Goal: Information Seeking & Learning: Learn about a topic

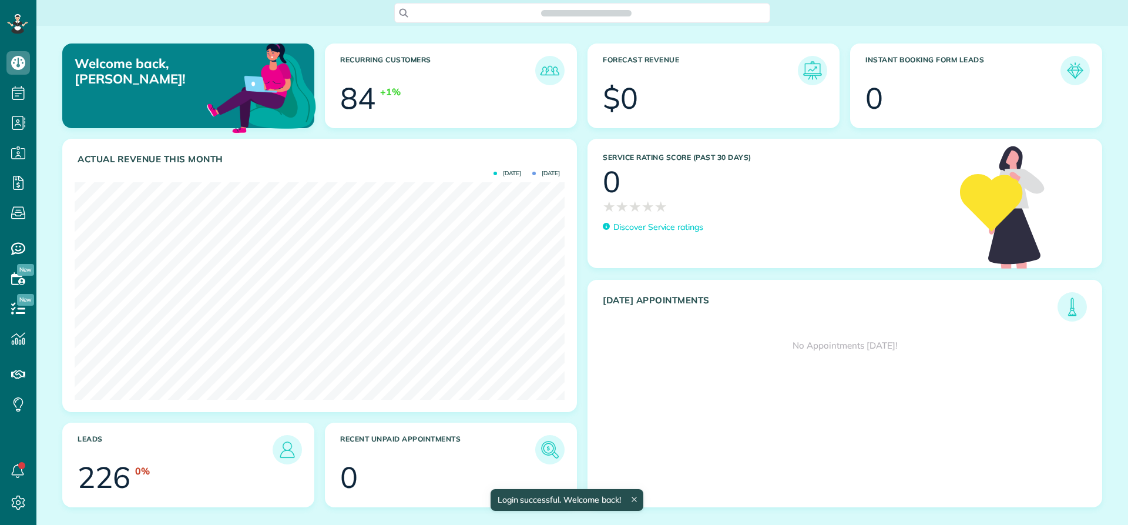
scroll to position [217, 490]
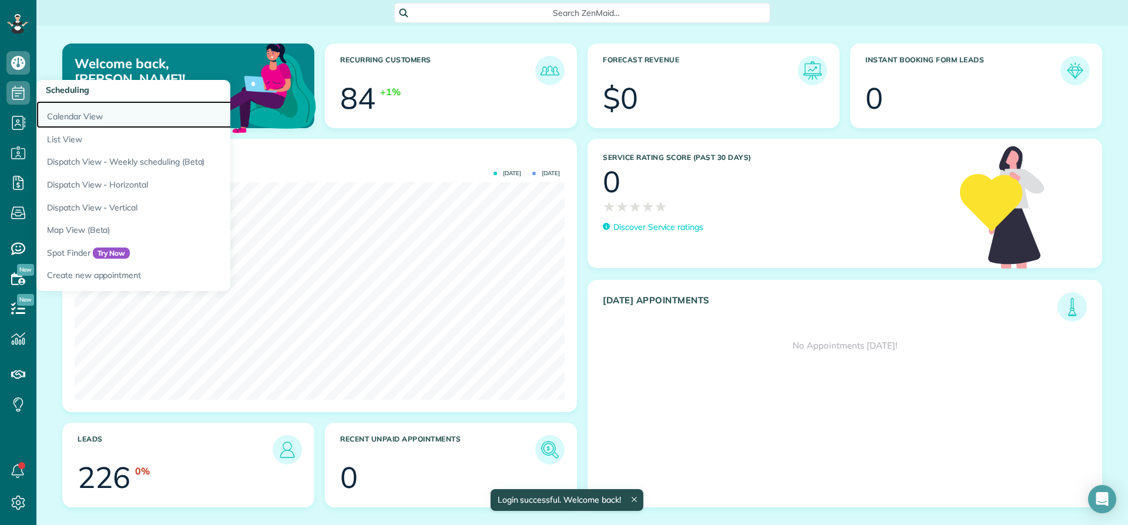
click at [52, 120] on link "Calendar View" at bounding box center [183, 114] width 294 height 27
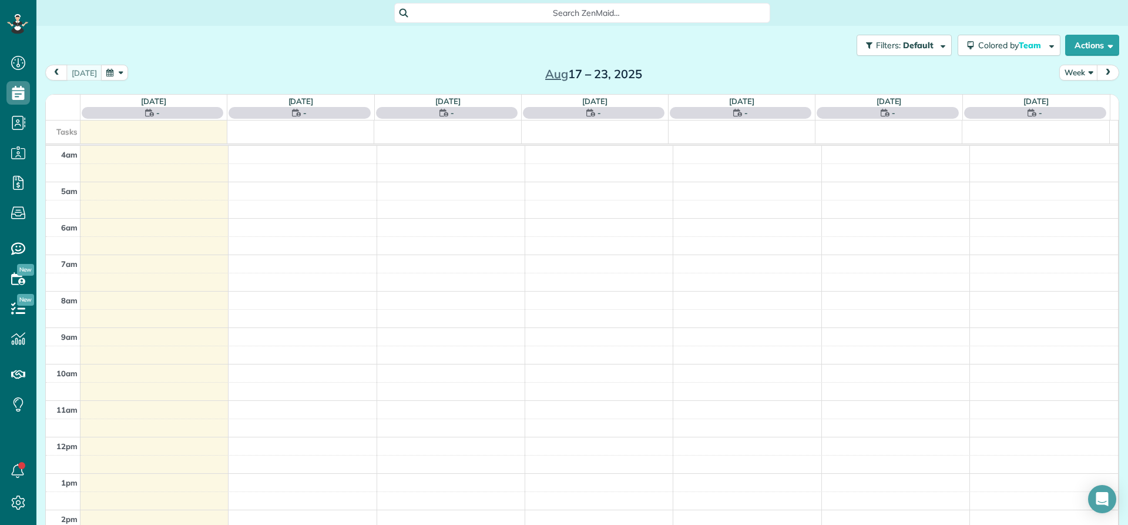
scroll to position [110, 0]
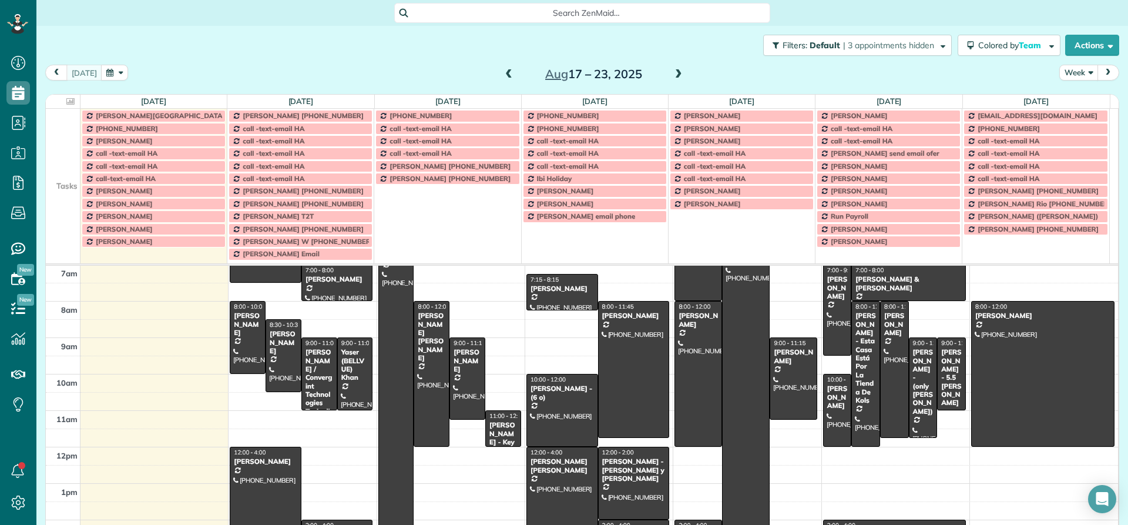
click at [1072, 76] on button "Week" at bounding box center [1078, 73] width 39 height 16
click at [1070, 99] on link "Day" at bounding box center [1106, 100] width 93 height 24
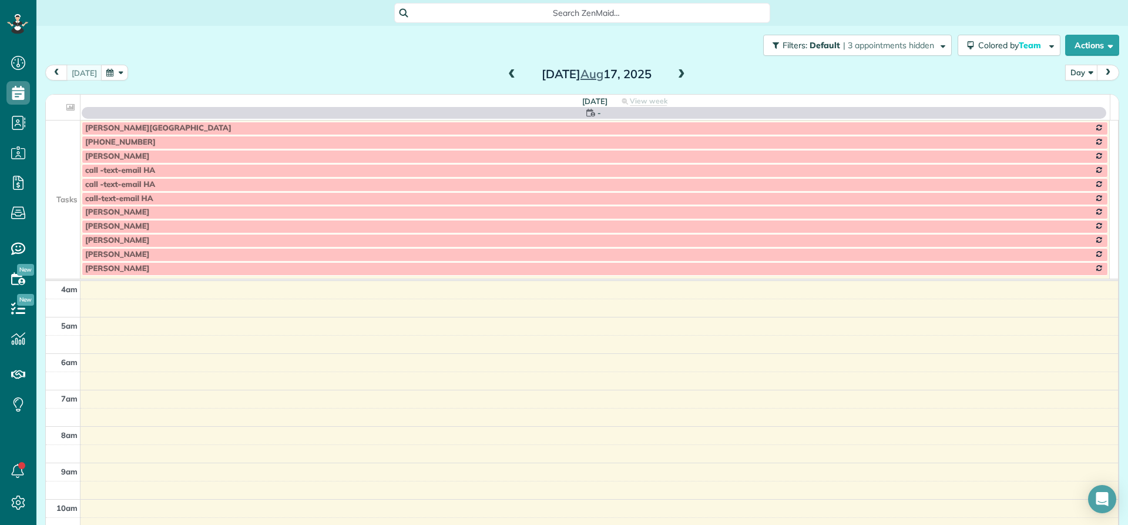
scroll to position [110, 0]
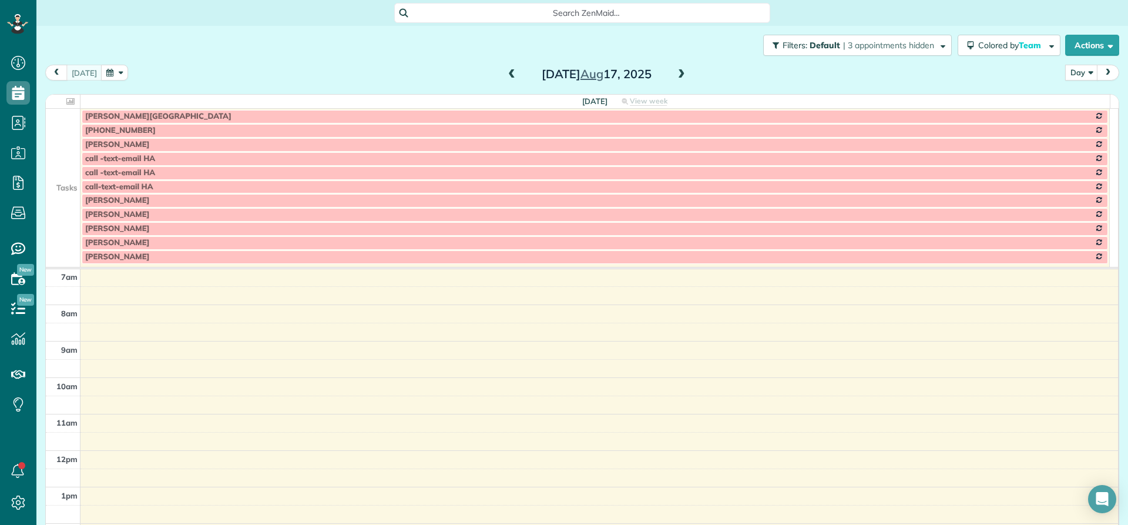
click at [677, 74] on span at bounding box center [681, 74] width 13 height 11
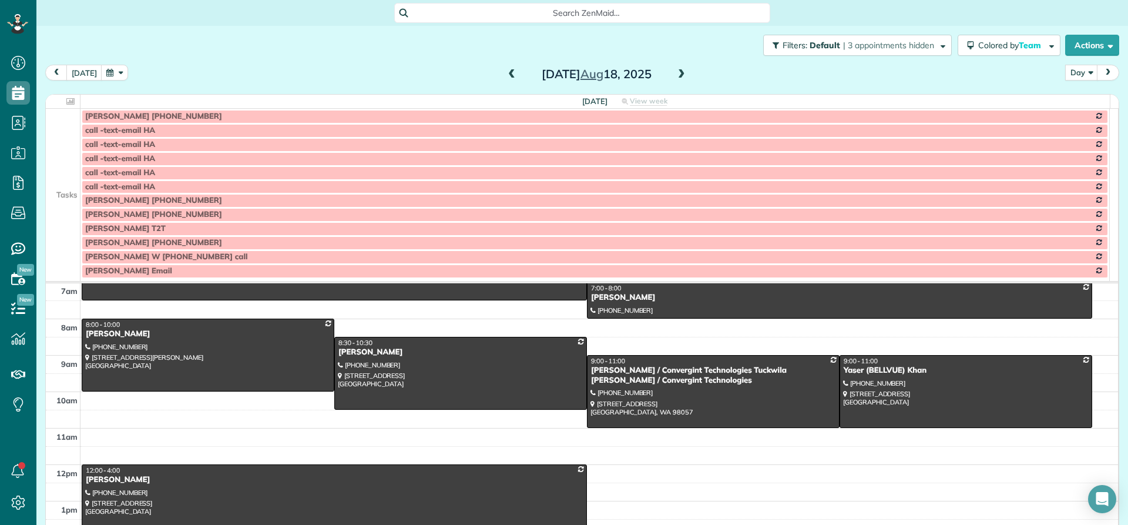
click at [677, 74] on span at bounding box center [681, 74] width 13 height 11
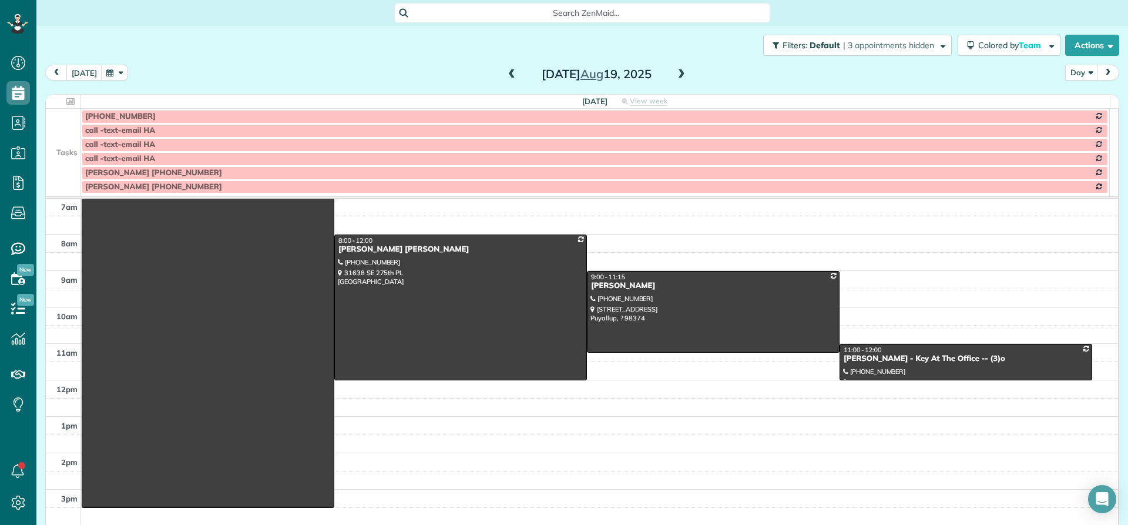
click at [506, 73] on span at bounding box center [511, 74] width 13 height 11
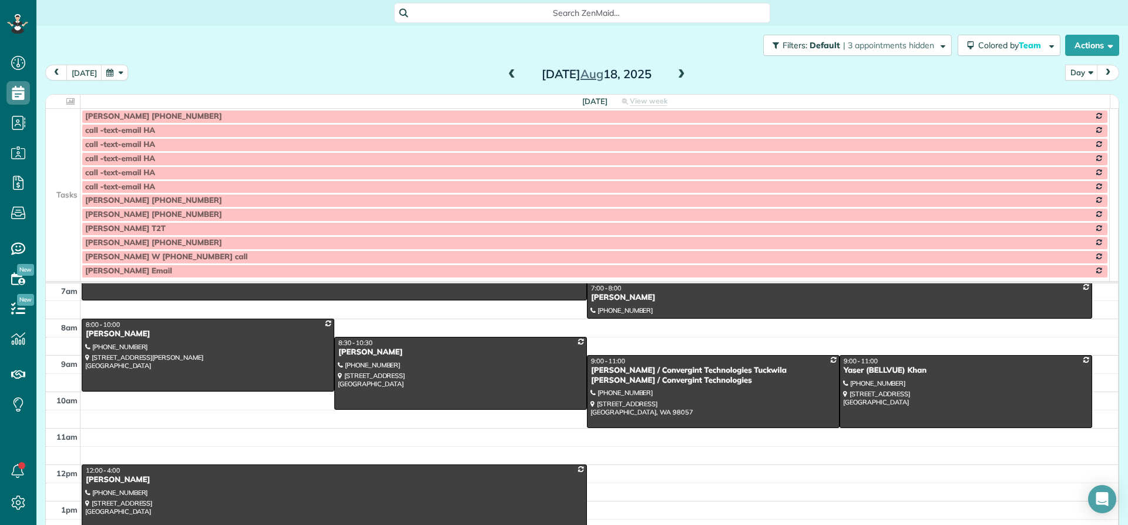
click at [506, 73] on span at bounding box center [511, 74] width 13 height 11
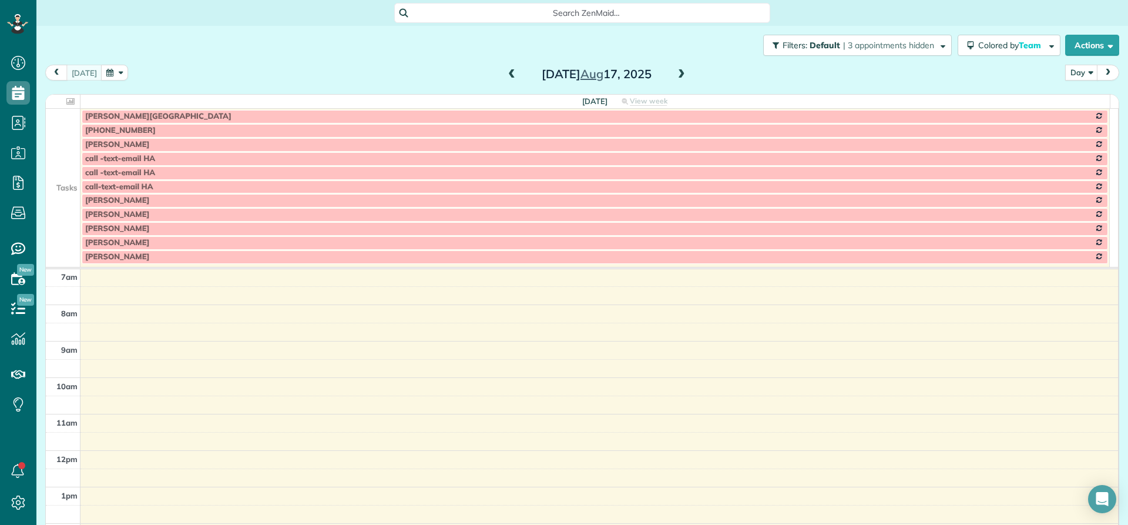
click at [506, 73] on span at bounding box center [511, 74] width 13 height 11
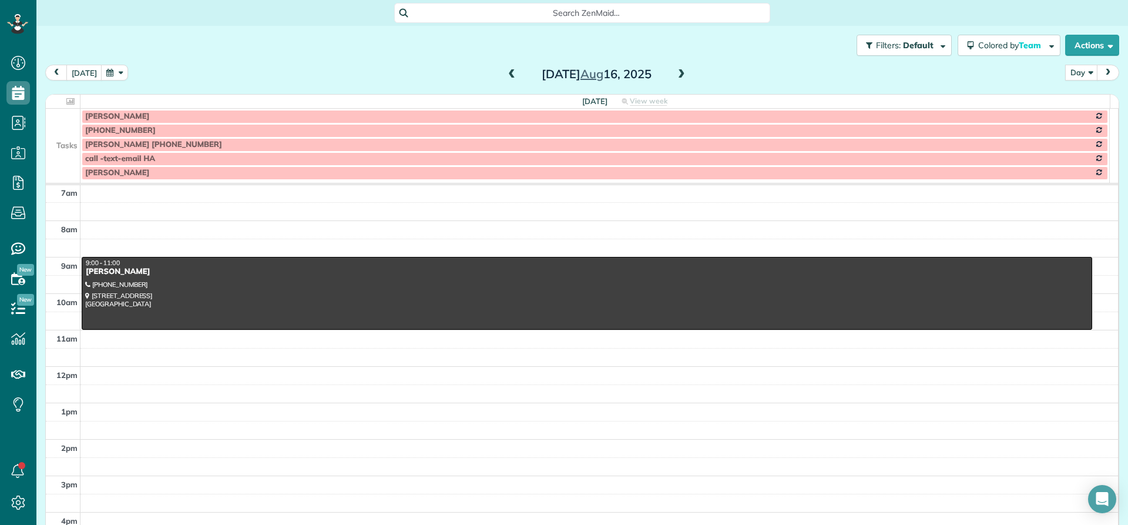
click at [506, 73] on span at bounding box center [511, 74] width 13 height 11
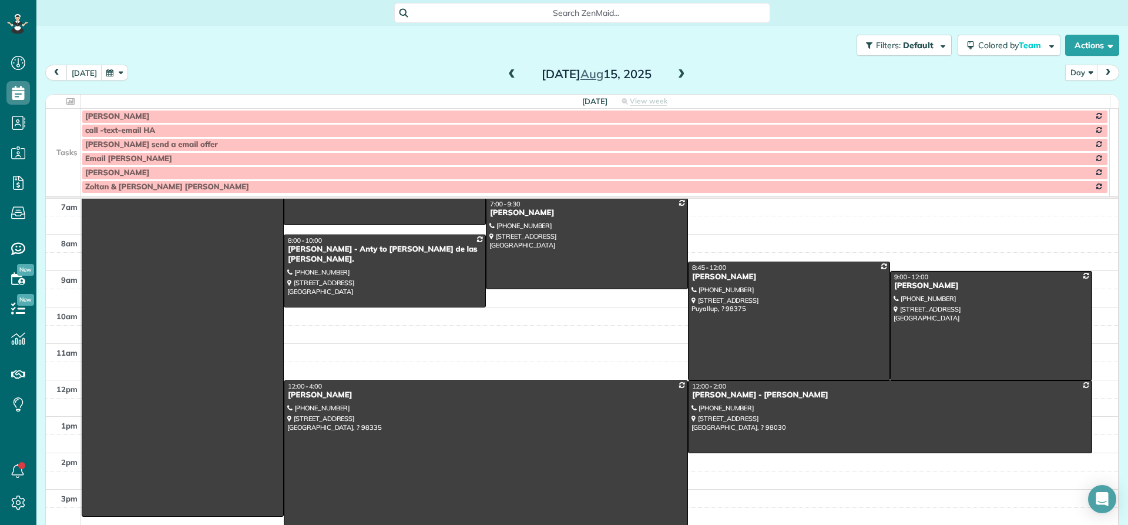
click at [506, 73] on span at bounding box center [511, 74] width 13 height 11
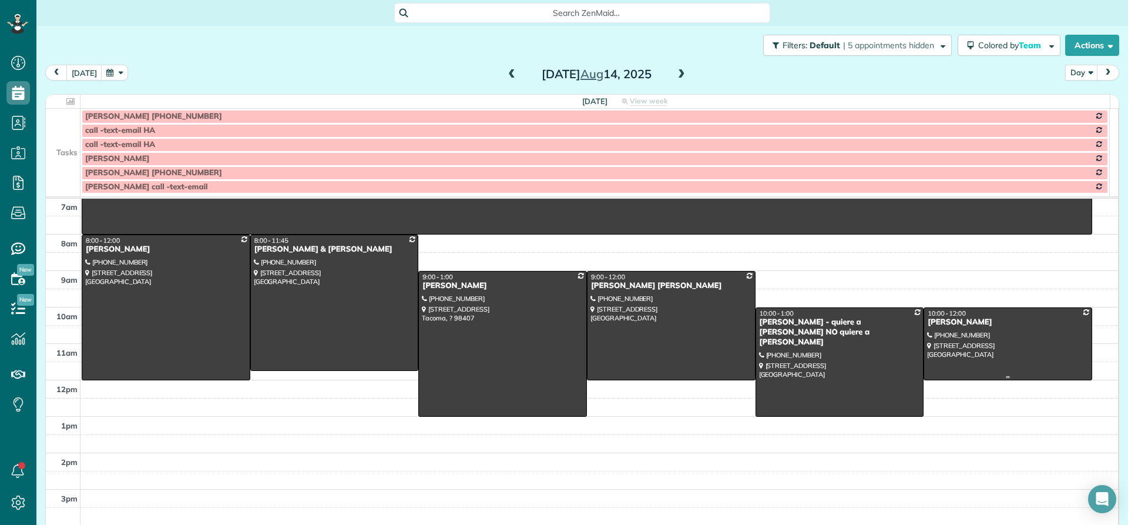
click at [958, 321] on div "[PERSON_NAME]" at bounding box center [1008, 322] width 162 height 10
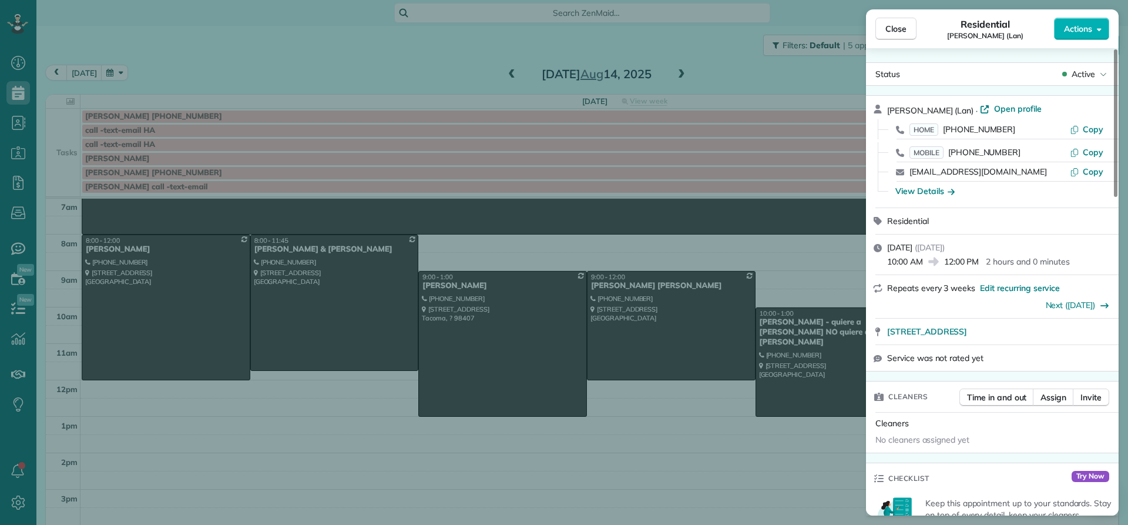
drag, startPoint x: 928, startPoint y: 110, endPoint x: 884, endPoint y: 108, distance: 43.5
click at [884, 108] on div "[PERSON_NAME] (Lan) · Open profile HOME [PHONE_NUMBER] Copy MOBILE [PHONE_NUMBE…" at bounding box center [992, 152] width 253 height 112
click at [890, 32] on span "Close" at bounding box center [895, 29] width 21 height 12
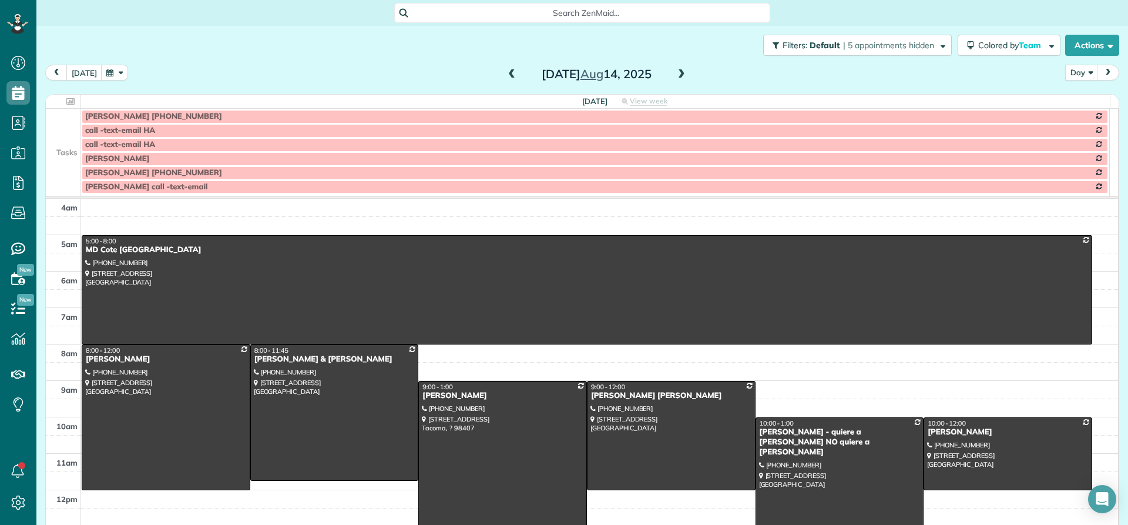
click at [675, 75] on span at bounding box center [681, 74] width 13 height 11
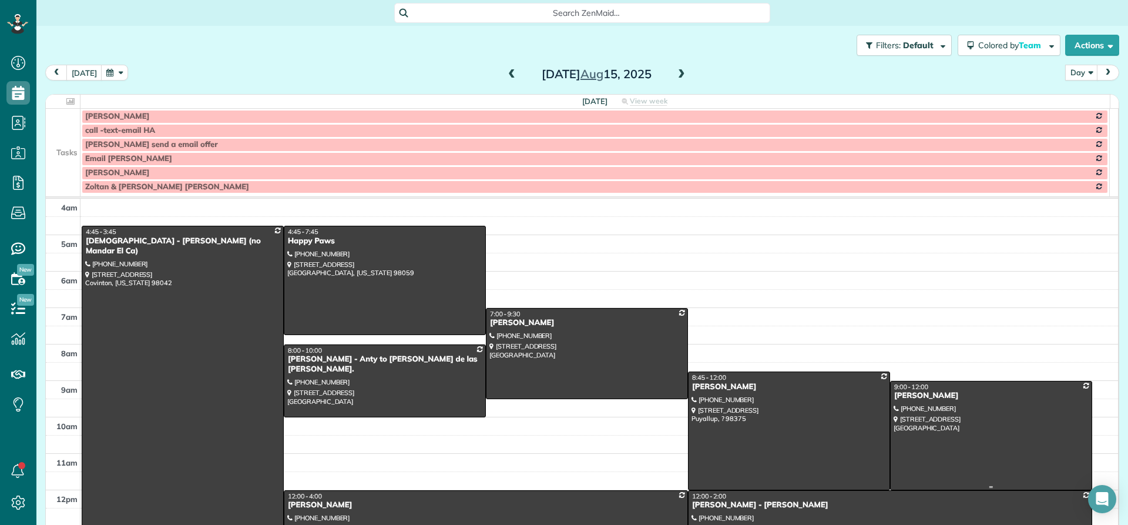
click at [895, 394] on div "[PERSON_NAME]" at bounding box center [991, 396] width 195 height 10
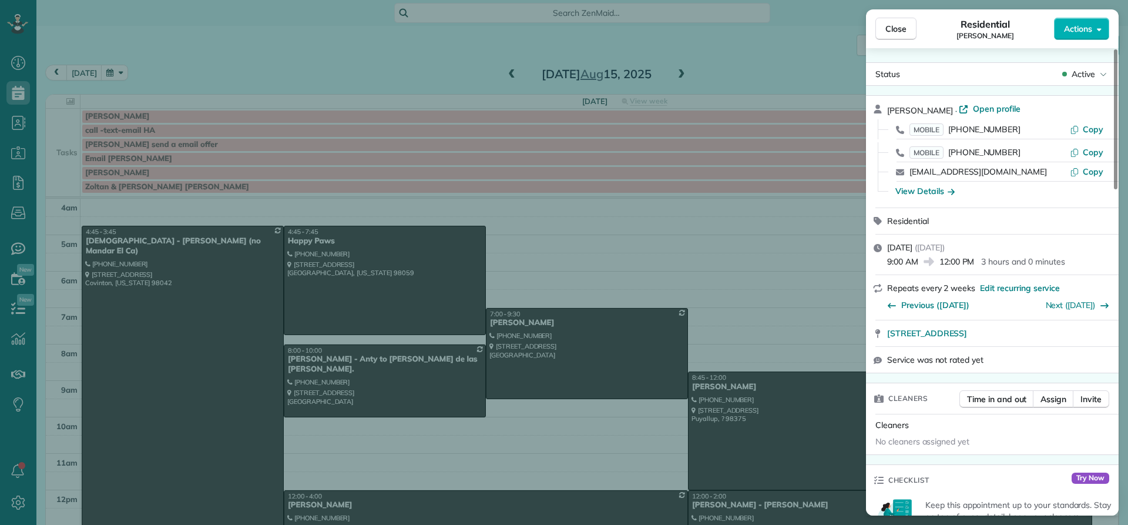
drag, startPoint x: 955, startPoint y: 109, endPoint x: 881, endPoint y: 110, distance: 74.1
click at [881, 110] on div "[PERSON_NAME] · Open profile MOBILE [PHONE_NUMBER] Copy MOBILE [PHONE_NUMBER] C…" at bounding box center [992, 152] width 253 height 112
click at [928, 193] on div "View Details" at bounding box center [924, 191] width 59 height 12
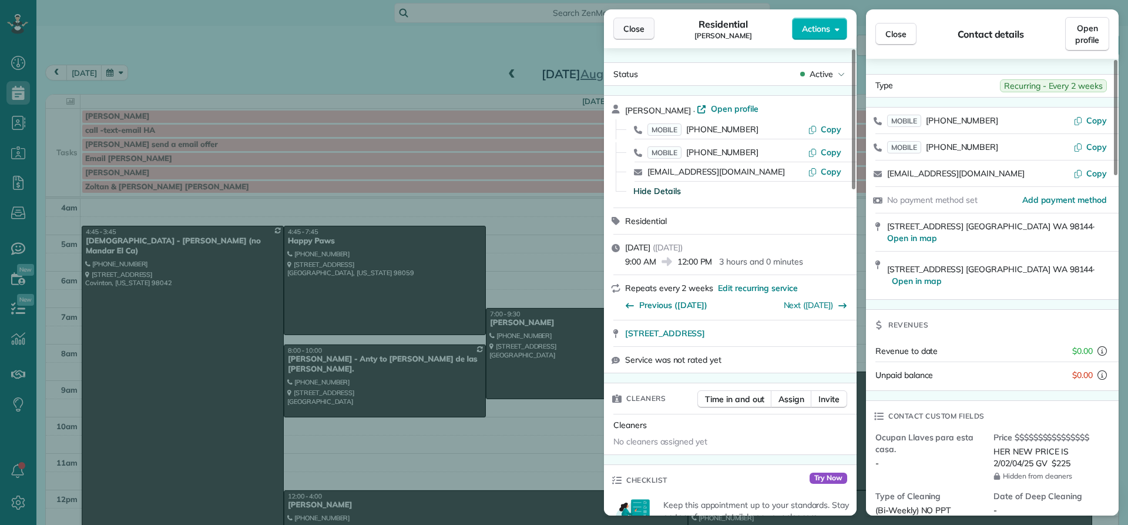
click at [633, 33] on span "Close" at bounding box center [633, 29] width 21 height 12
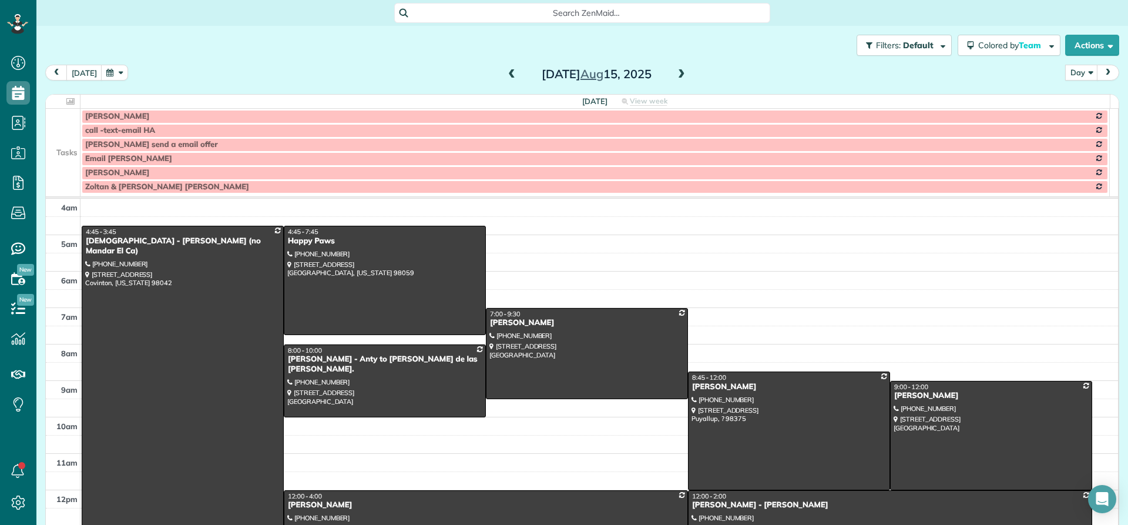
scroll to position [59, 0]
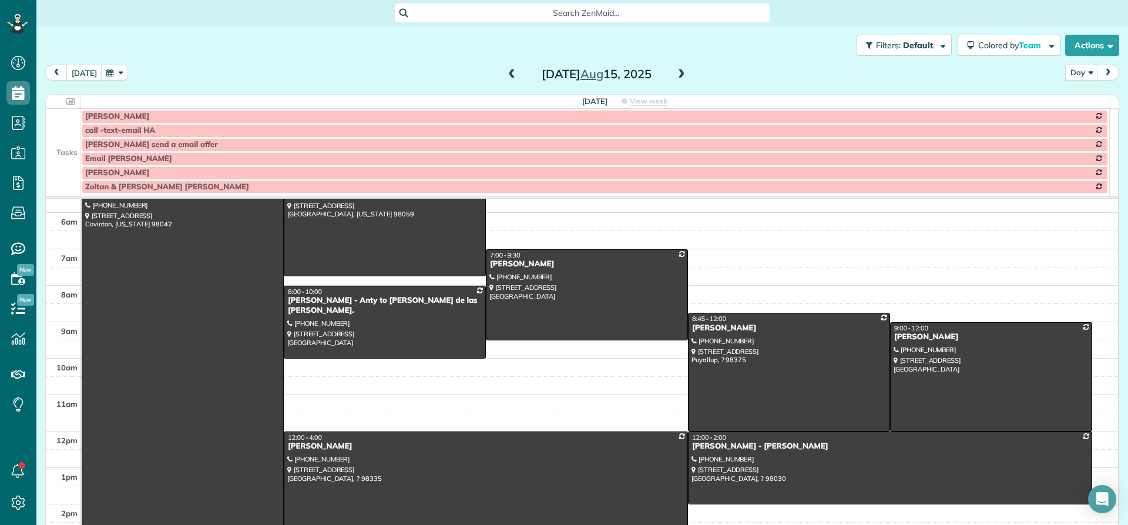
click at [324, 442] on div "[PERSON_NAME]" at bounding box center [485, 446] width 397 height 10
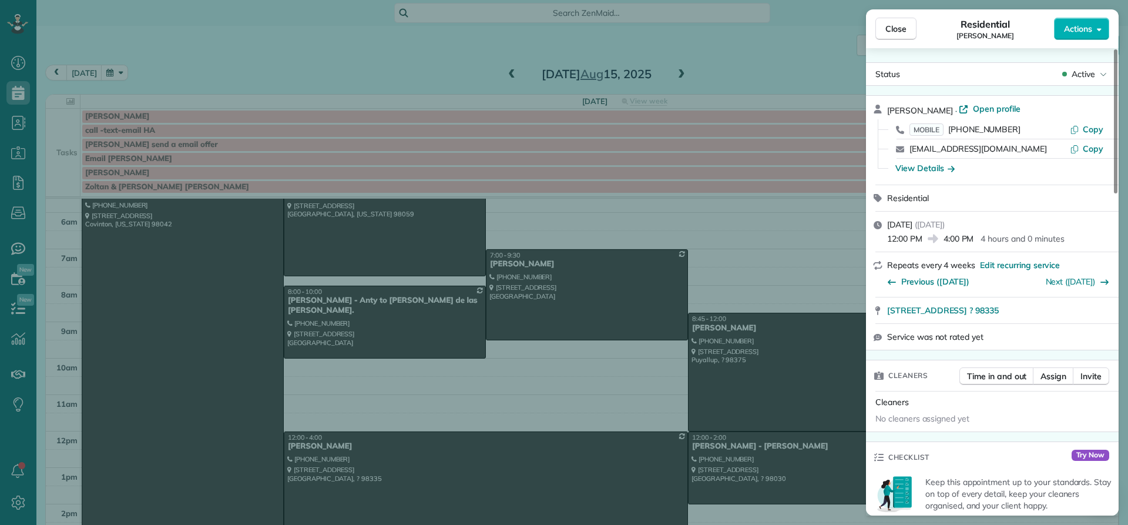
drag, startPoint x: 955, startPoint y: 105, endPoint x: 884, endPoint y: 105, distance: 71.1
click at [884, 105] on div "[PERSON_NAME] · Open profile MOBILE [PHONE_NUMBER] Copy [EMAIL_ADDRESS][DOMAIN_…" at bounding box center [992, 140] width 253 height 89
click at [934, 166] on div "View Details" at bounding box center [924, 168] width 59 height 12
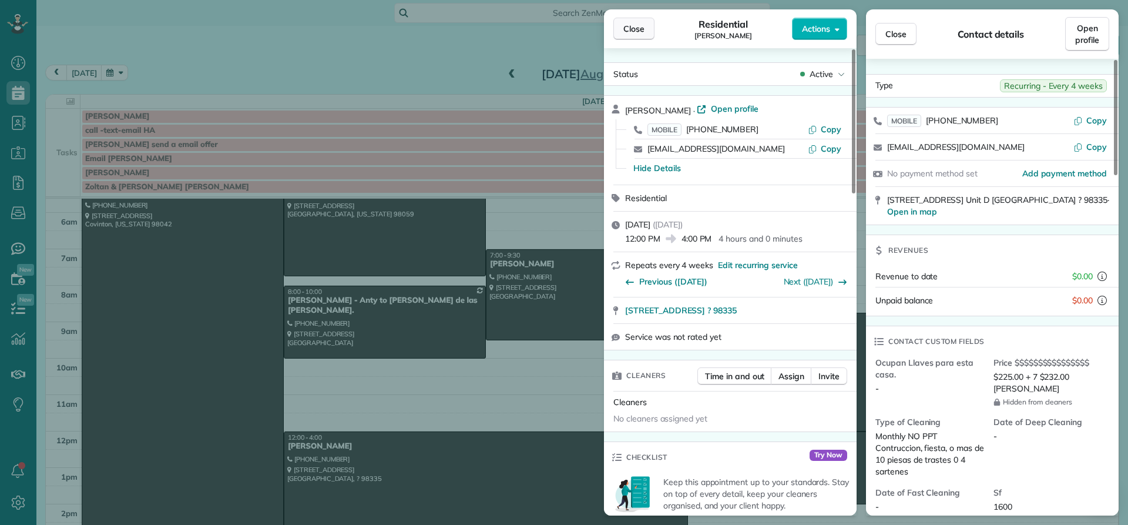
click at [630, 28] on span "Close" at bounding box center [633, 29] width 21 height 12
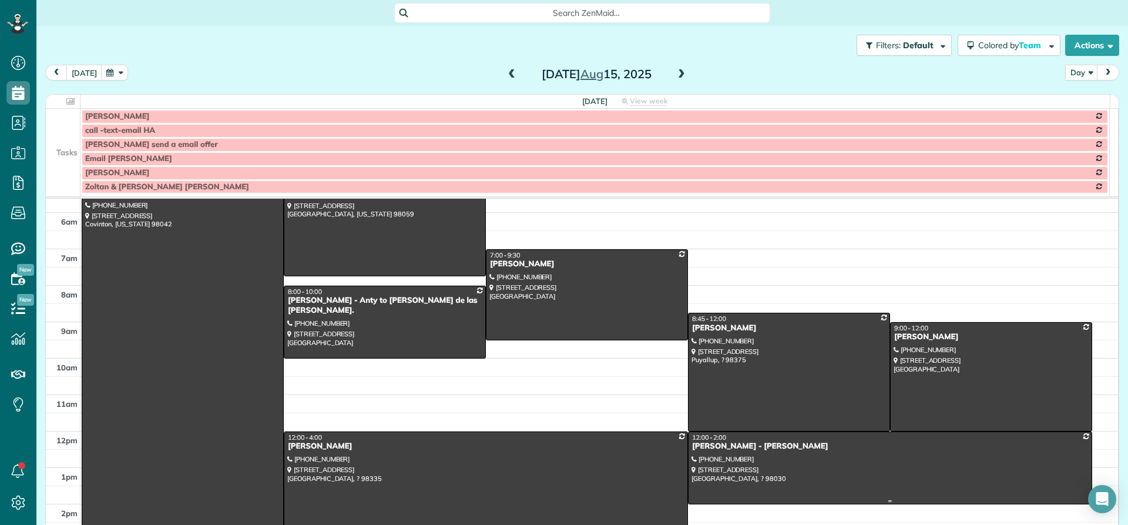
click at [719, 447] on div "[PERSON_NAME] - [PERSON_NAME]" at bounding box center [890, 446] width 397 height 10
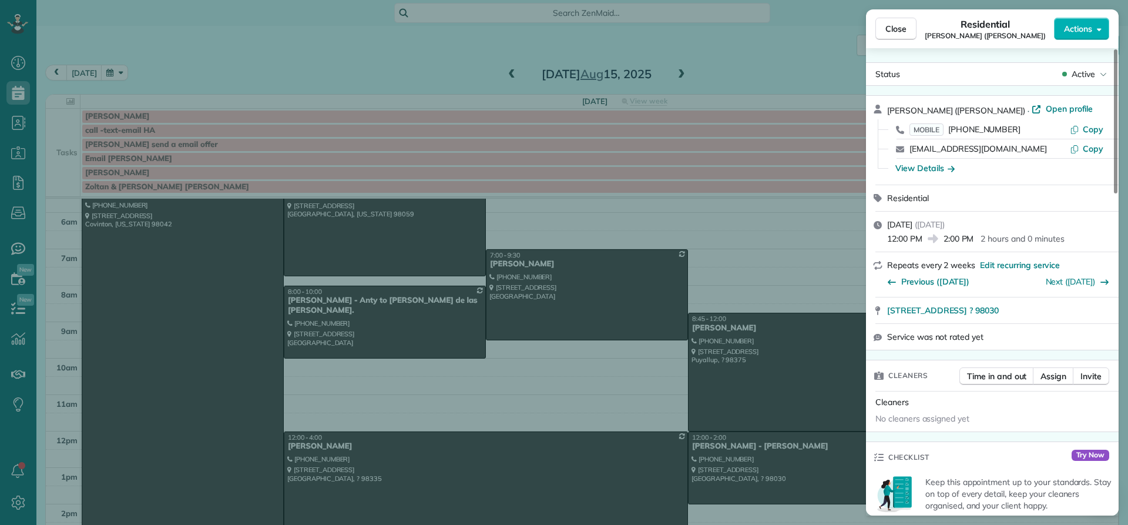
drag, startPoint x: 945, startPoint y: 113, endPoint x: 881, endPoint y: 110, distance: 64.1
click at [881, 110] on div "[PERSON_NAME] ([PERSON_NAME]) · Open profile MOBILE [PHONE_NUMBER] Copy [EMAIL_…" at bounding box center [992, 140] width 253 height 89
click at [911, 169] on div "View Details" at bounding box center [924, 168] width 59 height 12
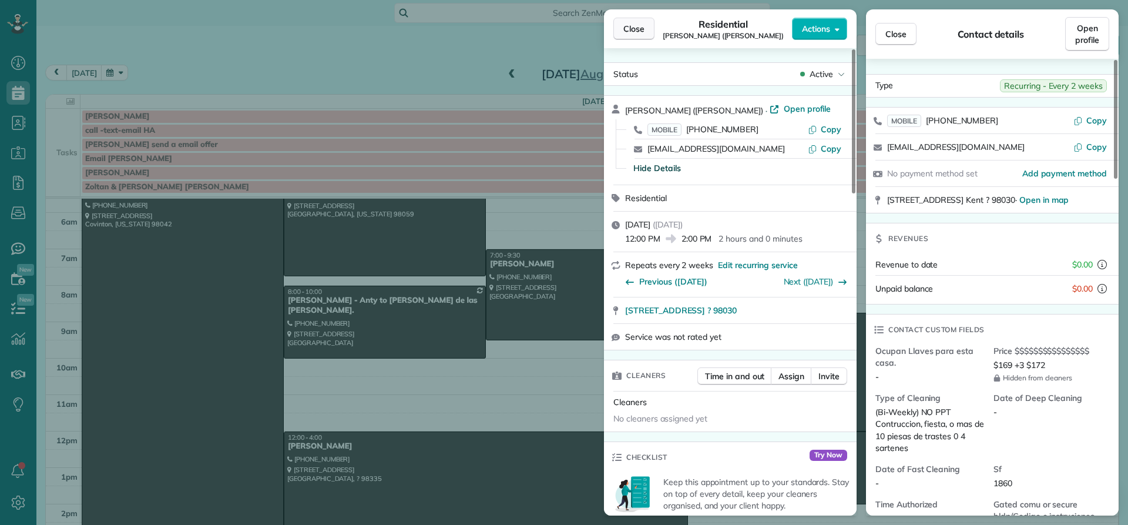
click at [642, 26] on span "Close" at bounding box center [633, 29] width 21 height 12
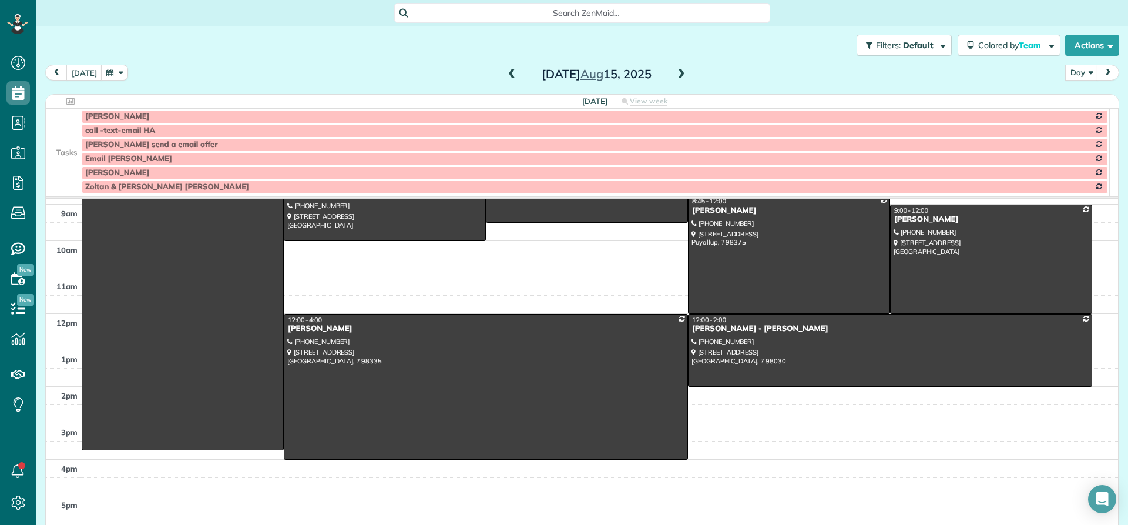
scroll to position [59, 0]
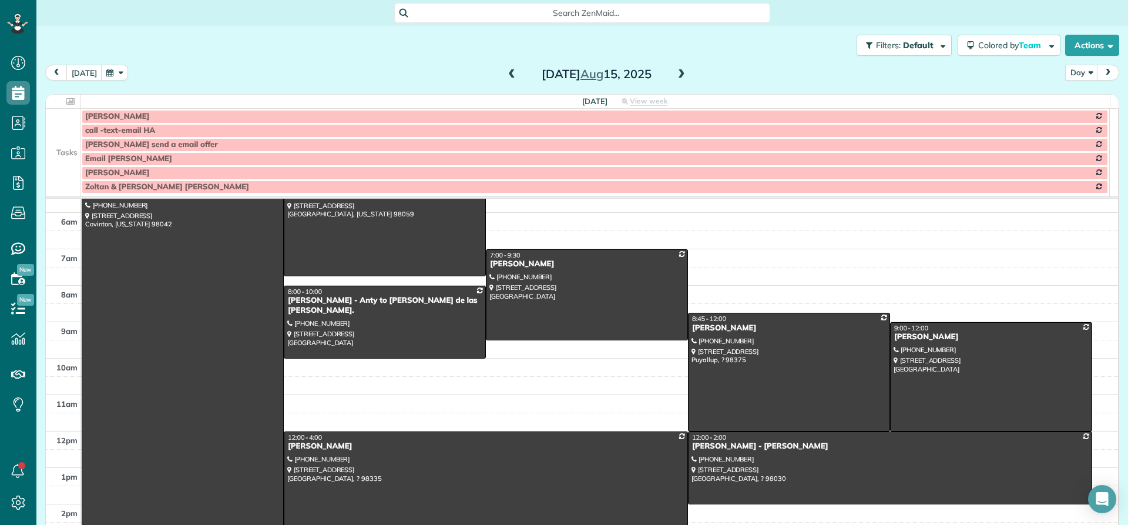
click at [676, 72] on span at bounding box center [681, 74] width 13 height 11
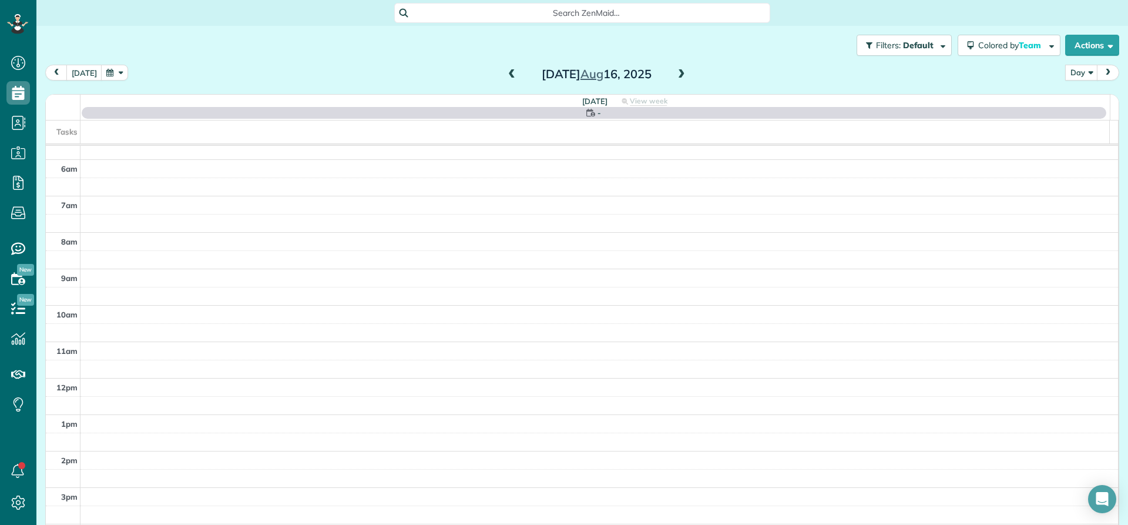
scroll to position [110, 0]
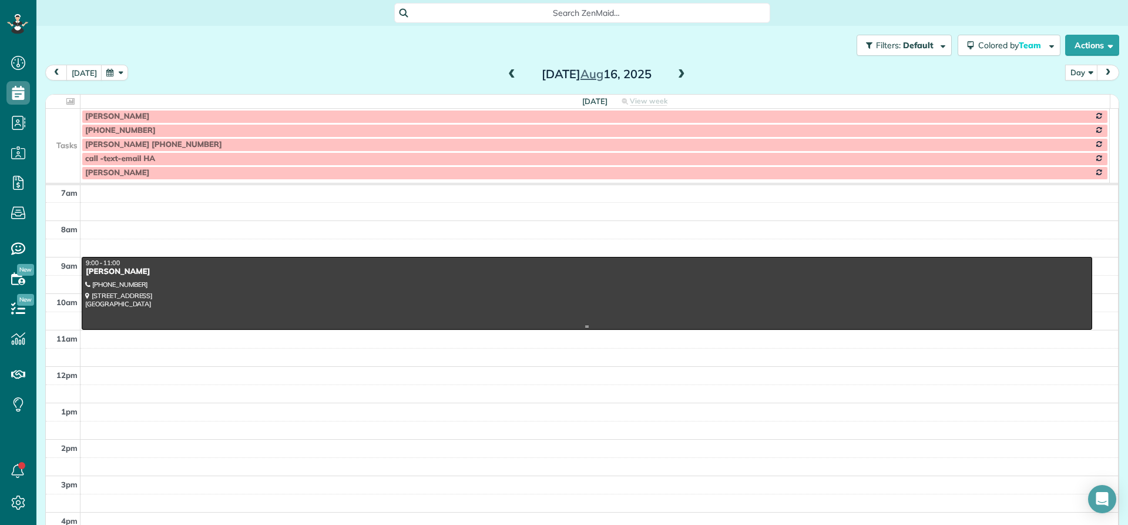
click at [100, 271] on div "[PERSON_NAME]" at bounding box center [587, 272] width 1004 height 10
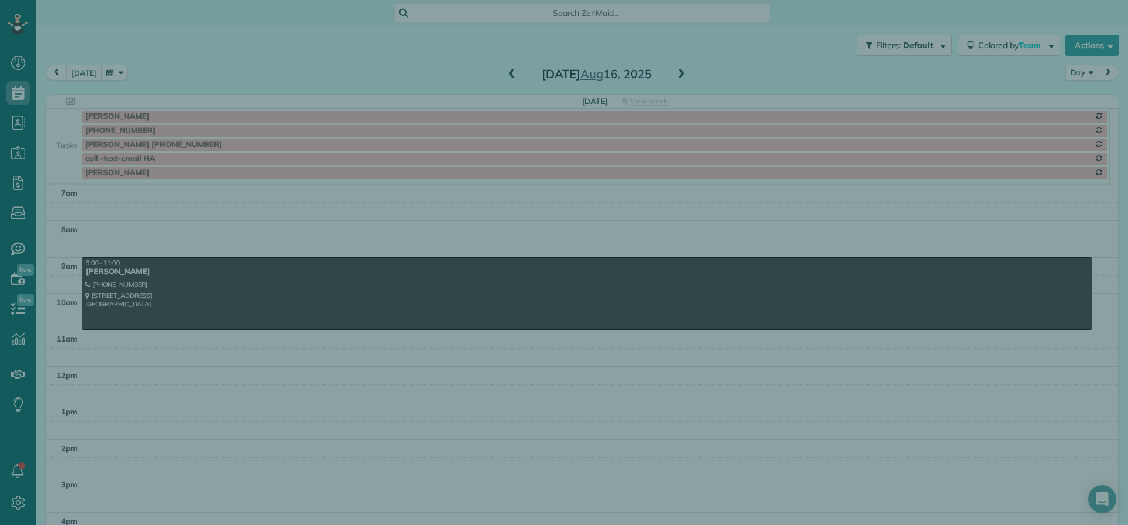
click at [100, 271] on div "Close Cleaners" at bounding box center [564, 262] width 1128 height 525
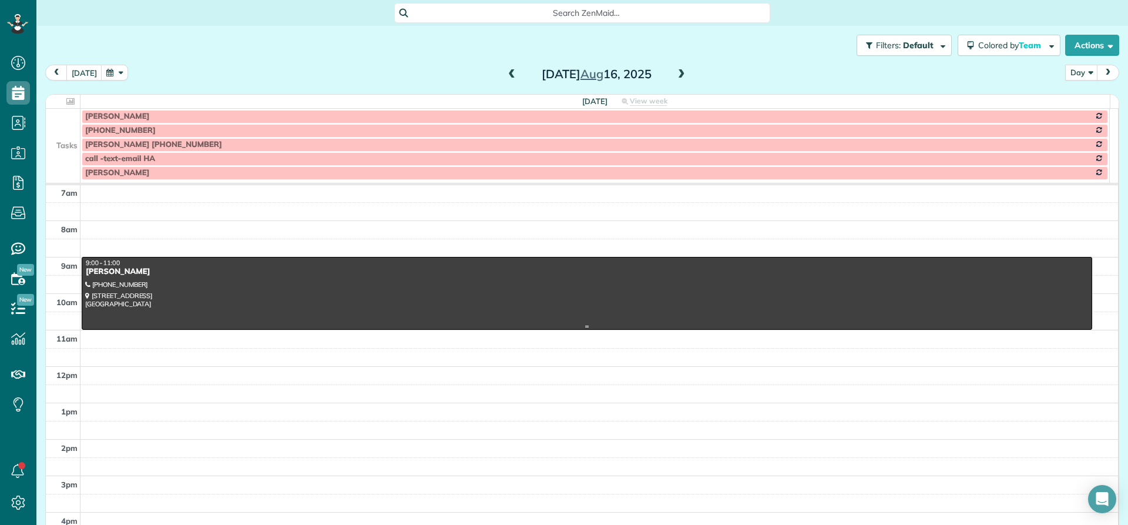
click at [99, 270] on div "[PERSON_NAME]" at bounding box center [587, 272] width 1004 height 10
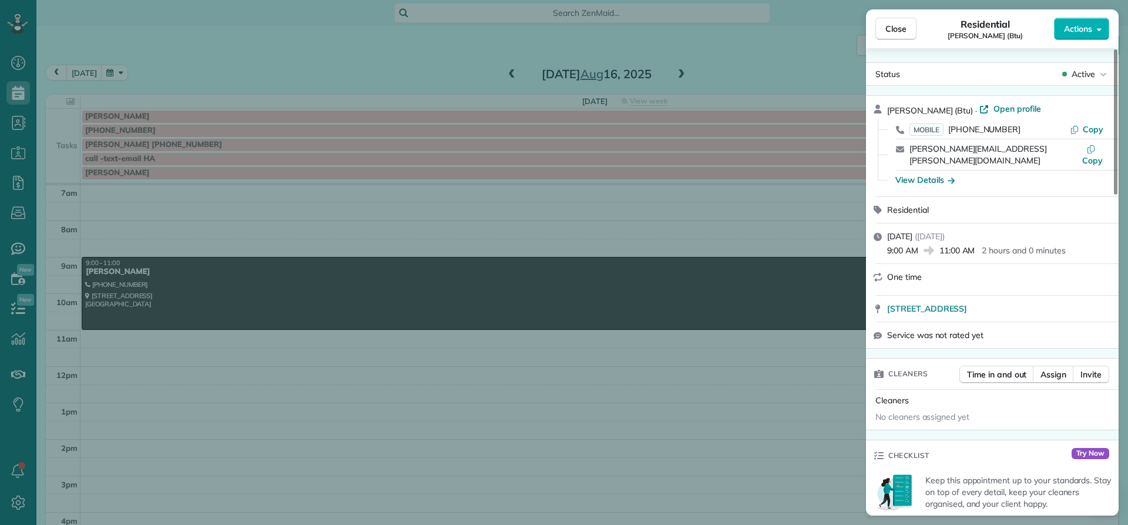
drag, startPoint x: 922, startPoint y: 108, endPoint x: 884, endPoint y: 106, distance: 38.8
click at [884, 106] on div "[PERSON_NAME] (Btu) · Open profile MOBILE [PHONE_NUMBER] Copy [PERSON_NAME][EMA…" at bounding box center [992, 146] width 253 height 100
click at [908, 31] on button "Close" at bounding box center [895, 29] width 41 height 22
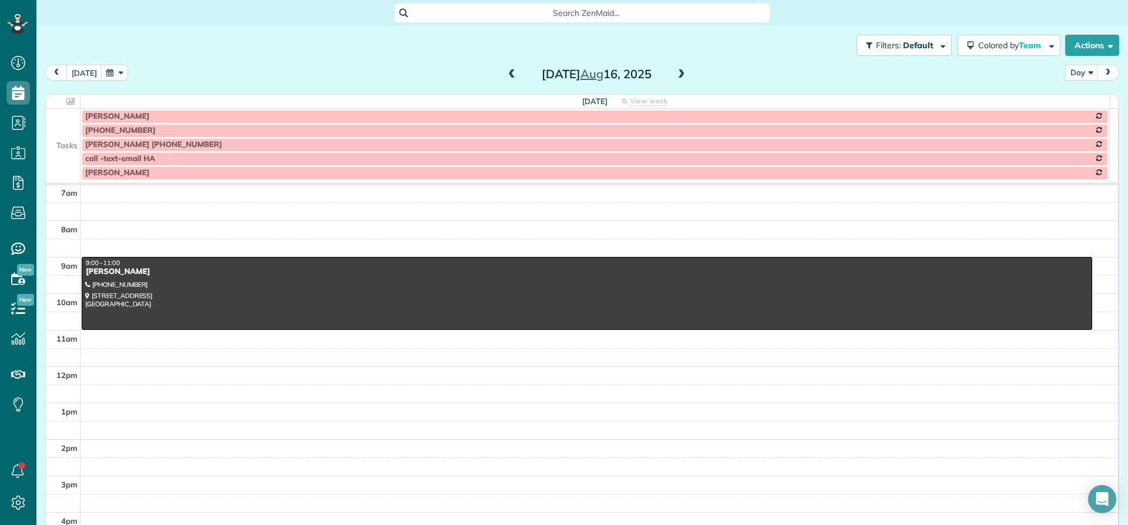
click at [675, 76] on span at bounding box center [681, 74] width 13 height 11
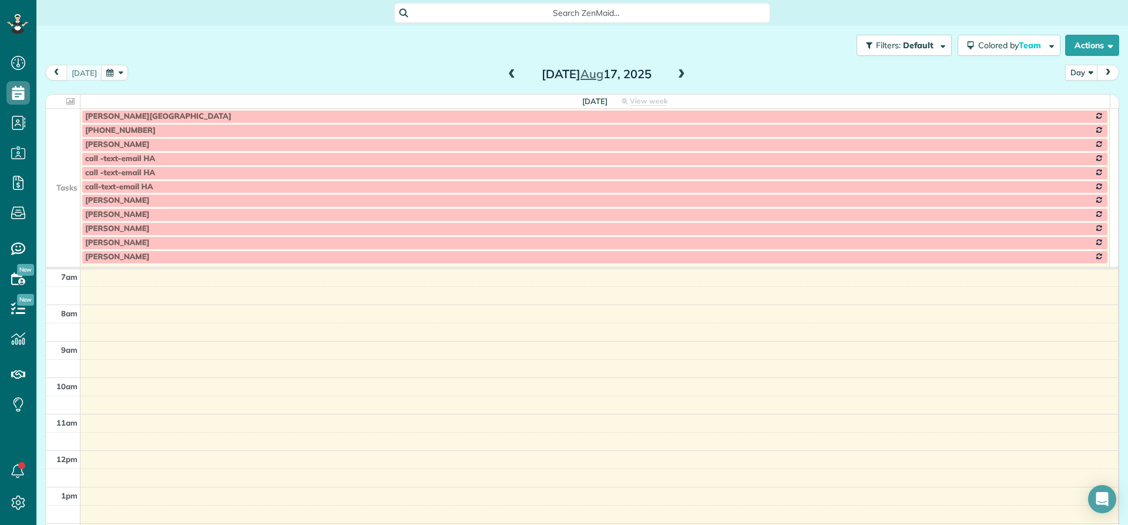
click at [676, 77] on span at bounding box center [681, 74] width 13 height 11
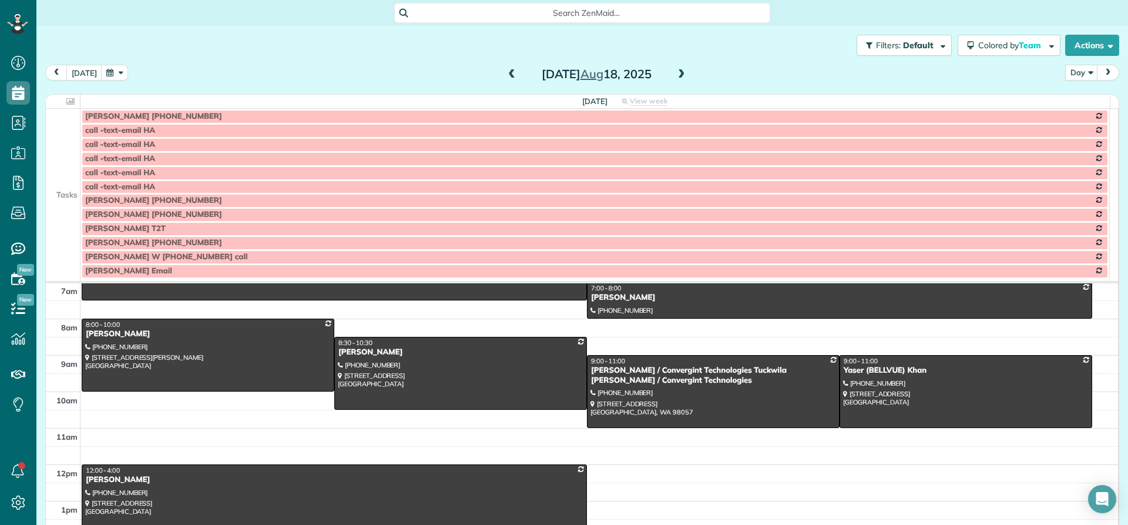
click at [62, 188] on td at bounding box center [63, 187] width 35 height 14
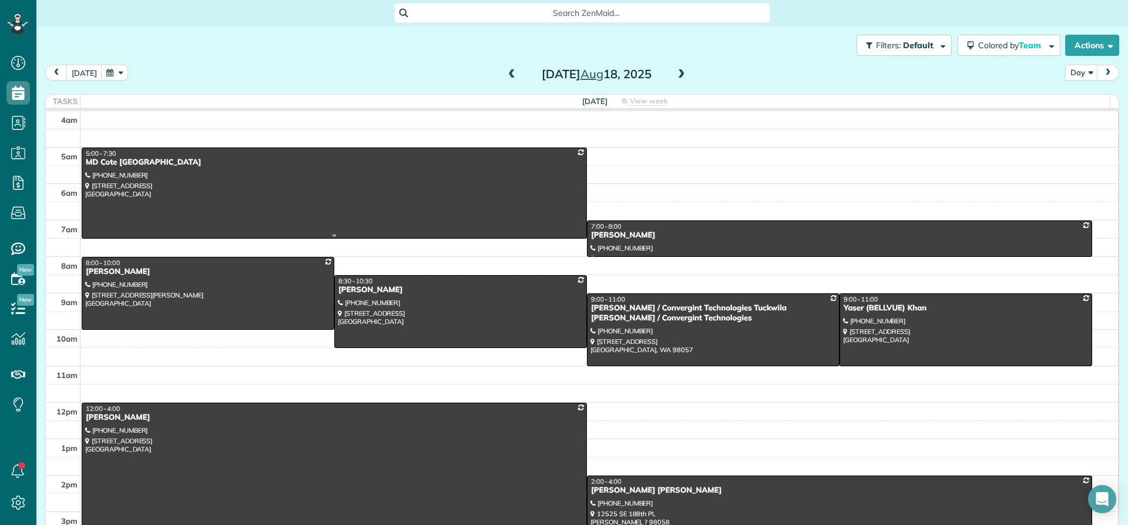
click at [118, 164] on div "MD Cote [GEOGRAPHIC_DATA]" at bounding box center [334, 162] width 498 height 10
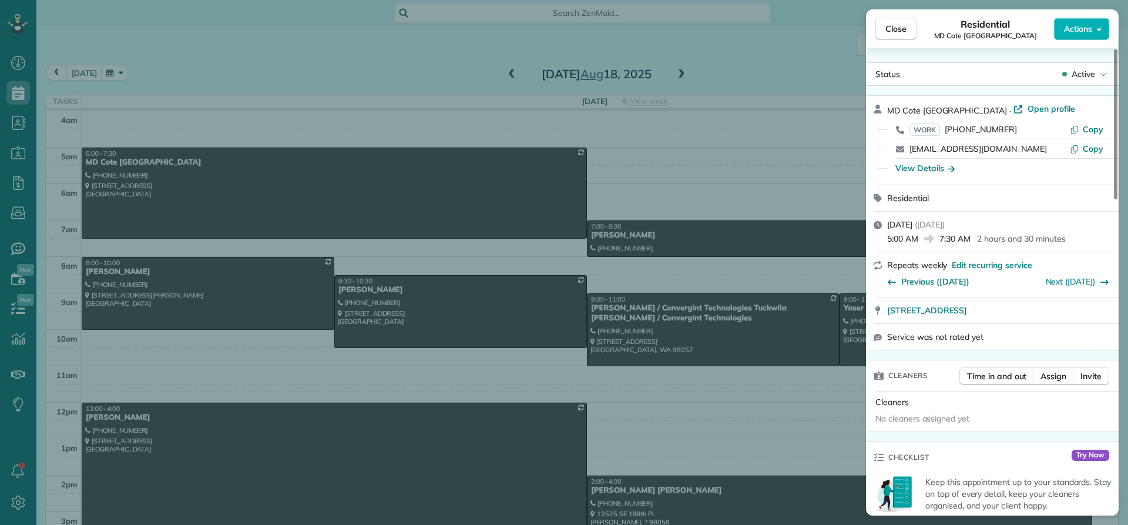
drag, startPoint x: 971, startPoint y: 108, endPoint x: 889, endPoint y: 99, distance: 82.1
click at [885, 101] on div "MD Cote [GEOGRAPHIC_DATA] · Open profile WORK [PHONE_NUMBER] Copy [EMAIL_ADDRES…" at bounding box center [992, 140] width 253 height 89
click at [888, 24] on span "Close" at bounding box center [895, 29] width 21 height 12
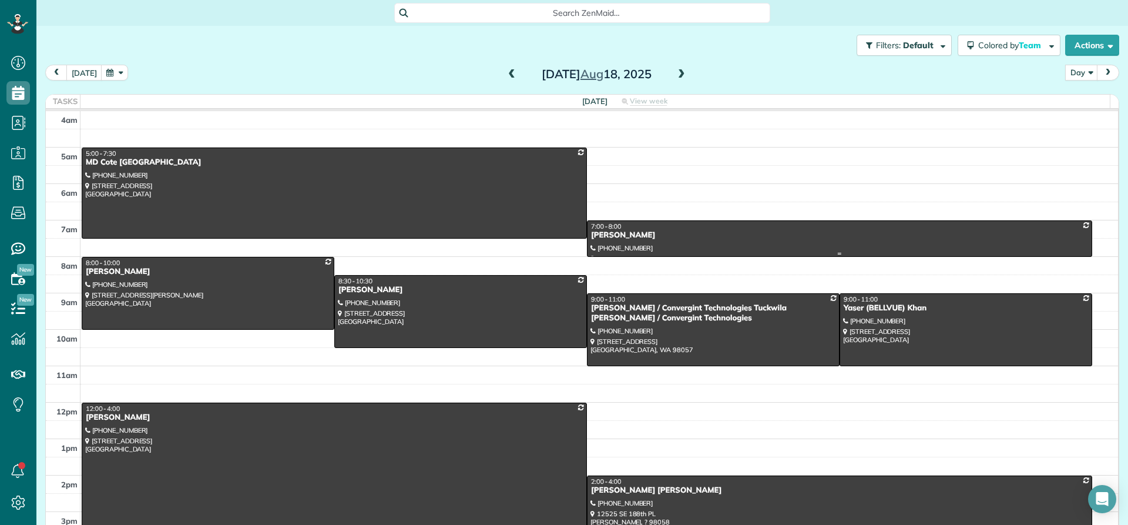
click at [606, 236] on div "[PERSON_NAME]" at bounding box center [839, 235] width 498 height 10
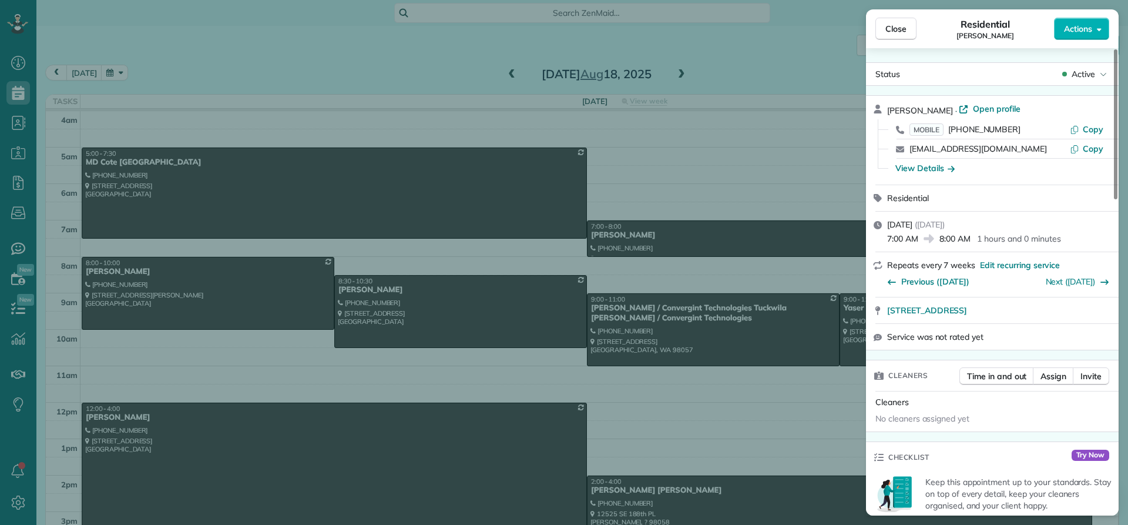
drag, startPoint x: 935, startPoint y: 105, endPoint x: 886, endPoint y: 109, distance: 48.9
click at [886, 109] on div "[PERSON_NAME] · Open profile MOBILE [PHONE_NUMBER] Copy [EMAIL_ADDRESS][DOMAIN_…" at bounding box center [992, 140] width 253 height 89
click at [934, 169] on div "View Details" at bounding box center [924, 168] width 59 height 12
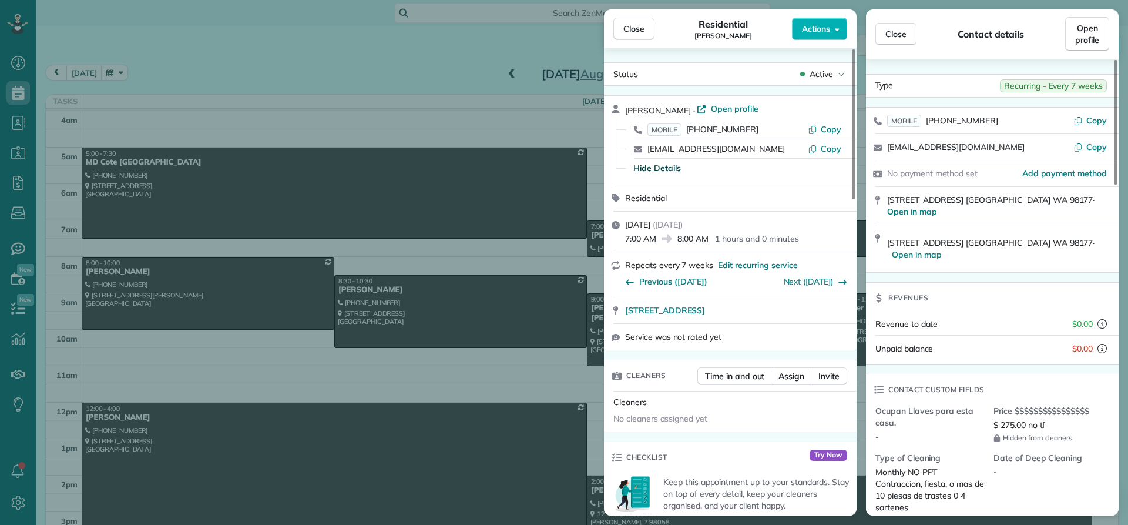
drag, startPoint x: 643, startPoint y: 24, endPoint x: 624, endPoint y: 55, distance: 36.9
click at [643, 24] on span "Close" at bounding box center [633, 29] width 21 height 12
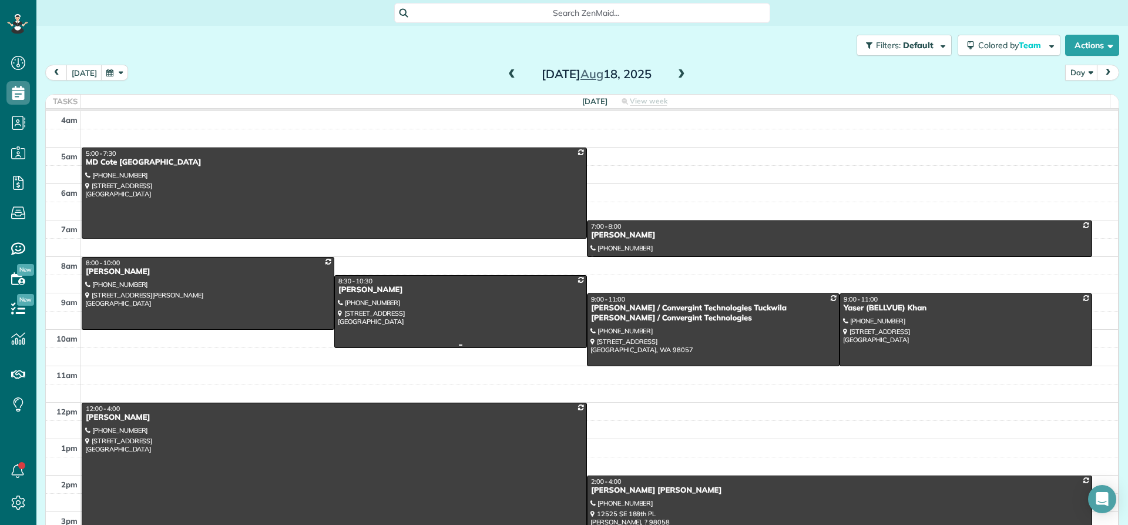
click at [371, 298] on div at bounding box center [460, 312] width 251 height 72
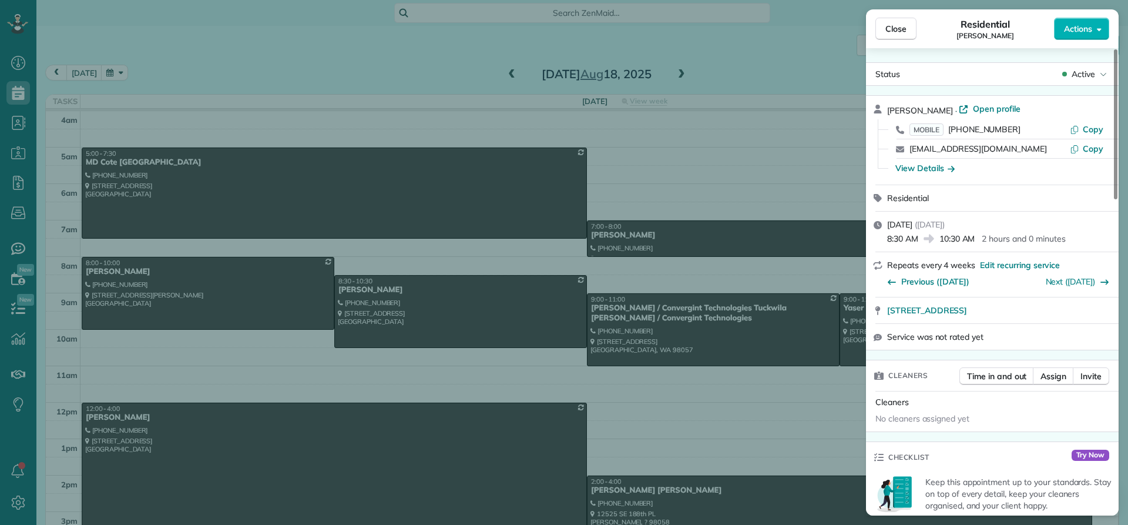
drag, startPoint x: 945, startPoint y: 105, endPoint x: 884, endPoint y: 106, distance: 61.7
click at [884, 106] on div "[PERSON_NAME] · Open profile MOBILE [PHONE_NUMBER] Copy [EMAIL_ADDRESS][DOMAIN_…" at bounding box center [992, 140] width 253 height 89
click at [900, 24] on span "Close" at bounding box center [895, 29] width 21 height 12
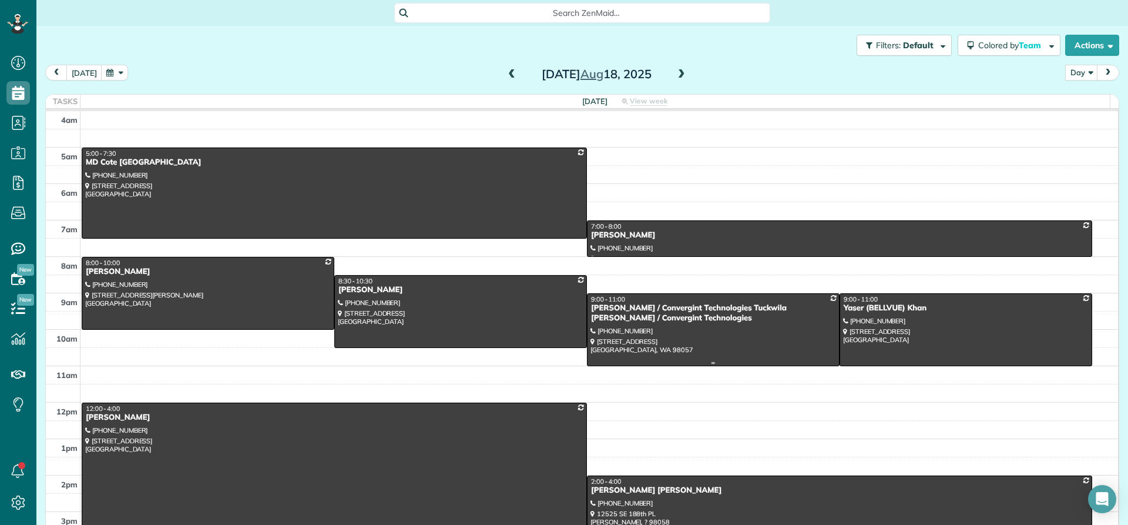
click at [665, 306] on div "[PERSON_NAME] / Convergint Technologies Tuckwila [PERSON_NAME] / Convergint Tec…" at bounding box center [713, 313] width 246 height 20
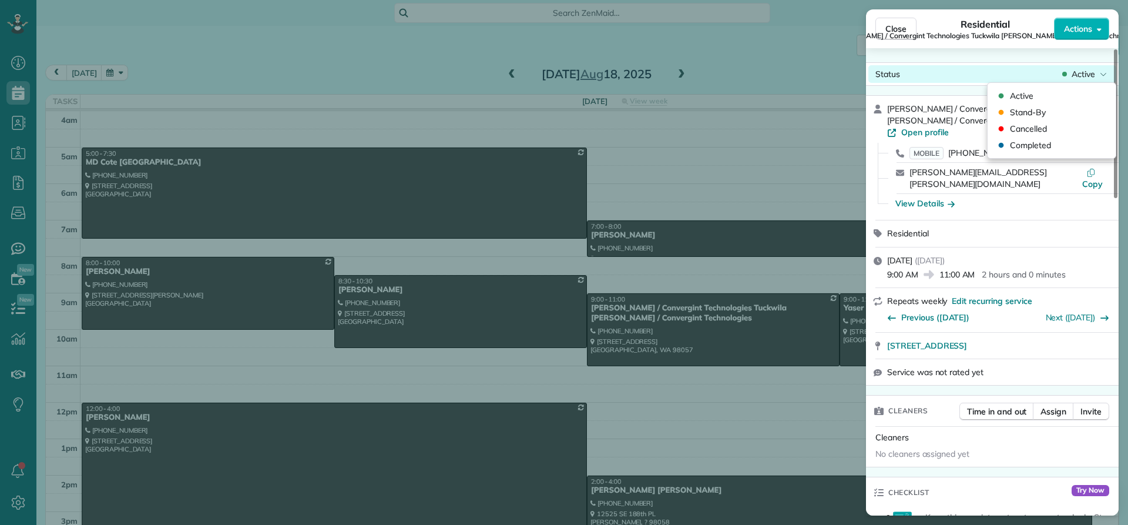
click at [1083, 76] on span "Active" at bounding box center [1084, 74] width 24 height 12
click at [1064, 127] on div "Cancelled" at bounding box center [1051, 128] width 119 height 16
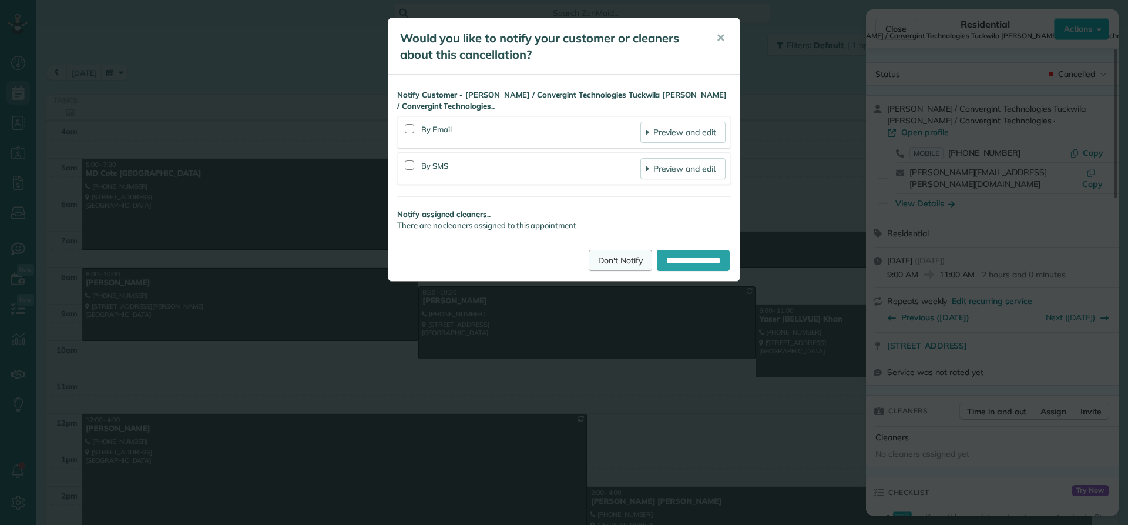
click at [621, 262] on link "Don't Notify" at bounding box center [620, 260] width 63 height 21
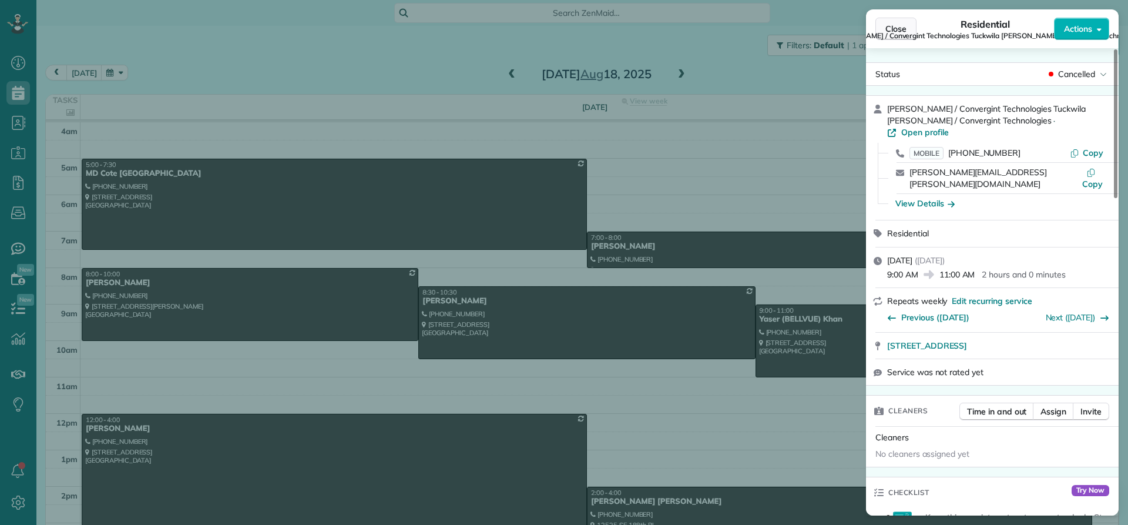
click at [904, 29] on span "Close" at bounding box center [895, 29] width 21 height 12
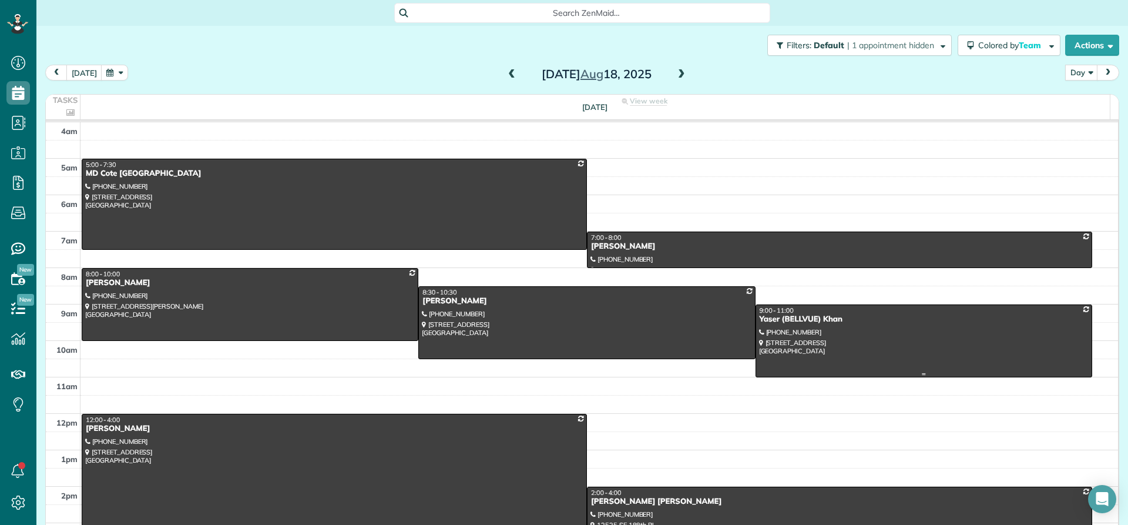
click at [768, 319] on div "Yaser (BELLVUE) Khan" at bounding box center [924, 319] width 330 height 10
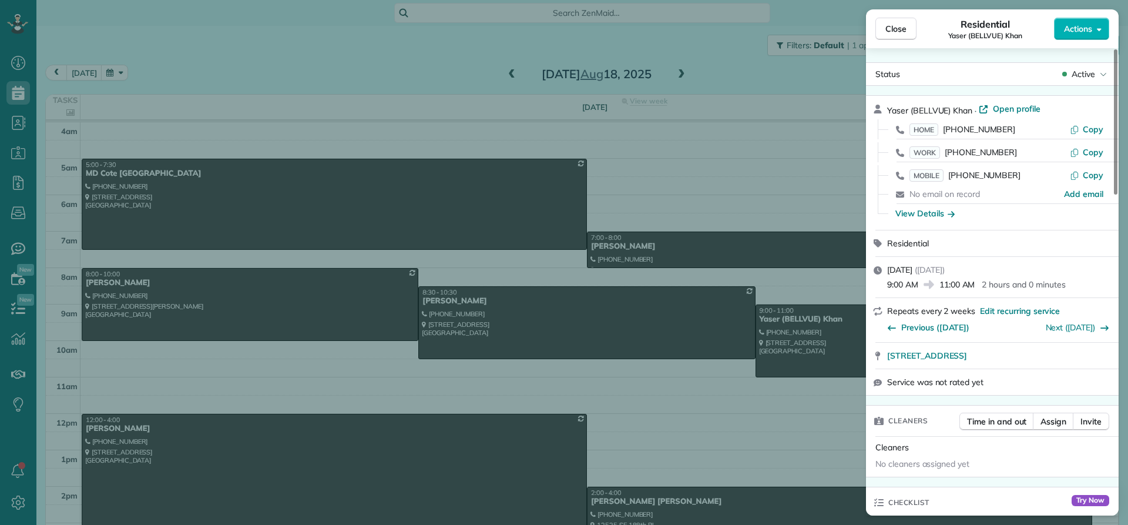
drag, startPoint x: 975, startPoint y: 106, endPoint x: 872, endPoint y: 108, distance: 102.8
click at [872, 108] on div "Yaser (BELLVUE) Khan · Open profile HOME [PHONE_NUMBER] Copy WORK [PHONE_NUMBER…" at bounding box center [992, 163] width 253 height 134
click at [929, 212] on div "View Details" at bounding box center [924, 213] width 59 height 12
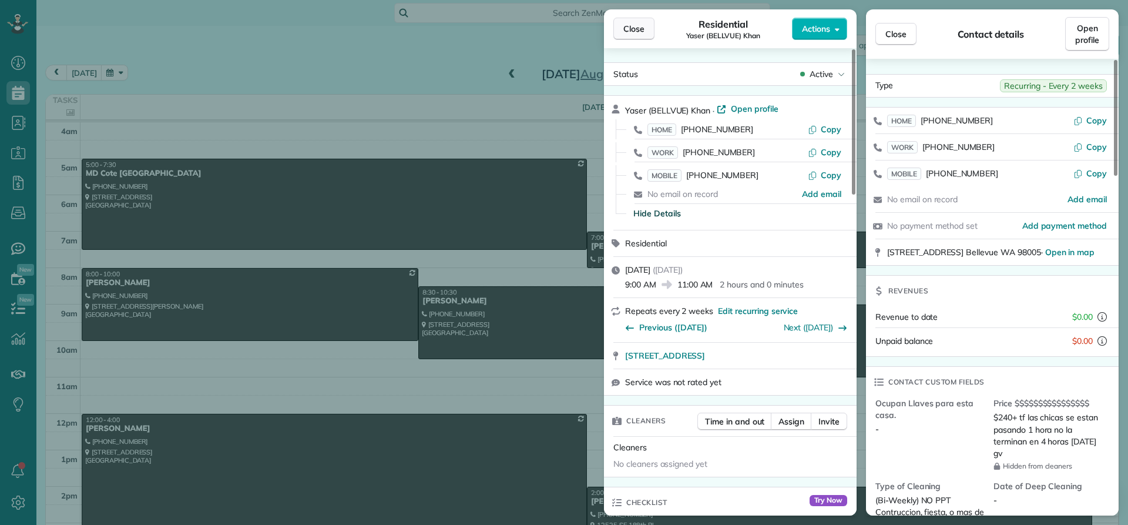
click at [630, 28] on span "Close" at bounding box center [633, 29] width 21 height 12
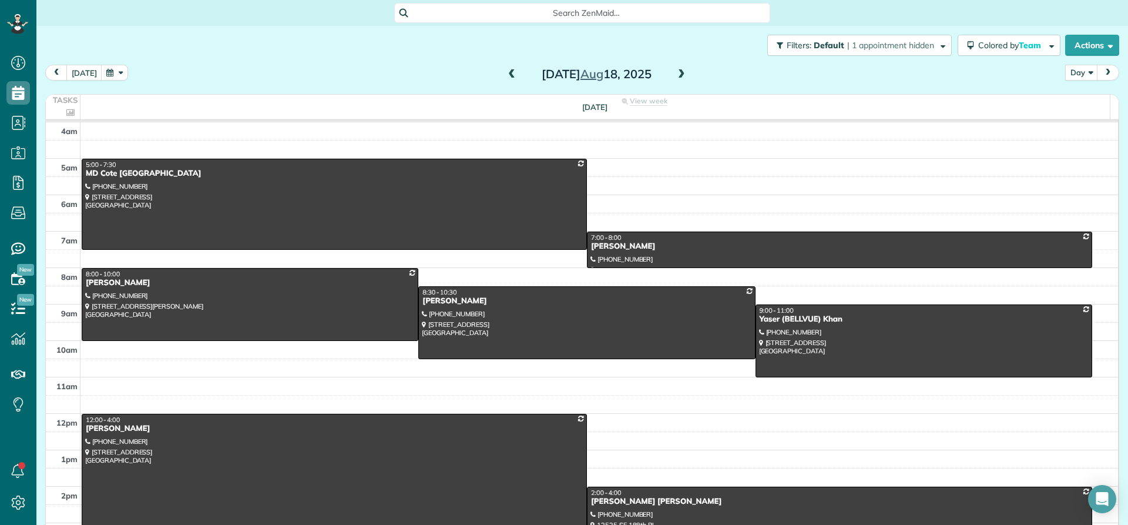
click at [675, 76] on span at bounding box center [681, 74] width 13 height 11
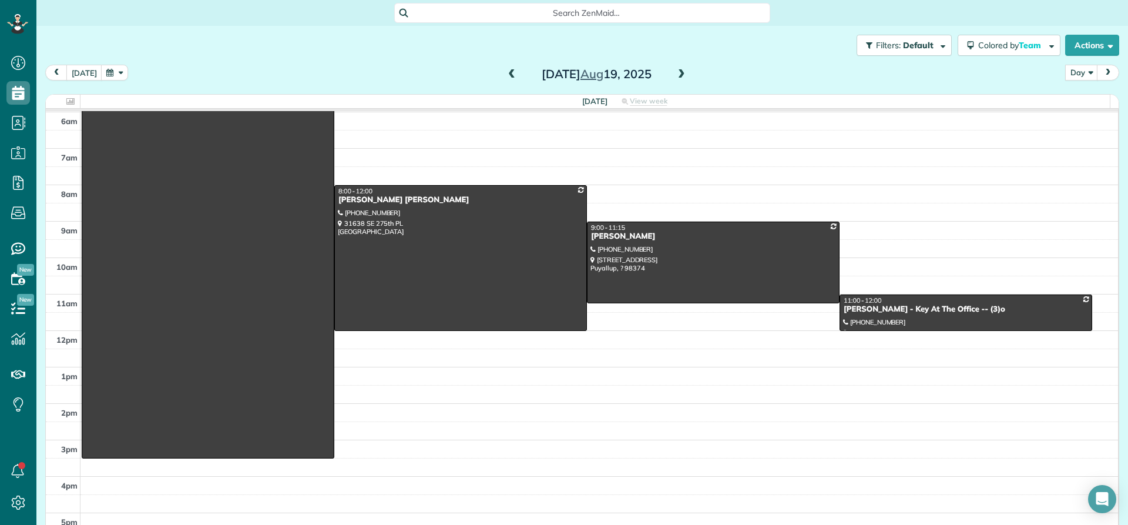
scroll to position [51, 0]
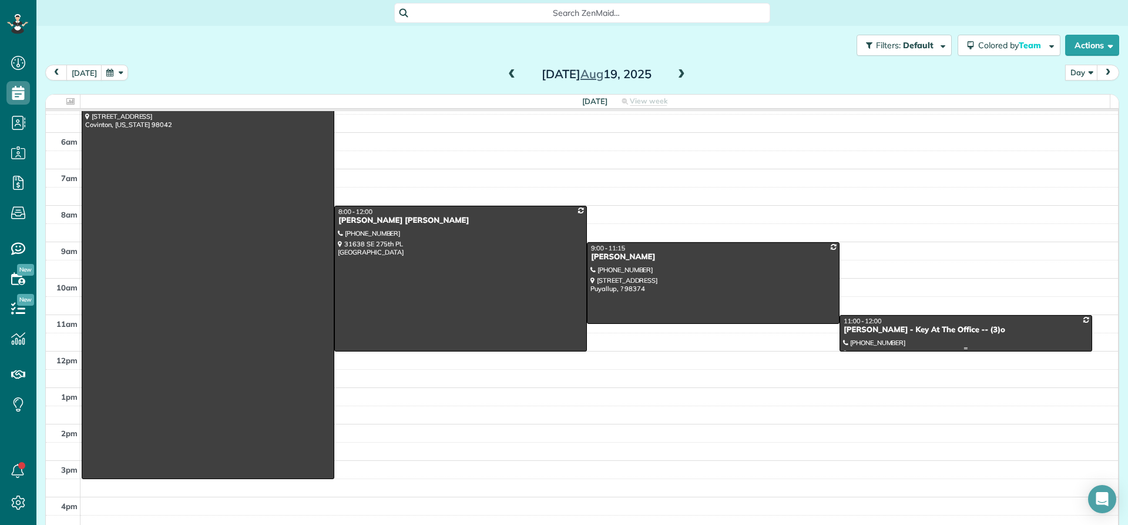
click at [881, 333] on div "[PERSON_NAME] - Key At The Office -- (3)o" at bounding box center [966, 330] width 246 height 10
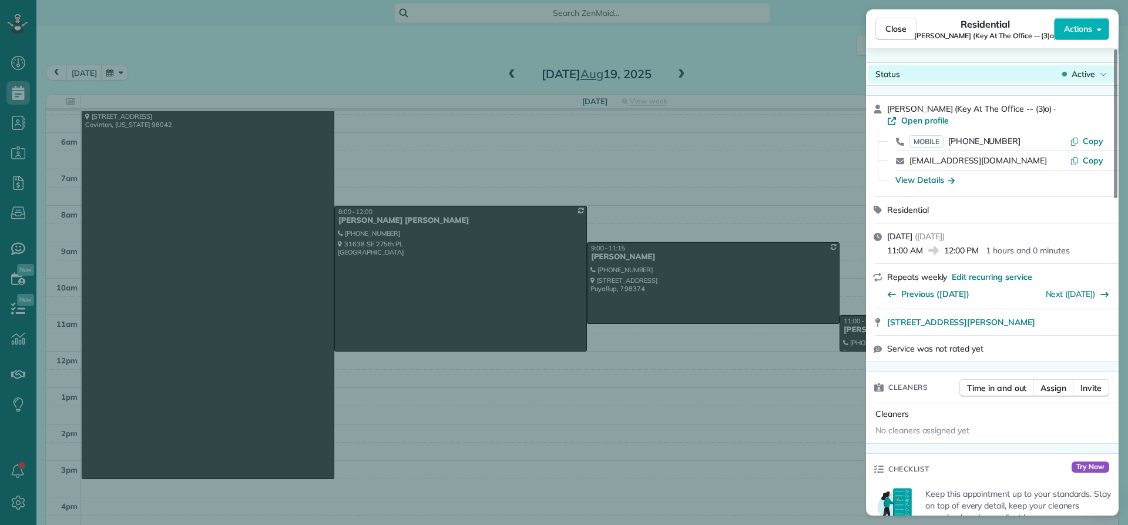
click at [1091, 72] on span "Active" at bounding box center [1084, 74] width 24 height 12
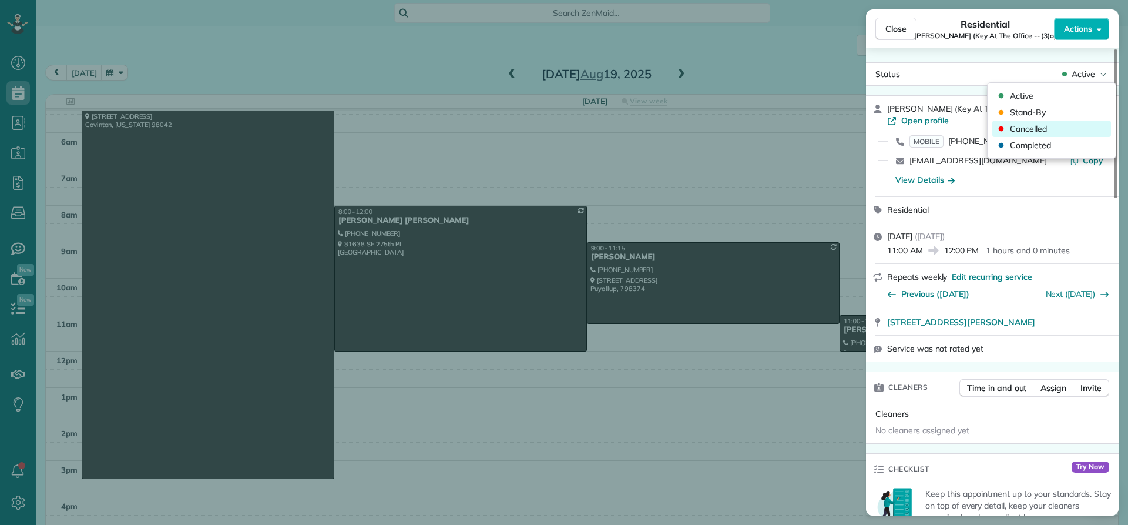
click at [1055, 124] on div "Cancelled" at bounding box center [1051, 128] width 119 height 16
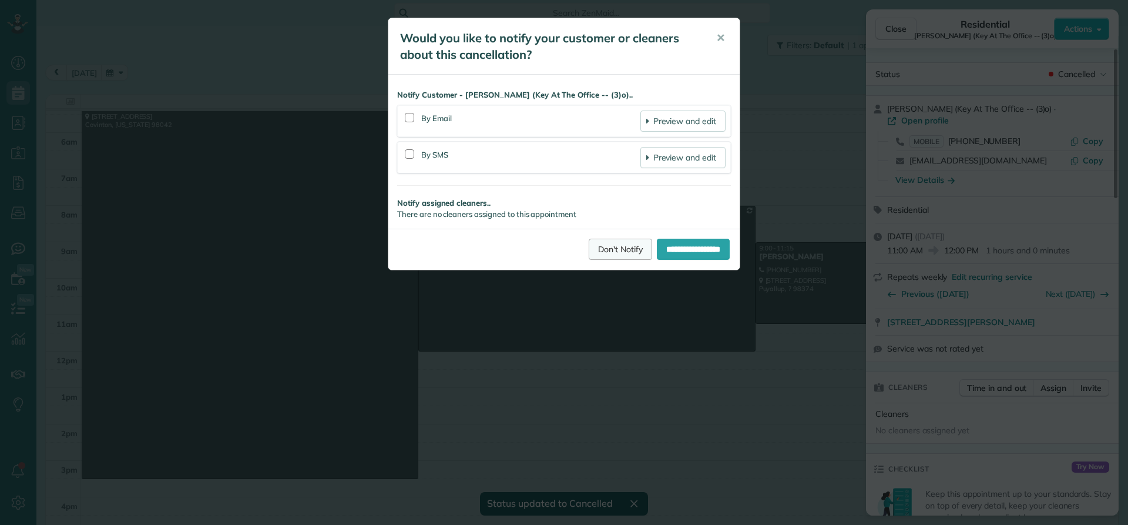
click at [615, 245] on link "Don't Notify" at bounding box center [620, 249] width 63 height 21
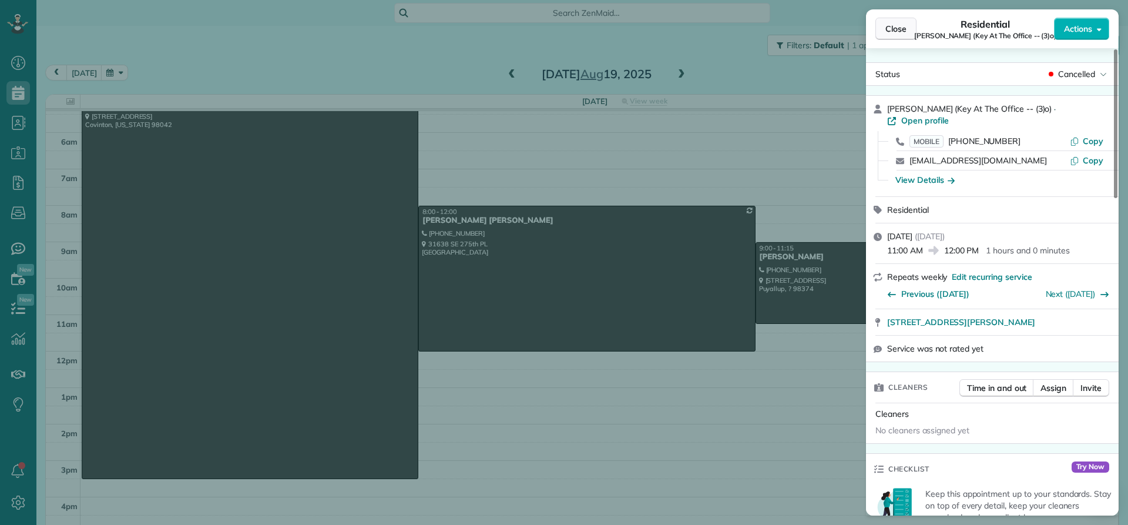
click at [893, 27] on span "Close" at bounding box center [895, 29] width 21 height 12
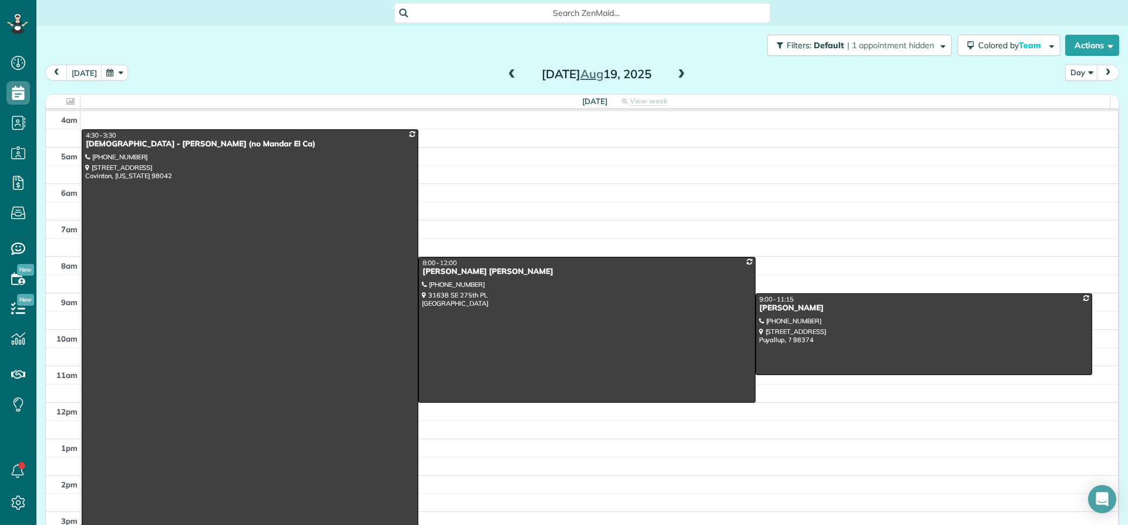
click at [676, 72] on span at bounding box center [681, 74] width 13 height 11
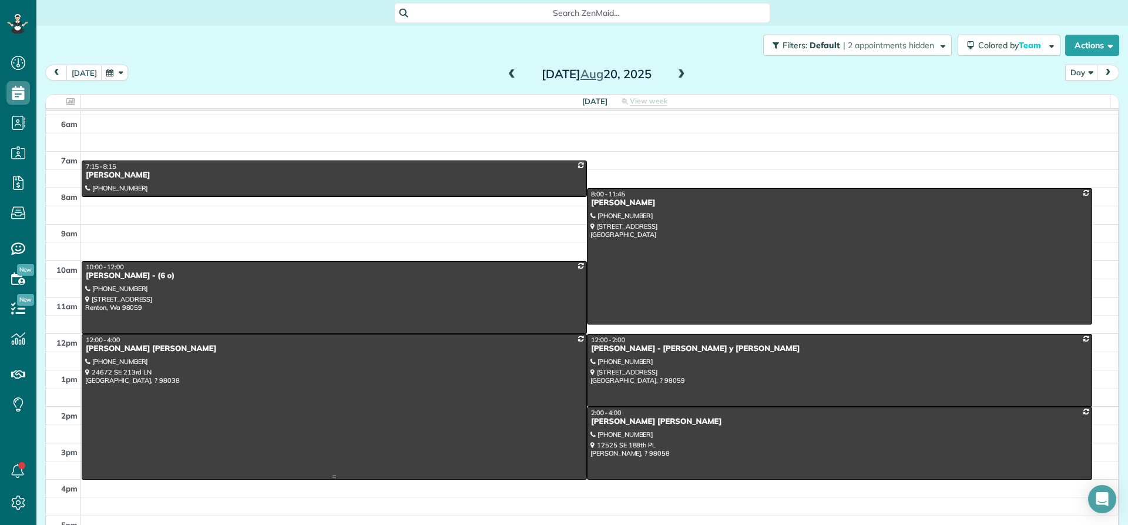
scroll to position [51, 0]
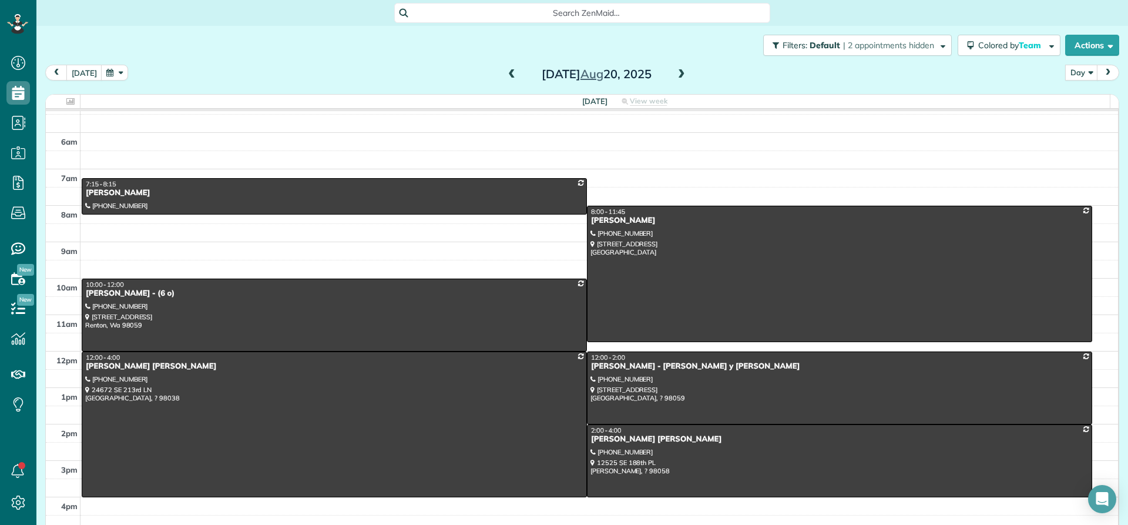
click at [679, 72] on span at bounding box center [681, 74] width 13 height 11
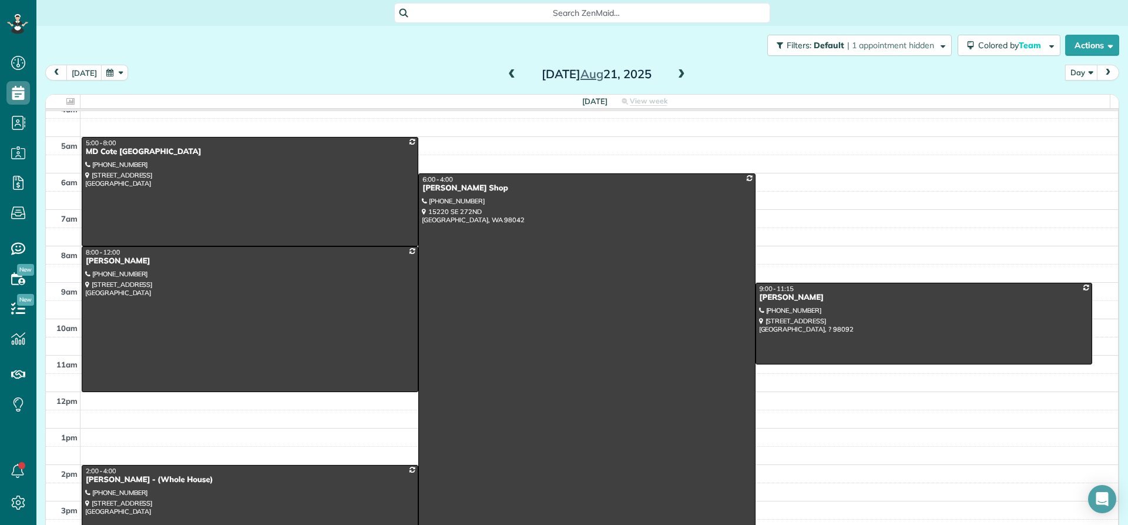
scroll to position [0, 0]
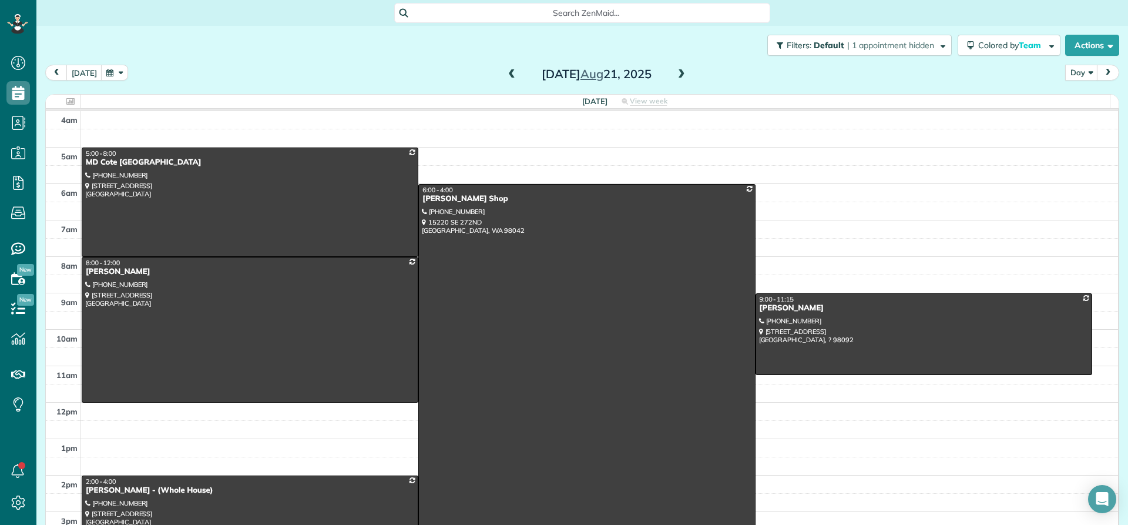
click at [677, 72] on span at bounding box center [681, 74] width 13 height 11
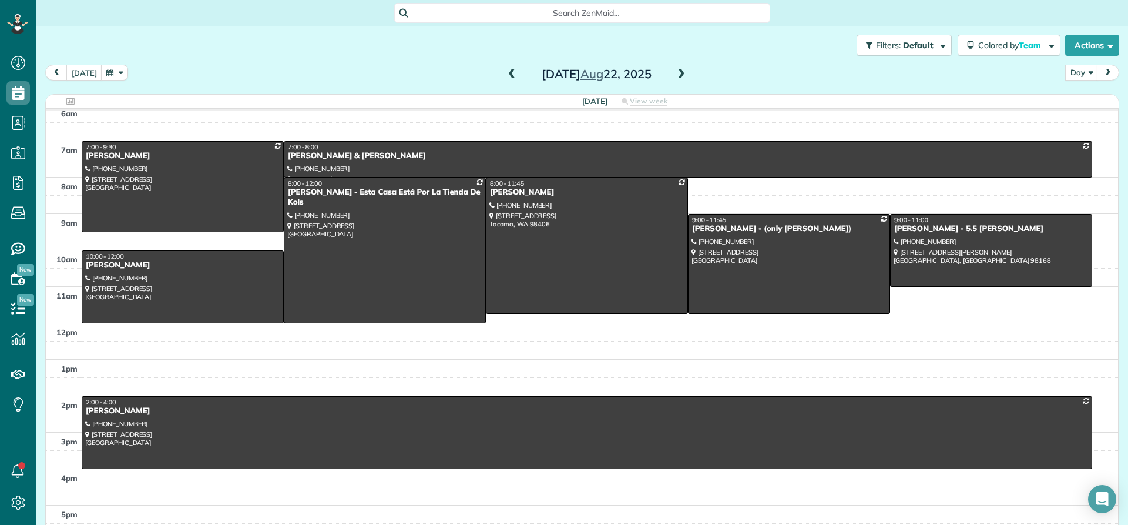
scroll to position [51, 0]
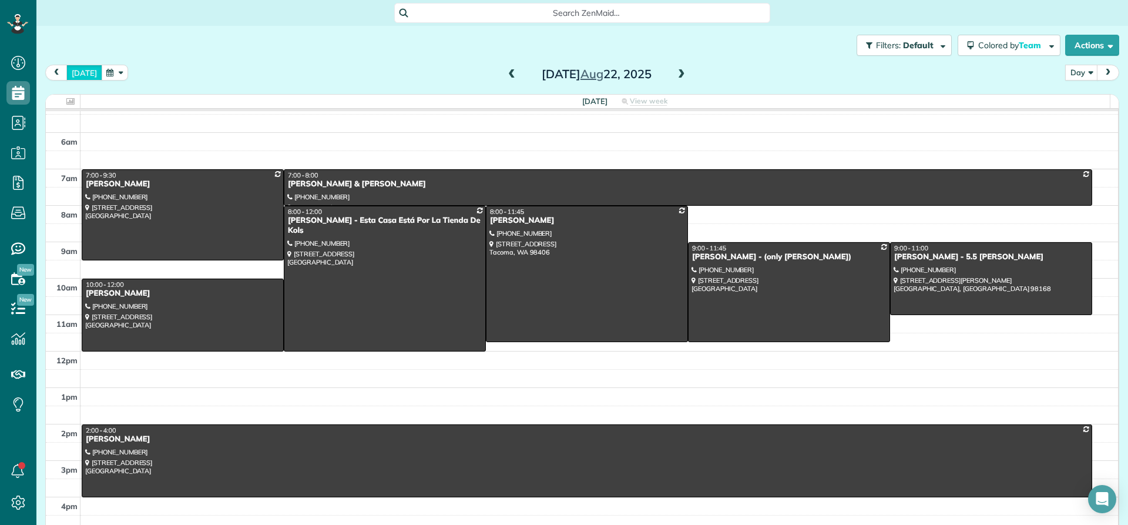
click at [79, 71] on button "[DATE]" at bounding box center [84, 73] width 36 height 16
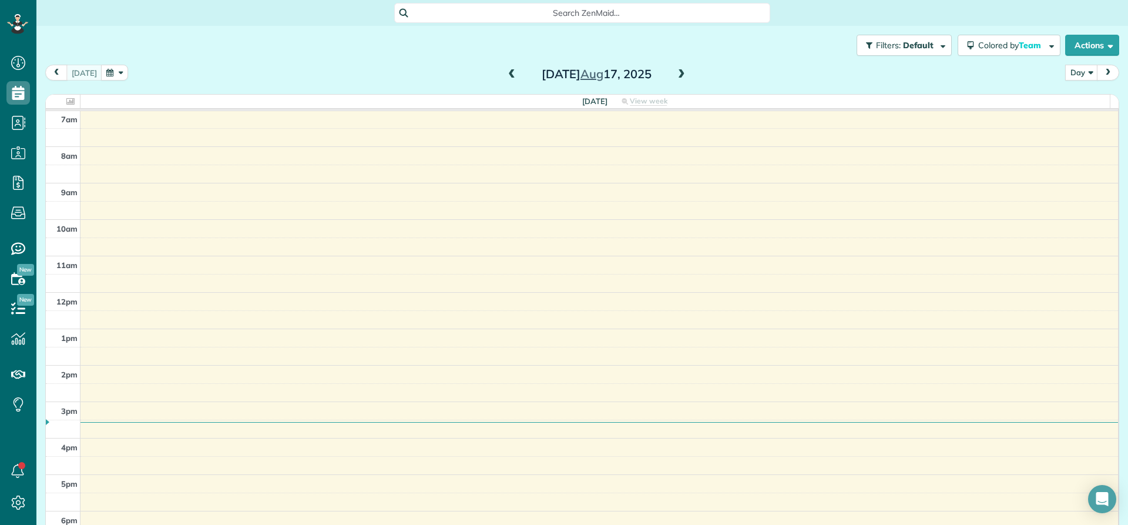
click at [505, 76] on span at bounding box center [511, 74] width 13 height 11
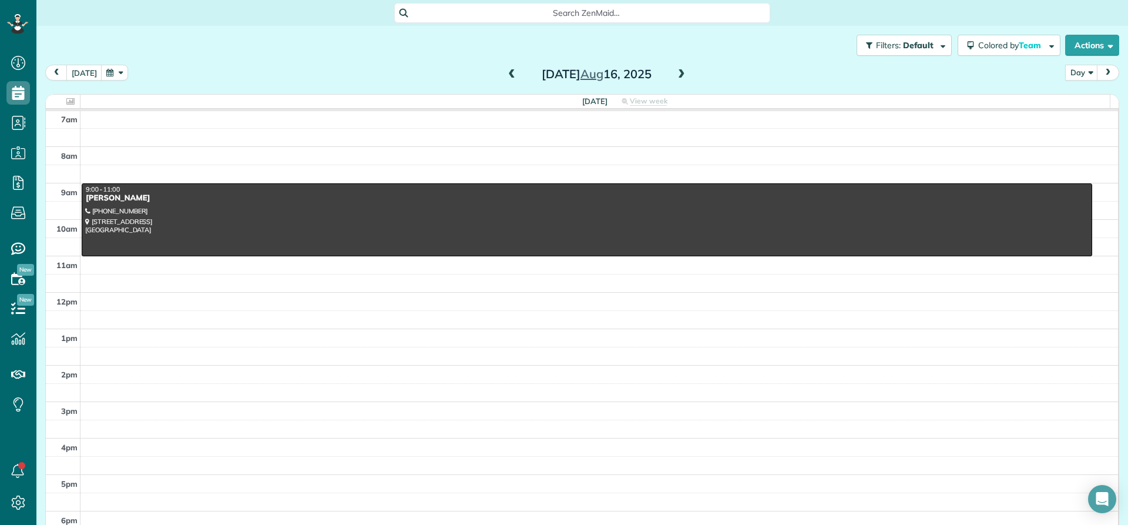
click at [505, 76] on span at bounding box center [511, 74] width 13 height 11
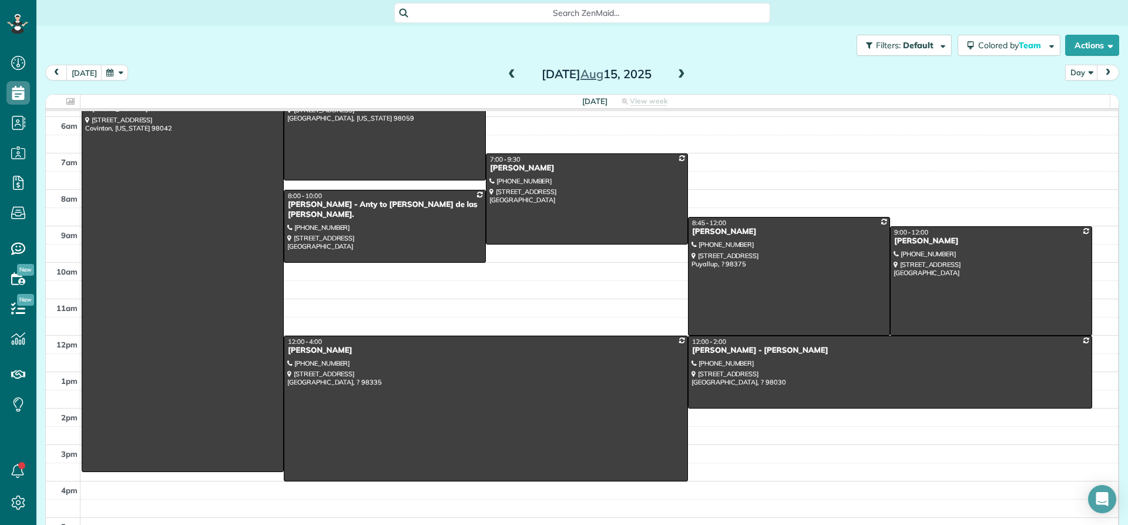
scroll to position [0, 0]
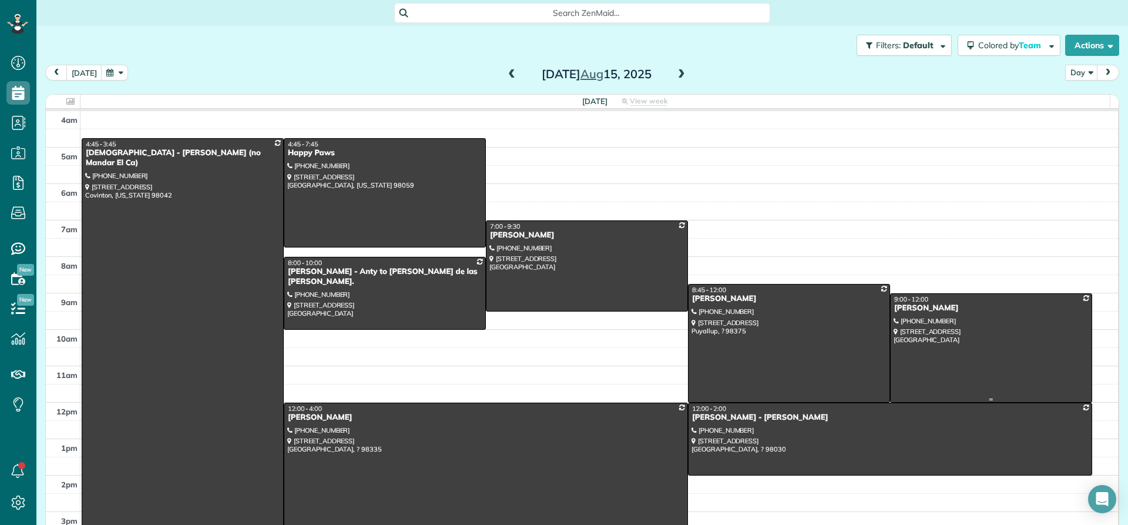
click at [903, 309] on div "[PERSON_NAME]" at bounding box center [991, 308] width 195 height 10
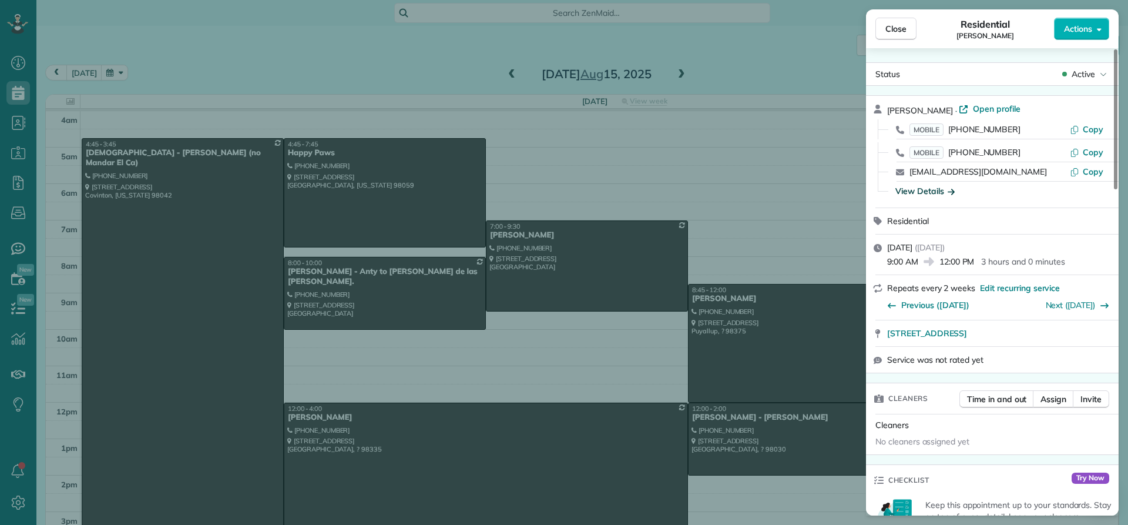
click at [918, 189] on div "View Details" at bounding box center [924, 191] width 59 height 12
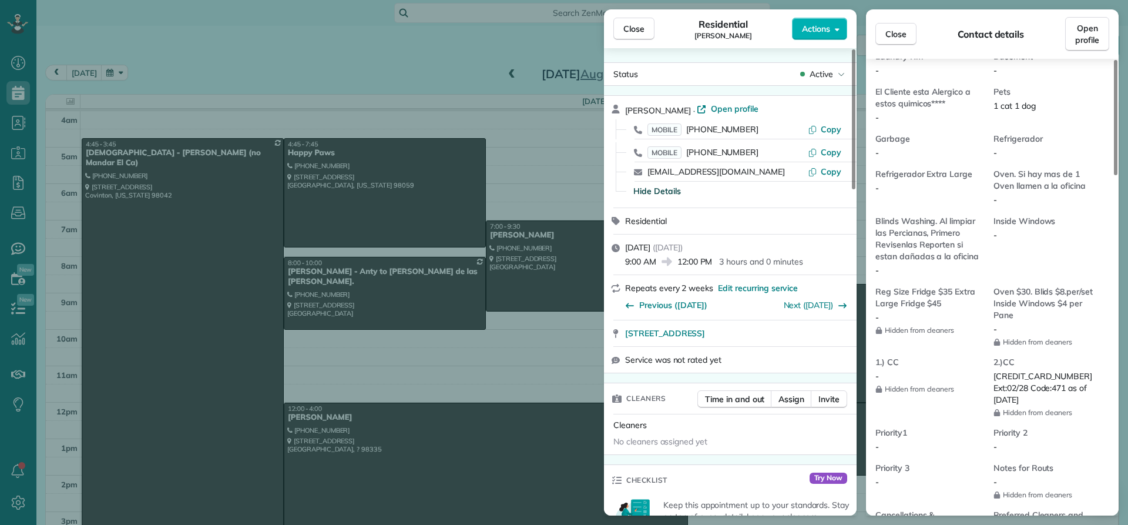
scroll to position [946, 0]
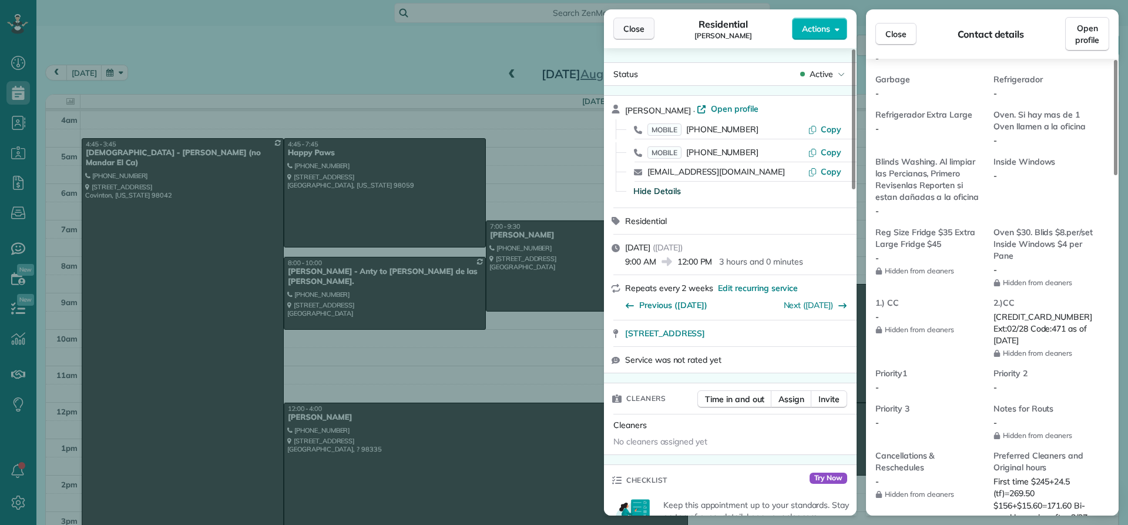
click at [638, 33] on span "Close" at bounding box center [633, 29] width 21 height 12
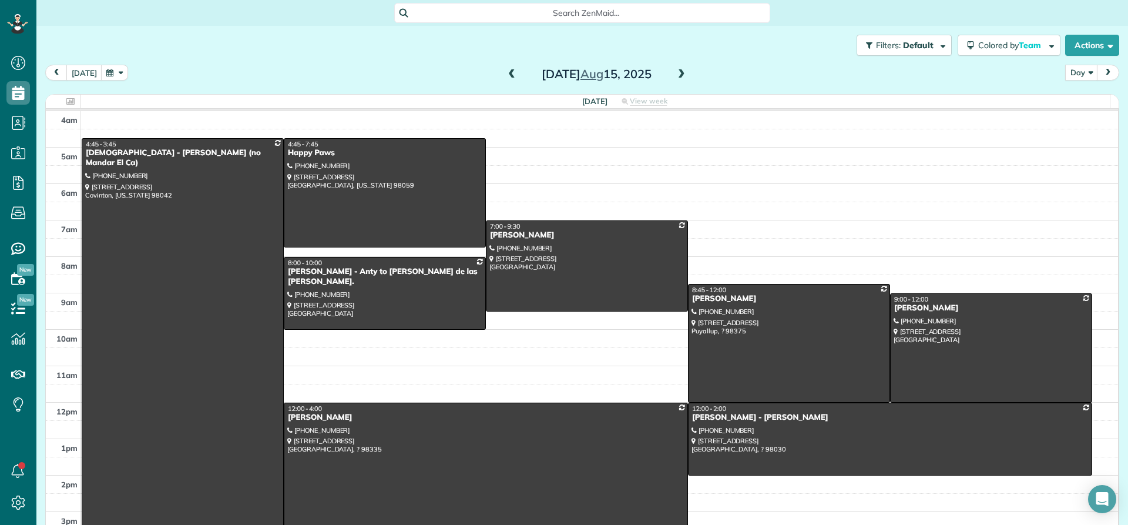
click at [308, 421] on div "[PERSON_NAME]" at bounding box center [485, 417] width 397 height 10
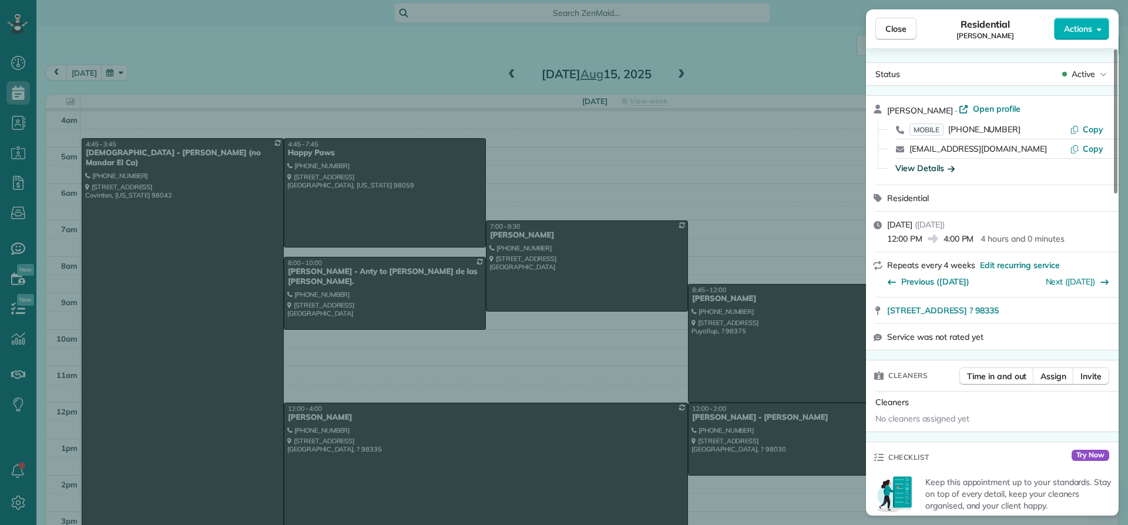
click at [926, 170] on div "View Details" at bounding box center [924, 168] width 59 height 12
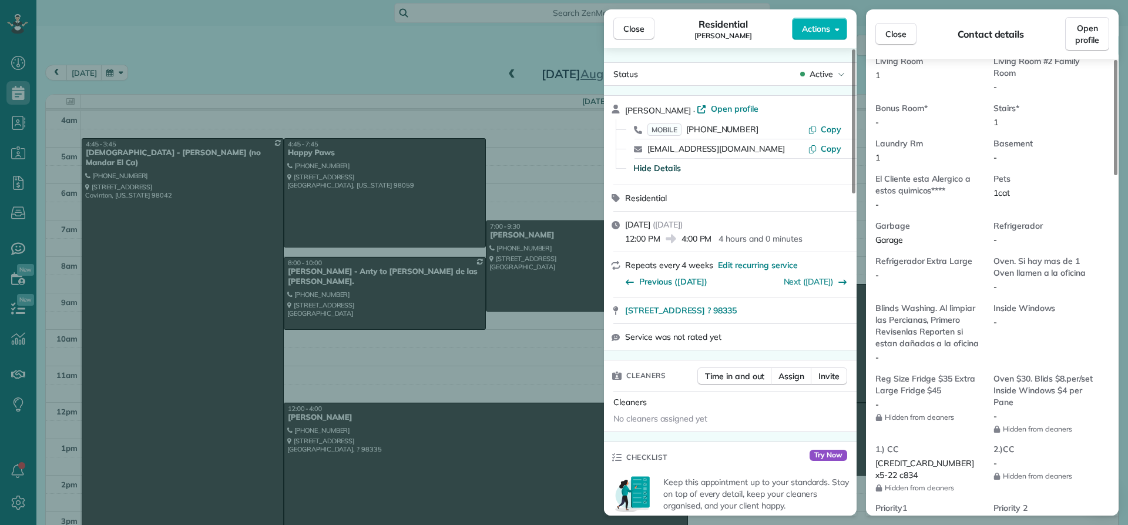
scroll to position [766, 0]
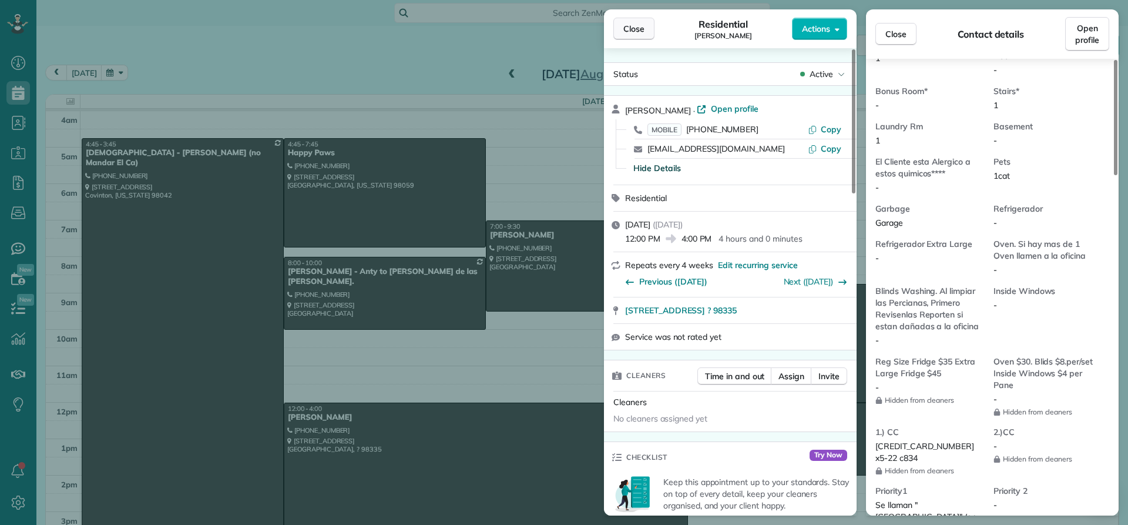
click at [641, 28] on span "Close" at bounding box center [633, 29] width 21 height 12
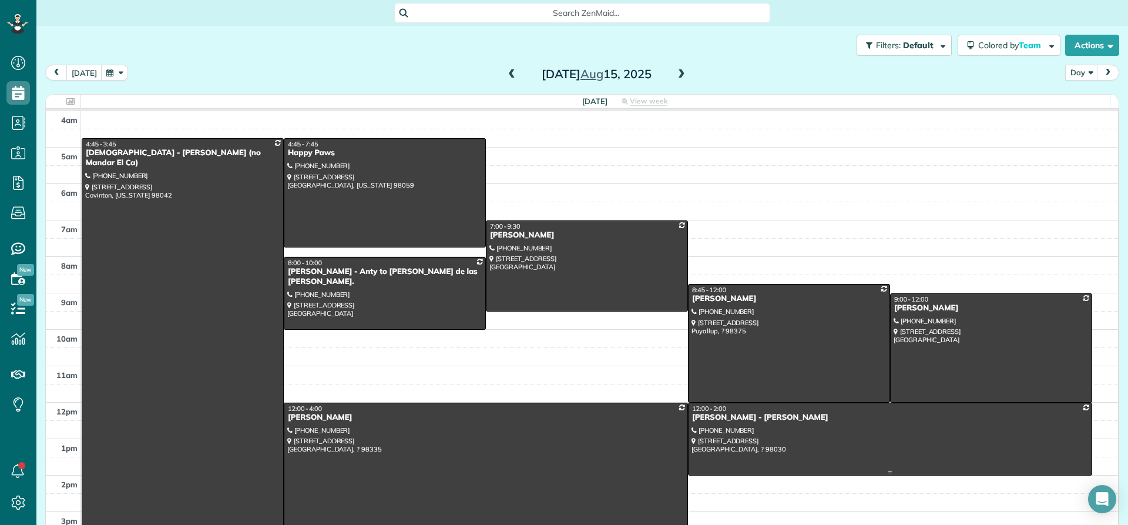
click at [710, 424] on div at bounding box center [890, 439] width 403 height 72
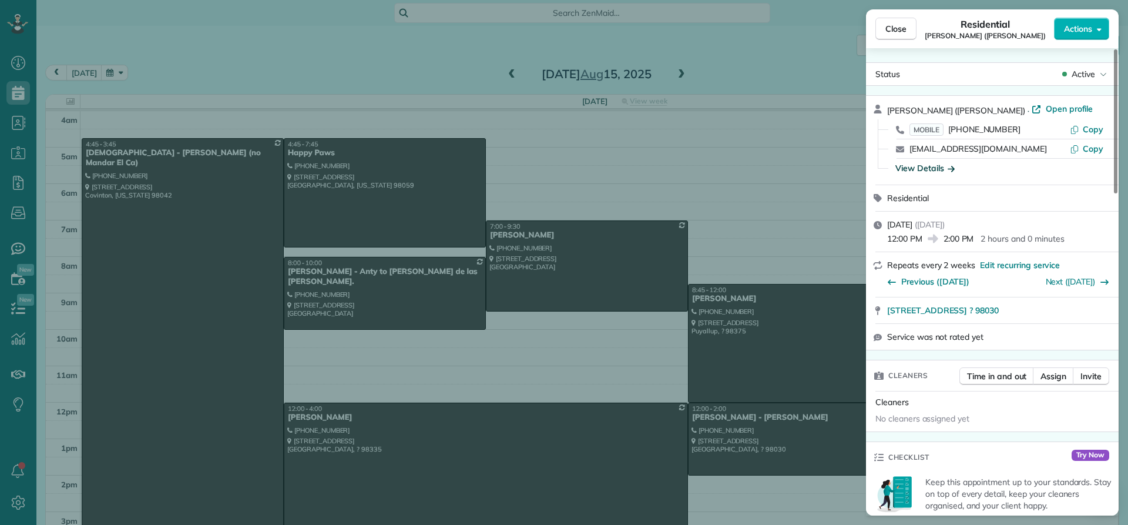
click at [919, 166] on div "View Details" at bounding box center [924, 168] width 59 height 12
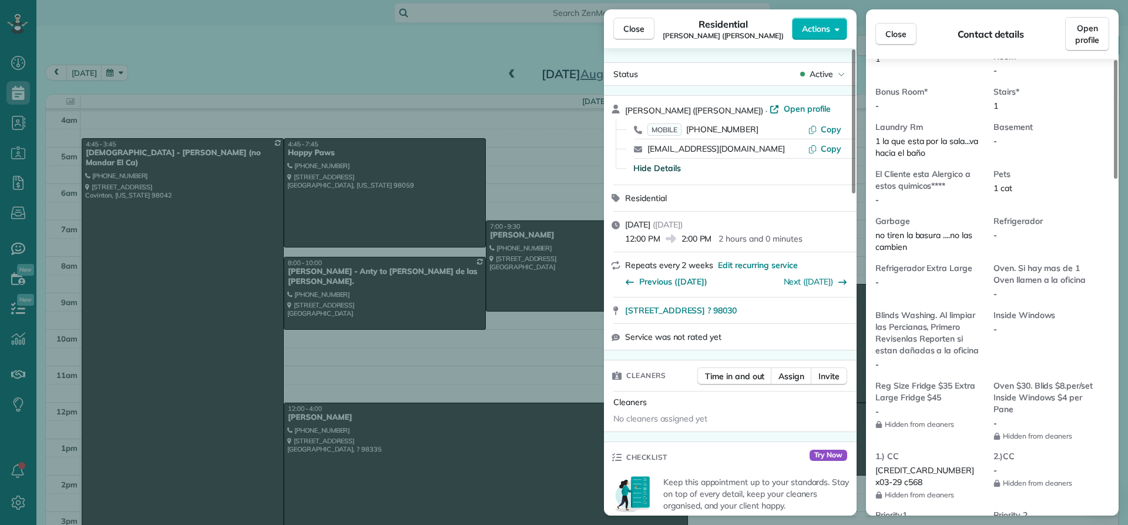
scroll to position [884, 0]
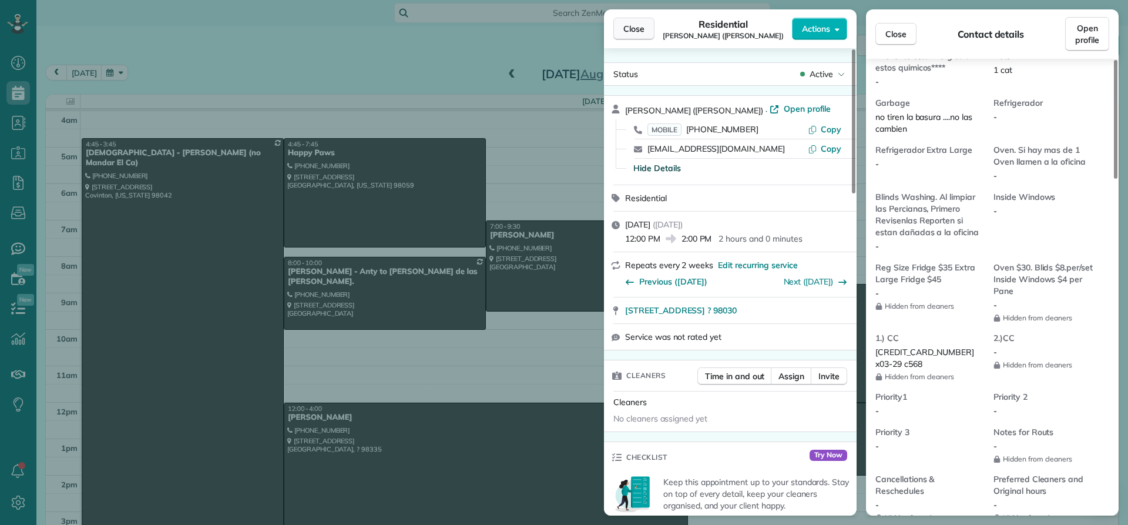
click at [630, 26] on span "Close" at bounding box center [633, 29] width 21 height 12
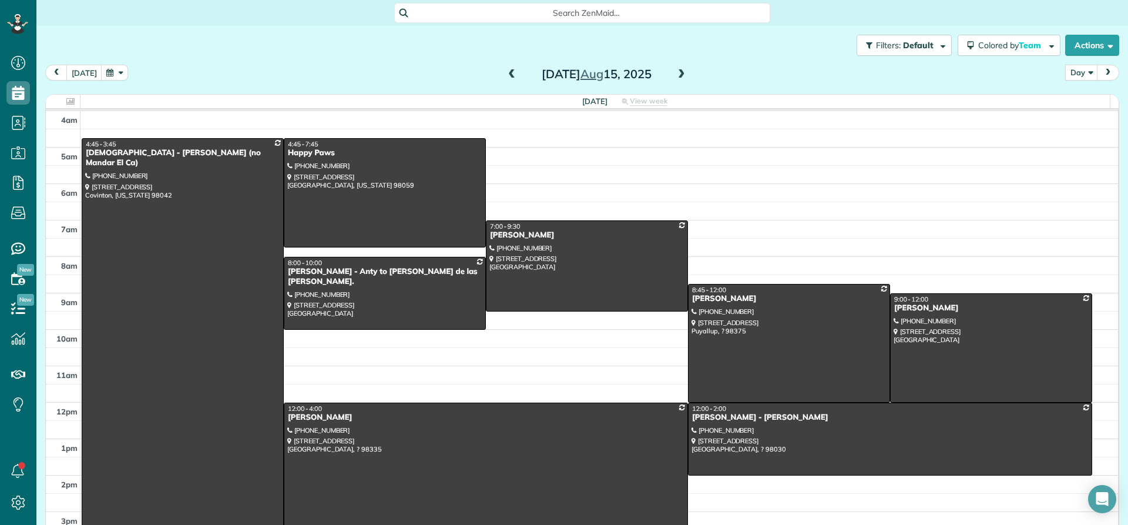
click at [505, 75] on span at bounding box center [511, 74] width 13 height 11
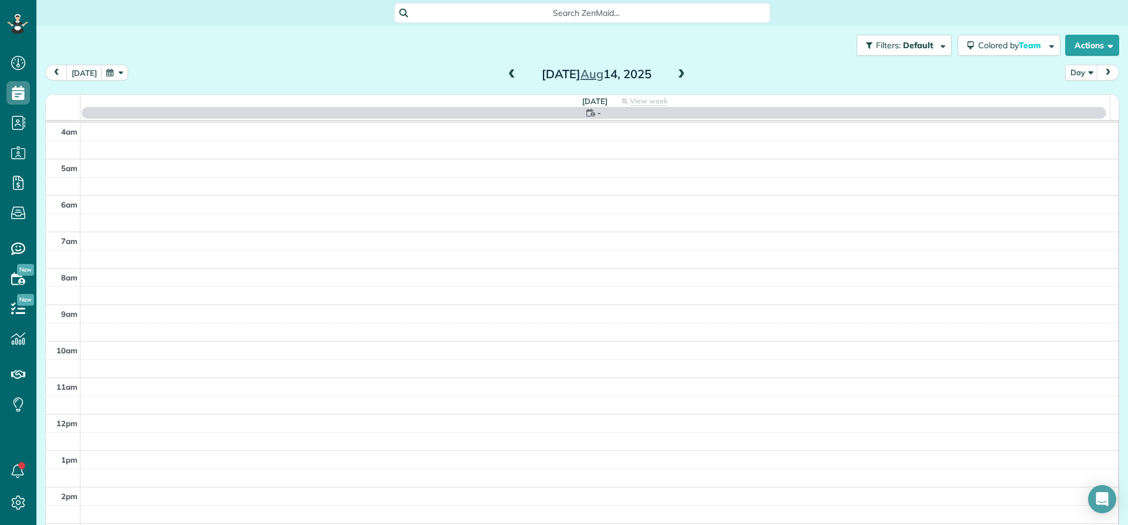
scroll to position [110, 0]
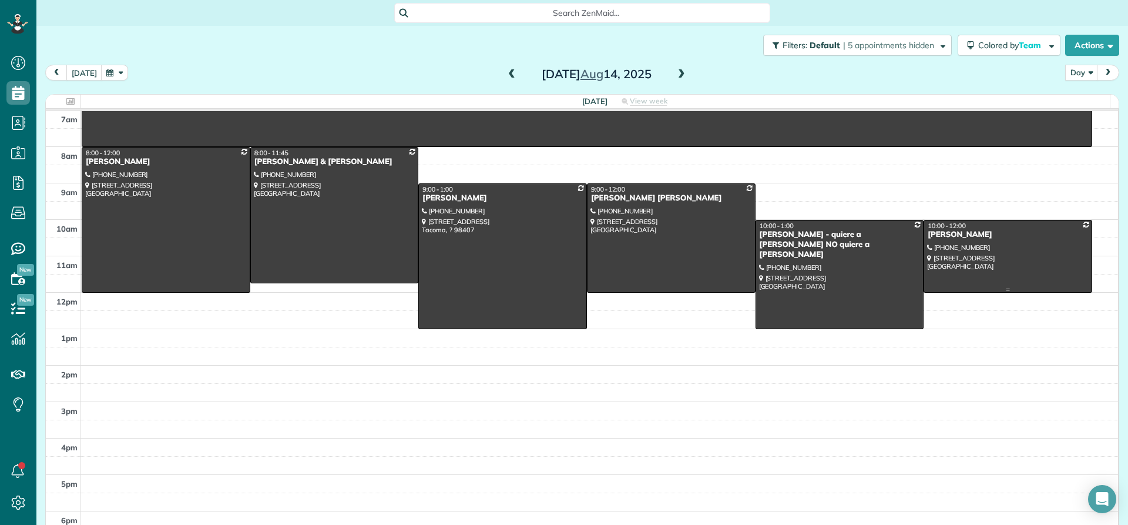
click at [935, 236] on div "[PERSON_NAME]" at bounding box center [1008, 235] width 162 height 10
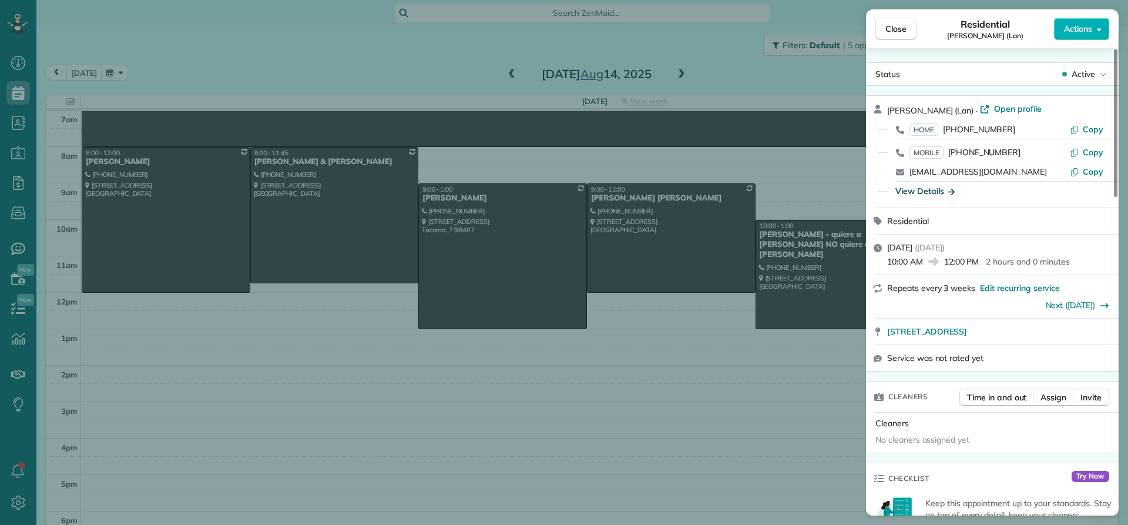
click at [921, 194] on div "View Details" at bounding box center [924, 191] width 59 height 12
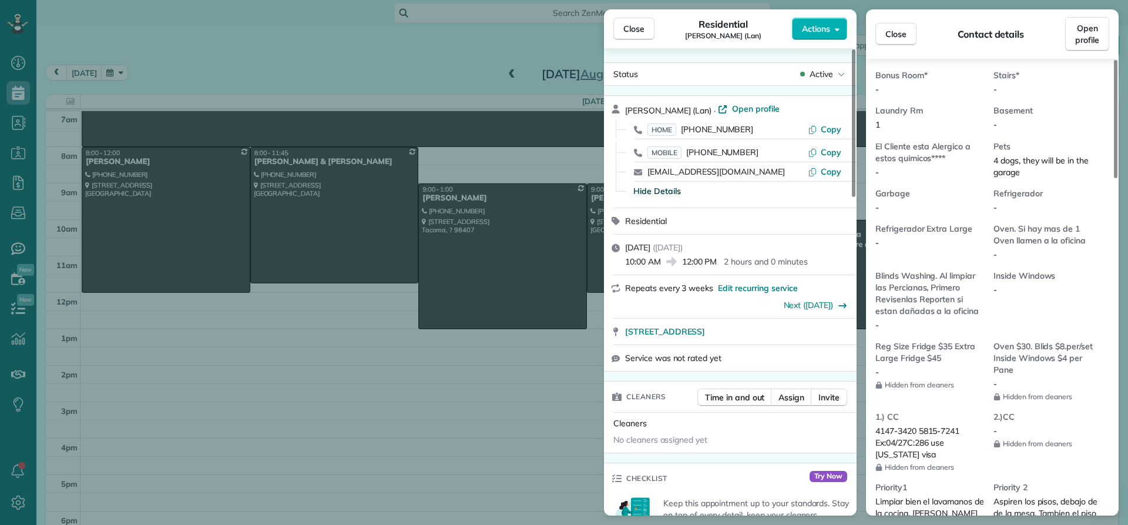
scroll to position [830, 0]
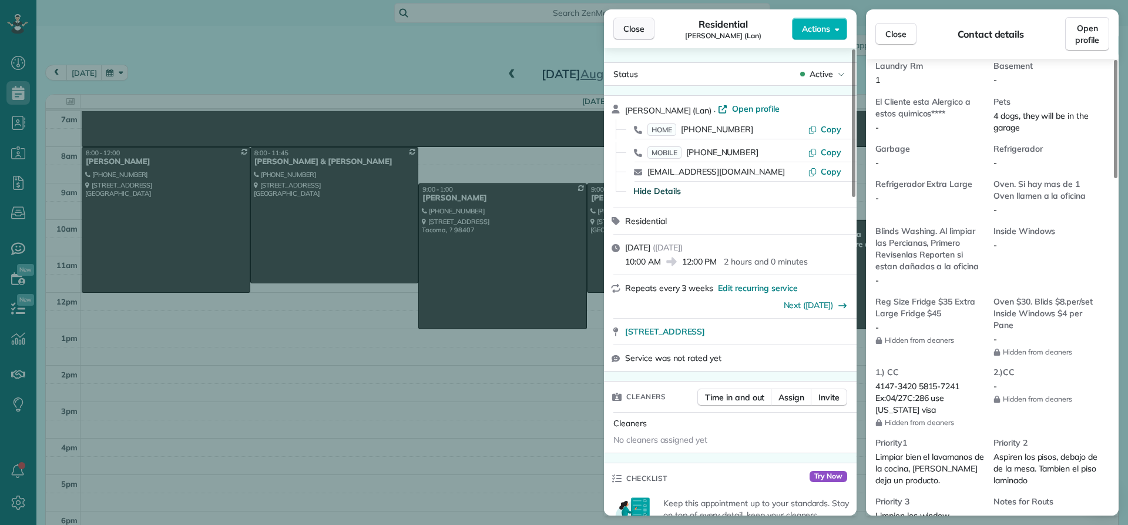
click at [637, 32] on span "Close" at bounding box center [633, 29] width 21 height 12
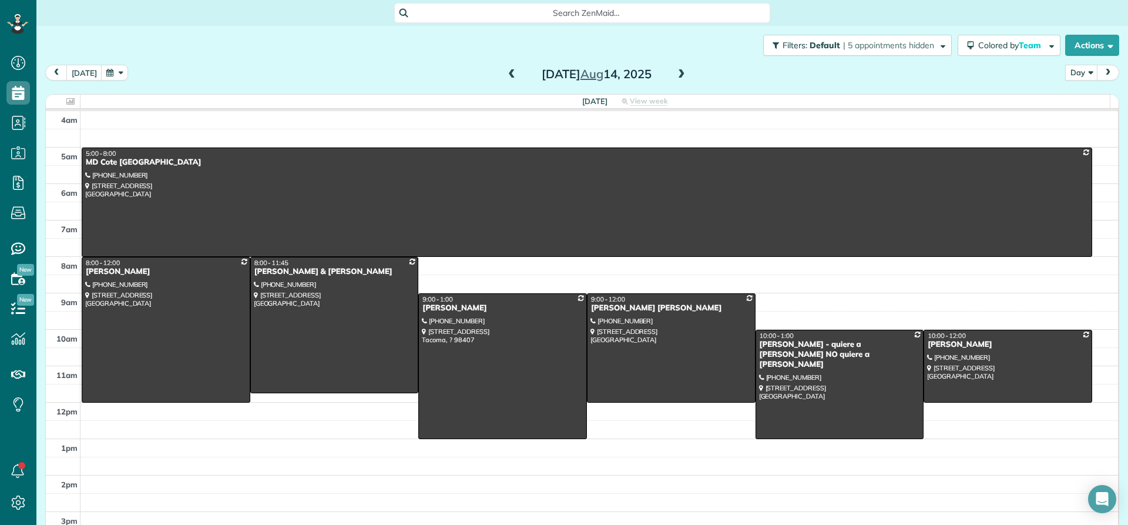
click at [505, 79] on span at bounding box center [511, 74] width 13 height 11
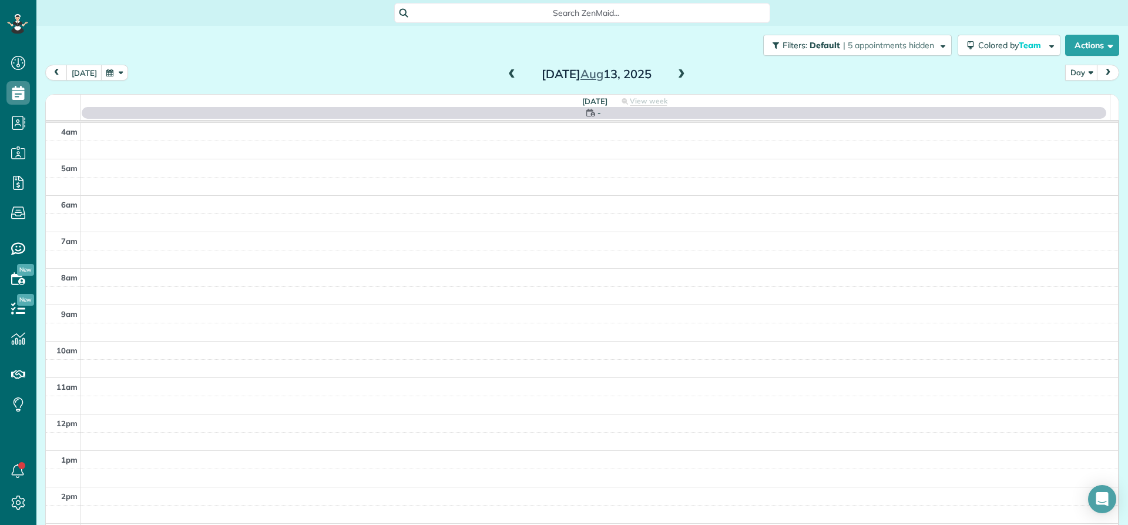
scroll to position [110, 0]
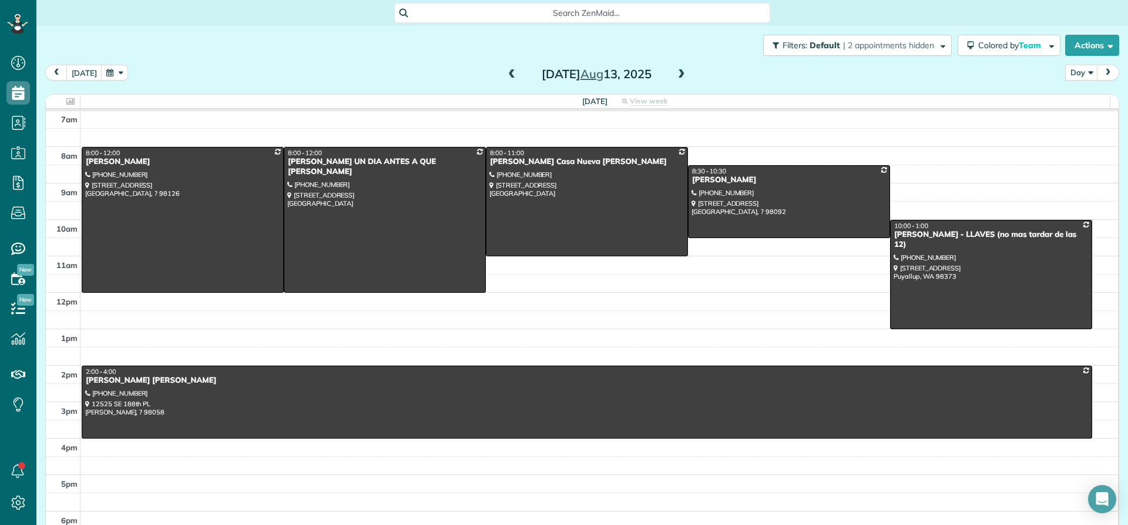
click at [678, 78] on span at bounding box center [681, 74] width 13 height 11
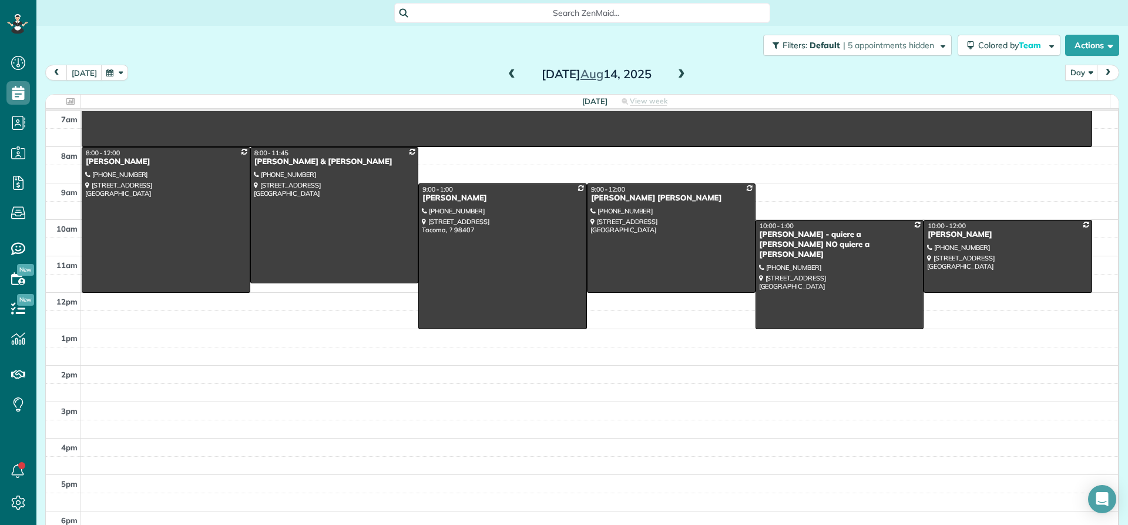
click at [678, 78] on span at bounding box center [681, 74] width 13 height 11
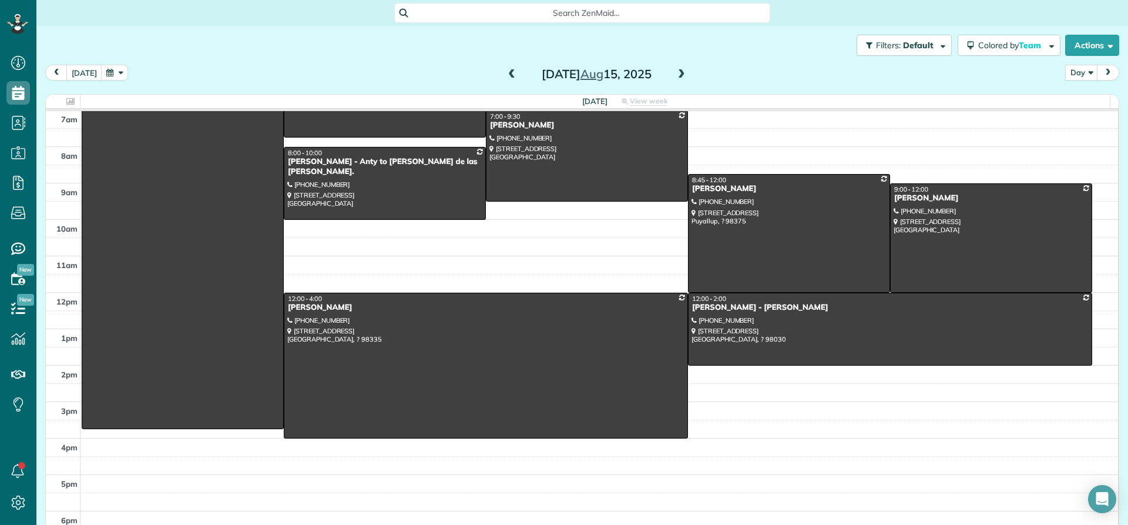
click at [678, 78] on span at bounding box center [681, 74] width 13 height 11
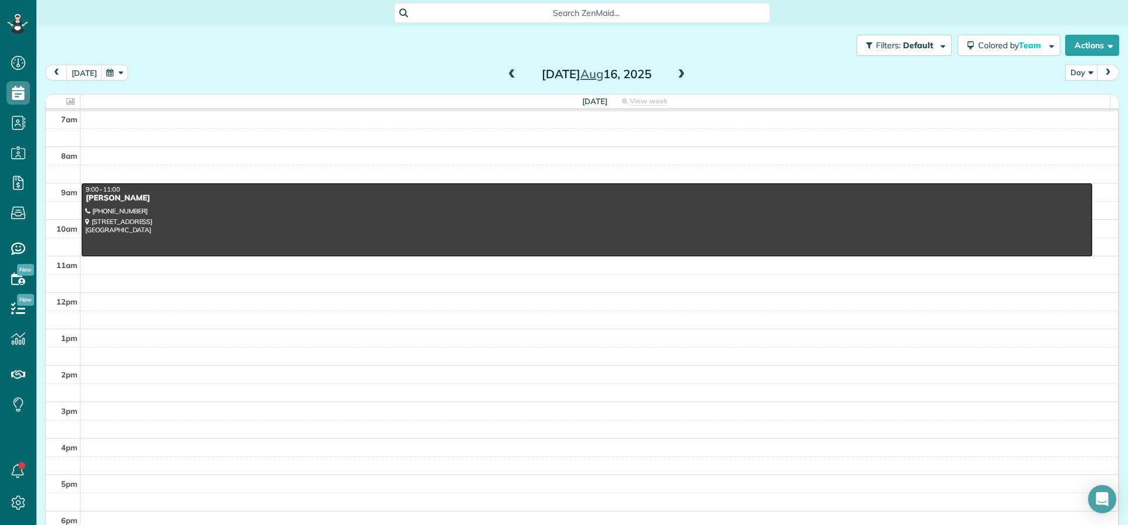
click at [678, 78] on span at bounding box center [681, 74] width 13 height 11
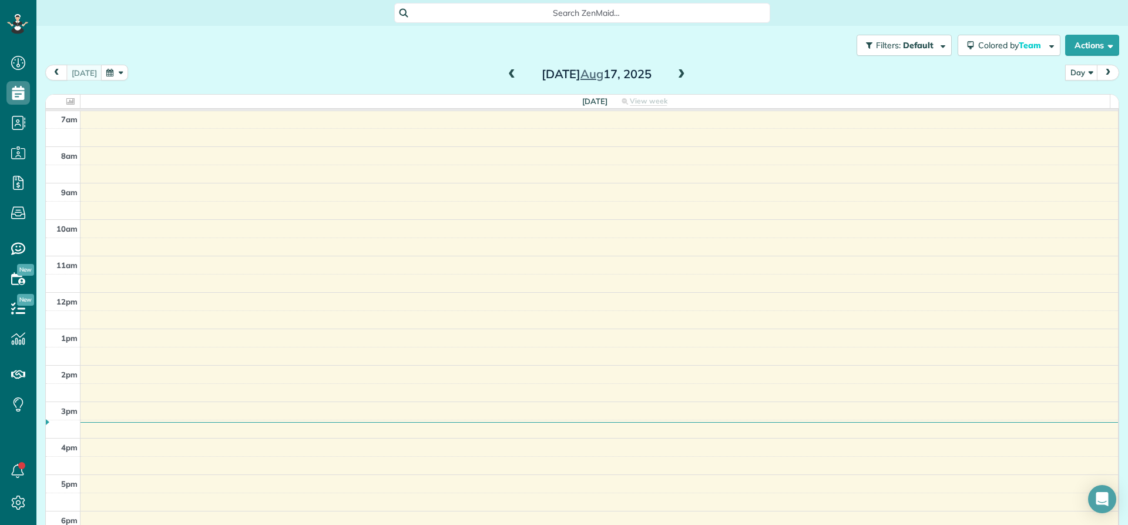
click at [675, 73] on span at bounding box center [681, 74] width 13 height 11
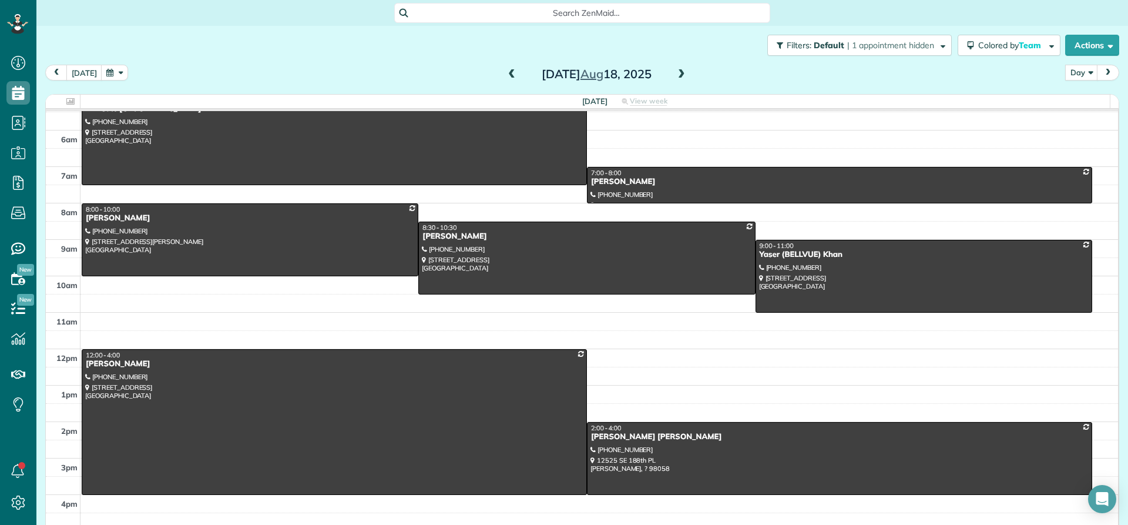
scroll to position [0, 0]
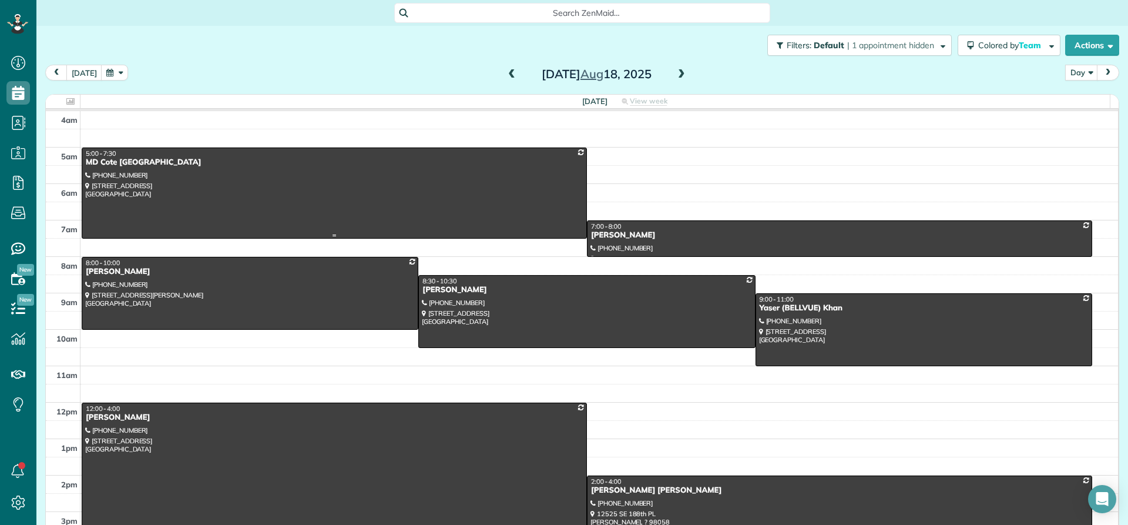
click at [113, 157] on div "MD Cote [GEOGRAPHIC_DATA]" at bounding box center [334, 162] width 498 height 10
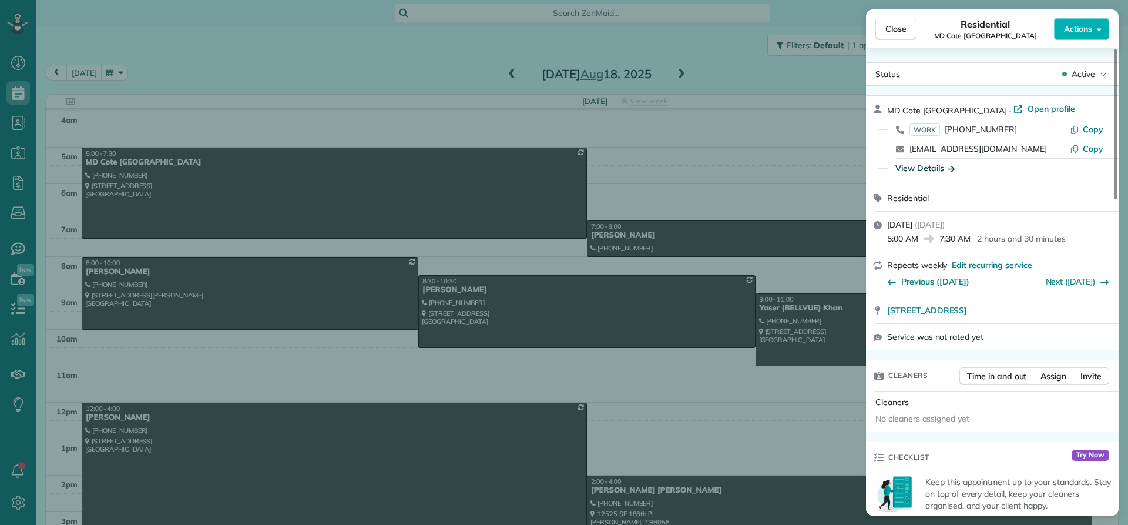
click at [914, 165] on div "View Details" at bounding box center [924, 168] width 59 height 12
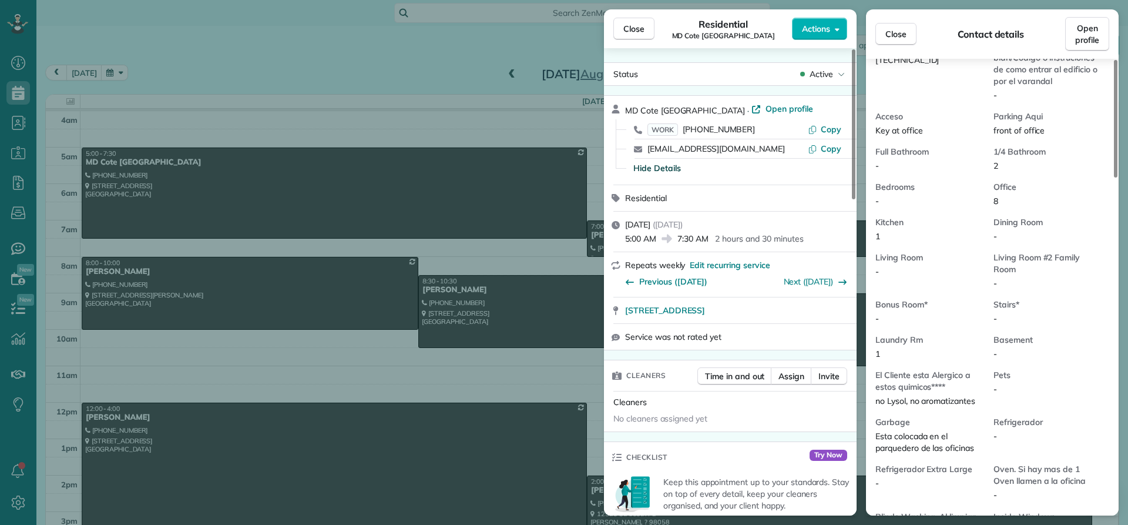
scroll to position [768, 0]
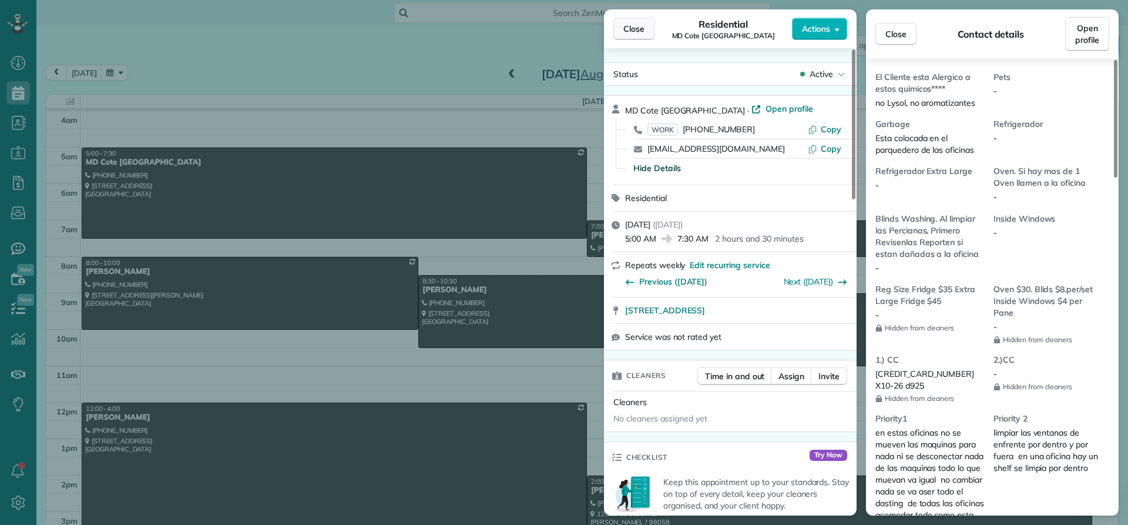
click at [642, 26] on span "Close" at bounding box center [633, 29] width 21 height 12
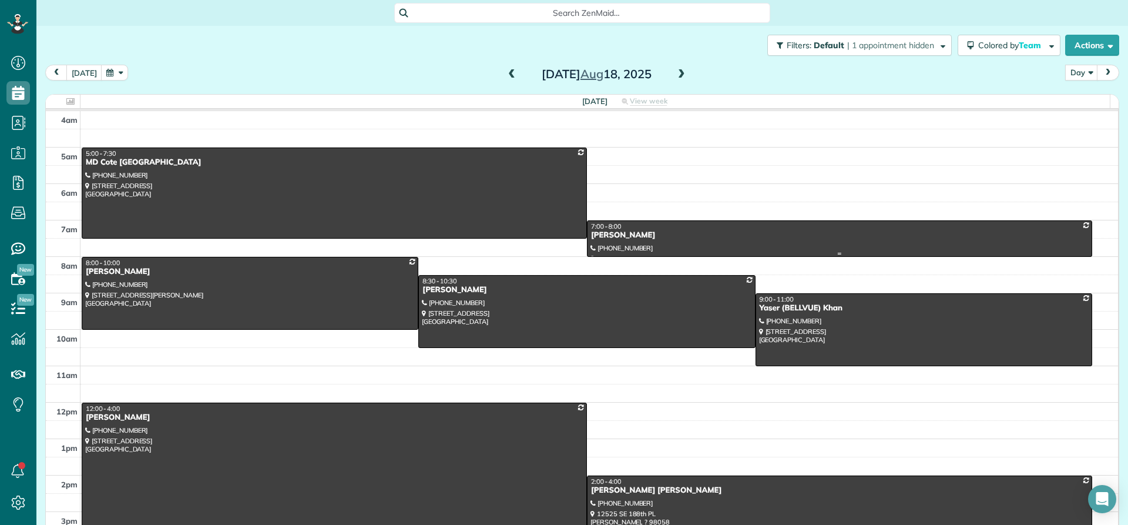
click at [619, 231] on div "[PERSON_NAME]" at bounding box center [839, 235] width 498 height 10
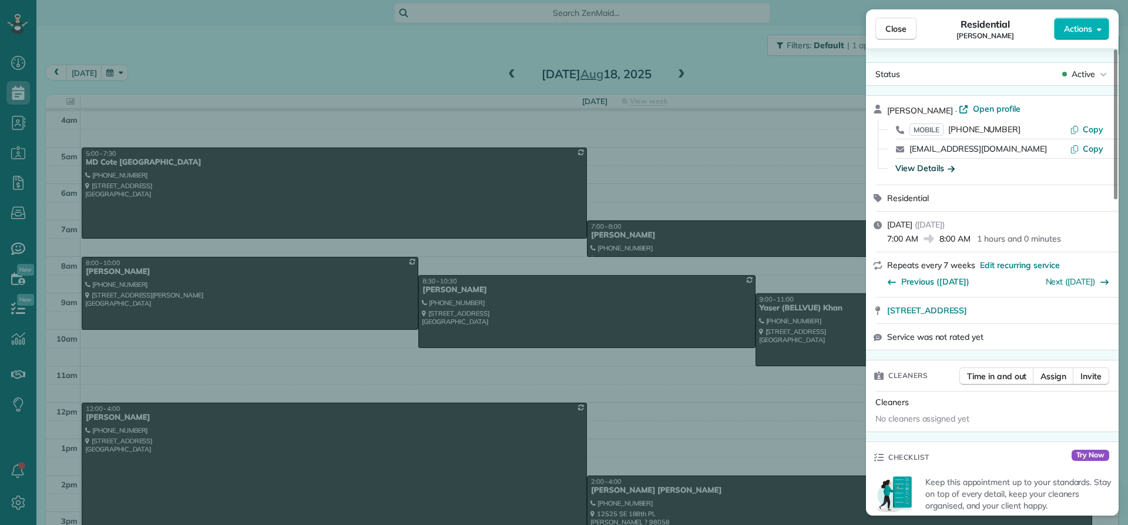
click at [917, 166] on div "View Details" at bounding box center [924, 168] width 59 height 12
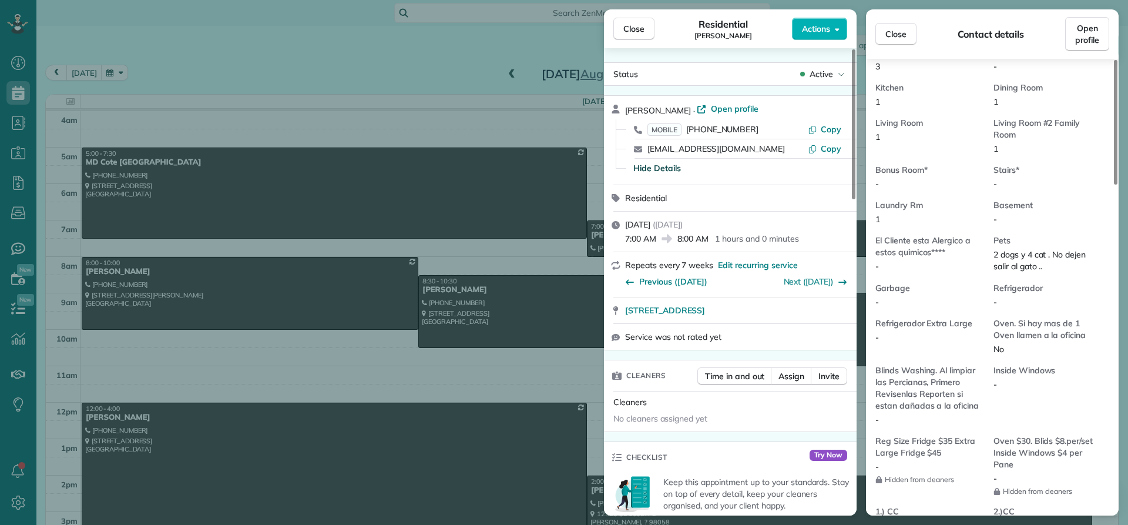
scroll to position [771, 0]
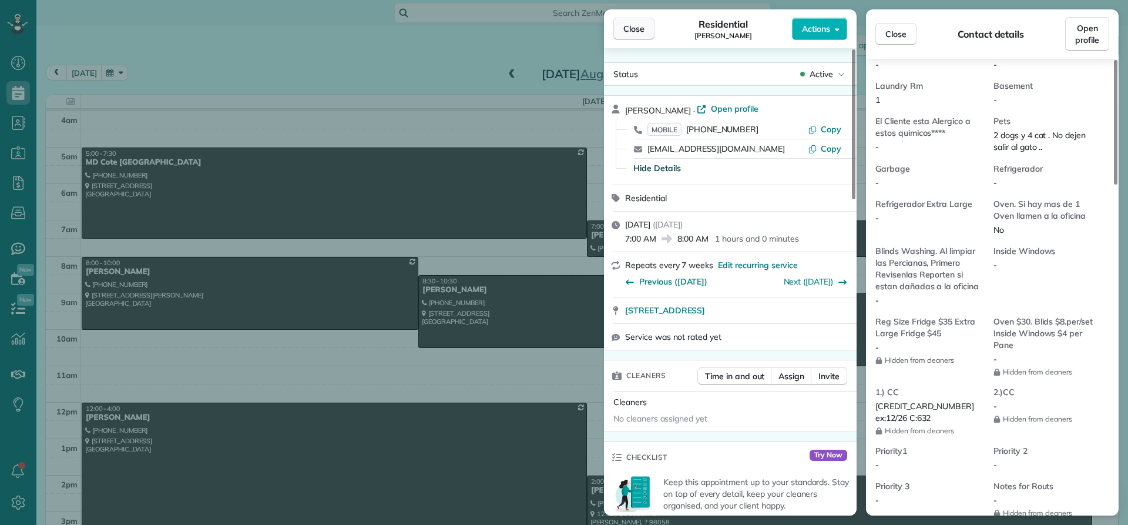
click at [638, 31] on span "Close" at bounding box center [633, 29] width 21 height 12
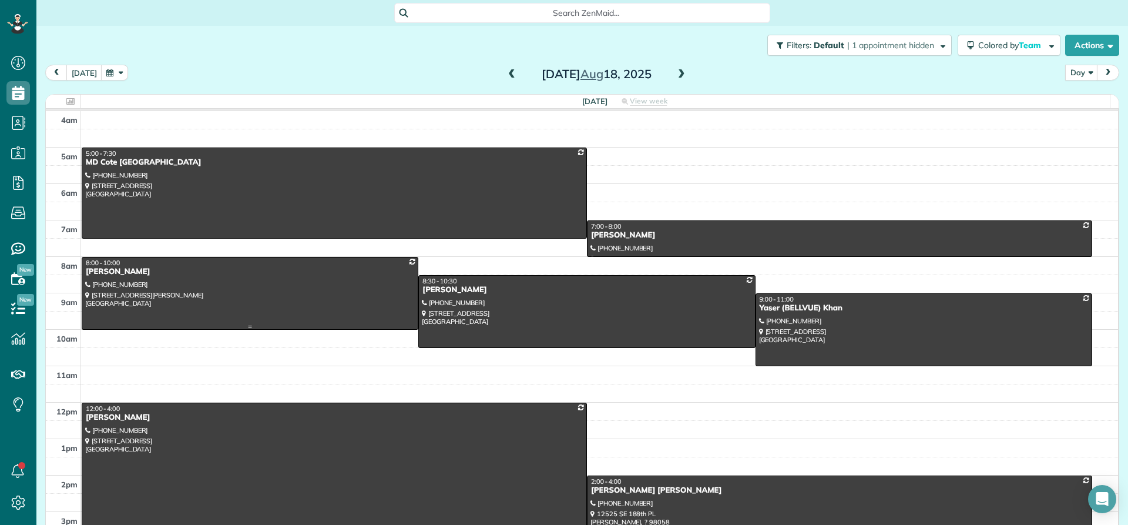
click at [112, 279] on div at bounding box center [249, 293] width 335 height 72
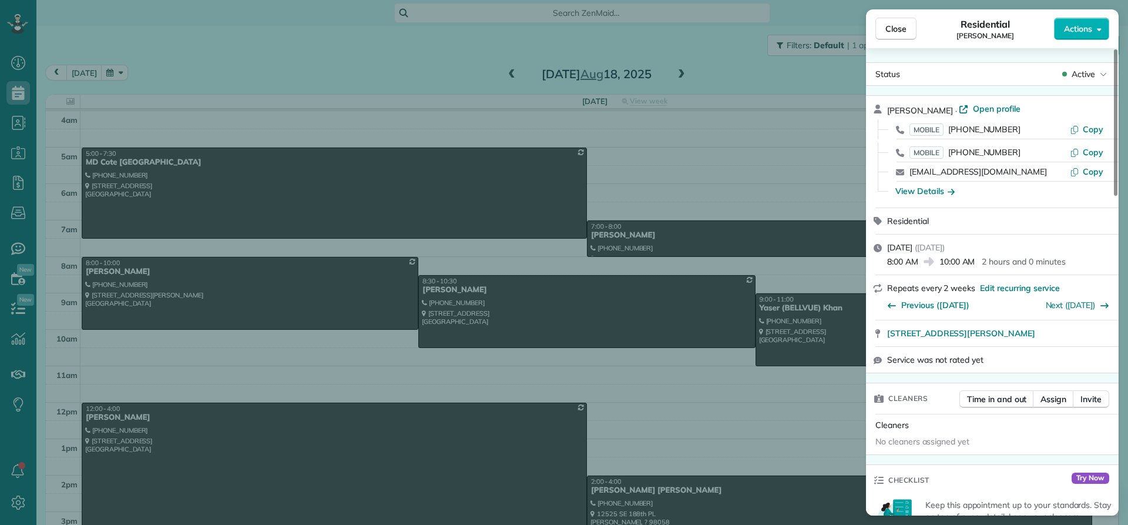
drag, startPoint x: 929, startPoint y: 107, endPoint x: 880, endPoint y: 104, distance: 49.4
click at [880, 104] on div "[PERSON_NAME] · Open profile MOBILE [PHONE_NUMBER] Copy MOBILE [PHONE_NUMBER] C…" at bounding box center [992, 152] width 253 height 112
click at [912, 193] on div "View Details" at bounding box center [924, 191] width 59 height 12
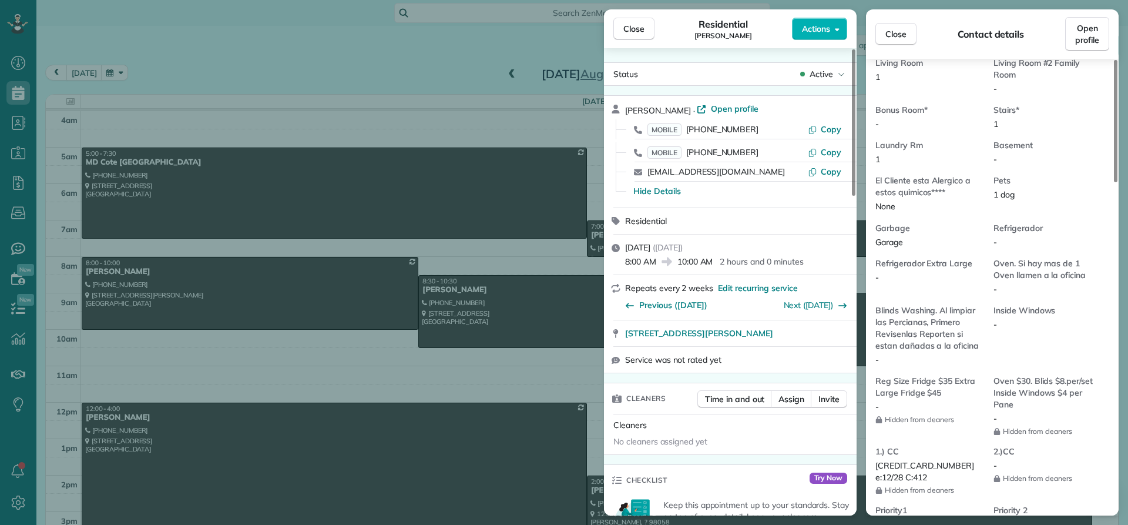
scroll to position [774, 0]
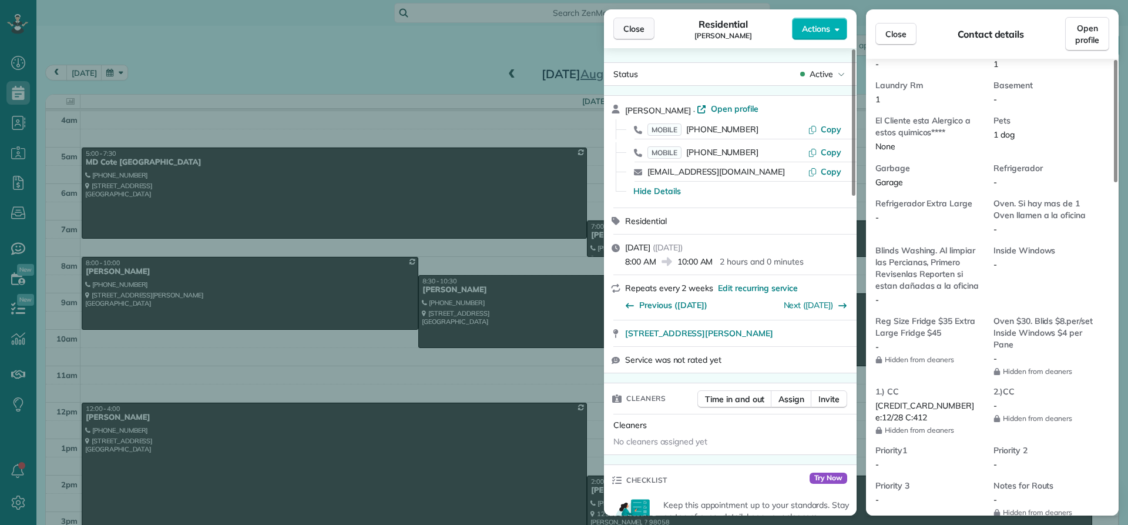
click at [635, 25] on span "Close" at bounding box center [633, 29] width 21 height 12
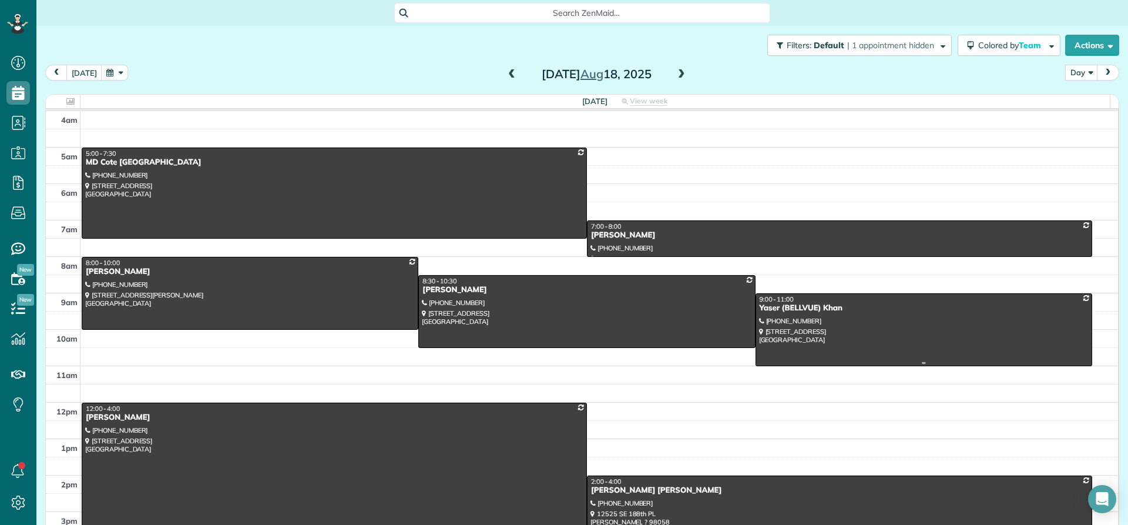
click at [762, 307] on div "Yaser (BELLVUE) Khan" at bounding box center [924, 308] width 330 height 10
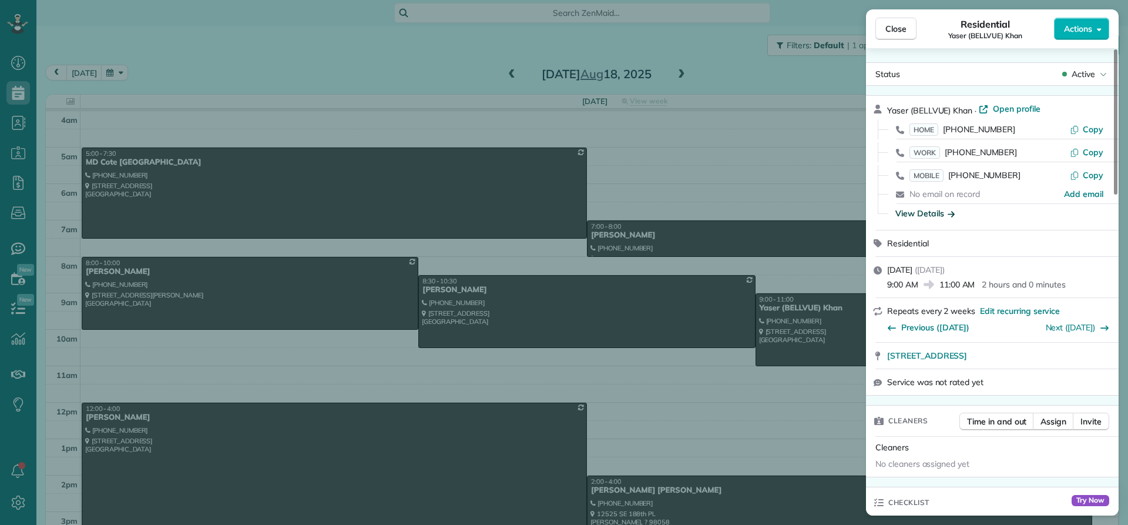
click at [920, 214] on div "View Details" at bounding box center [924, 213] width 59 height 12
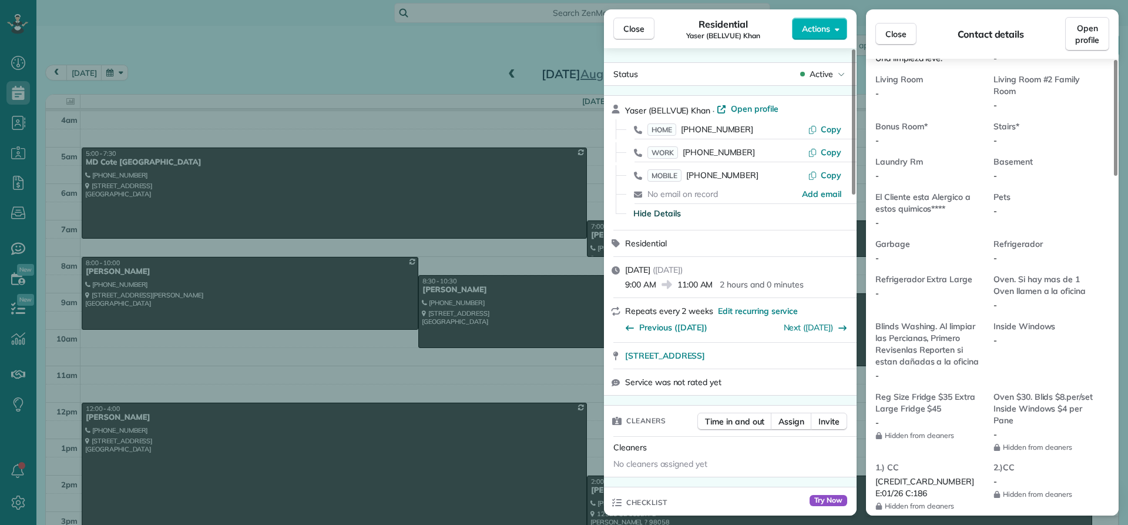
scroll to position [891, 0]
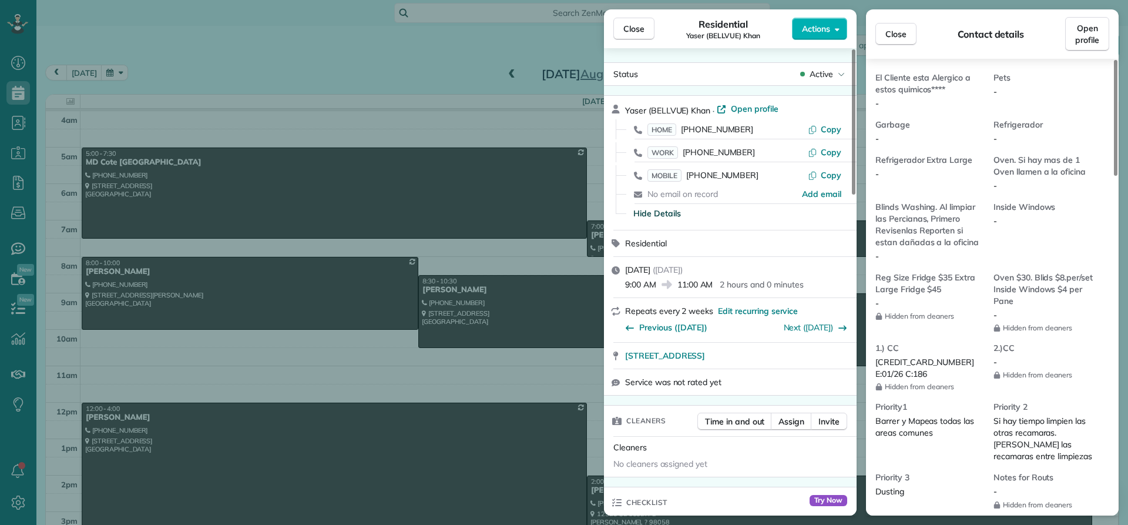
click at [153, 56] on div "Close Residential Yaser (BELLVUE) Khan Actions Status Active Yaser (BELLVUE) Kh…" at bounding box center [564, 262] width 1128 height 525
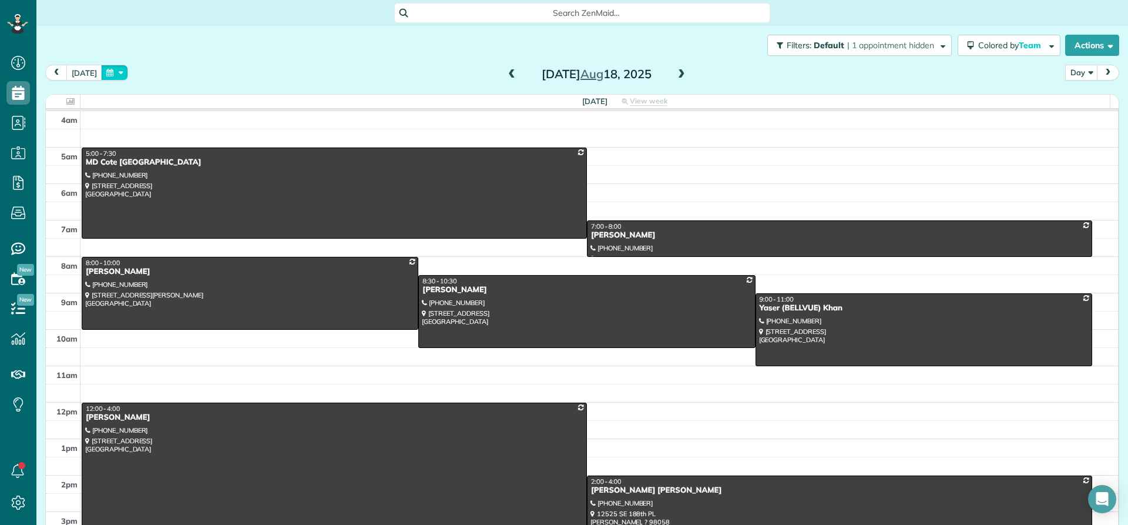
click at [106, 72] on button "button" at bounding box center [114, 73] width 27 height 16
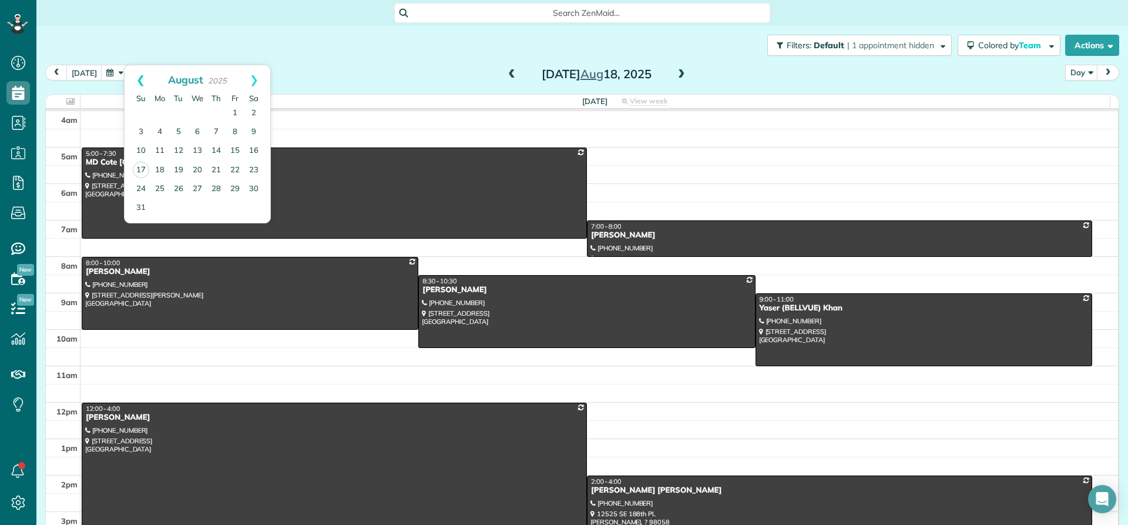
click at [139, 82] on link "Prev" at bounding box center [141, 79] width 32 height 29
click at [254, 109] on link "7" at bounding box center [253, 113] width 19 height 19
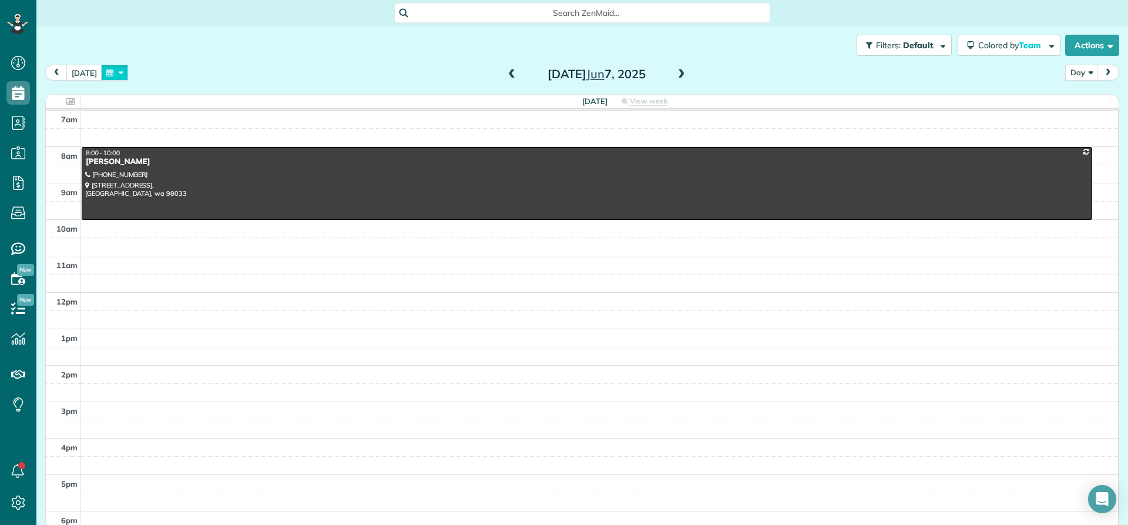
click at [106, 70] on button "button" at bounding box center [114, 73] width 27 height 16
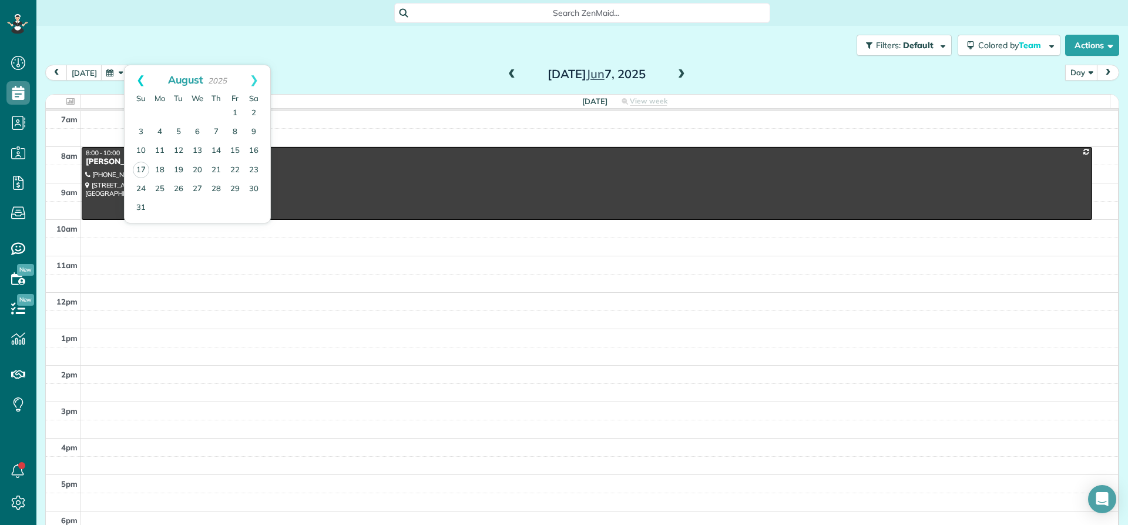
click at [139, 76] on link "Prev" at bounding box center [141, 79] width 32 height 29
click at [139, 77] on link "Prev" at bounding box center [141, 79] width 32 height 29
click at [254, 130] on link "10" at bounding box center [253, 132] width 19 height 19
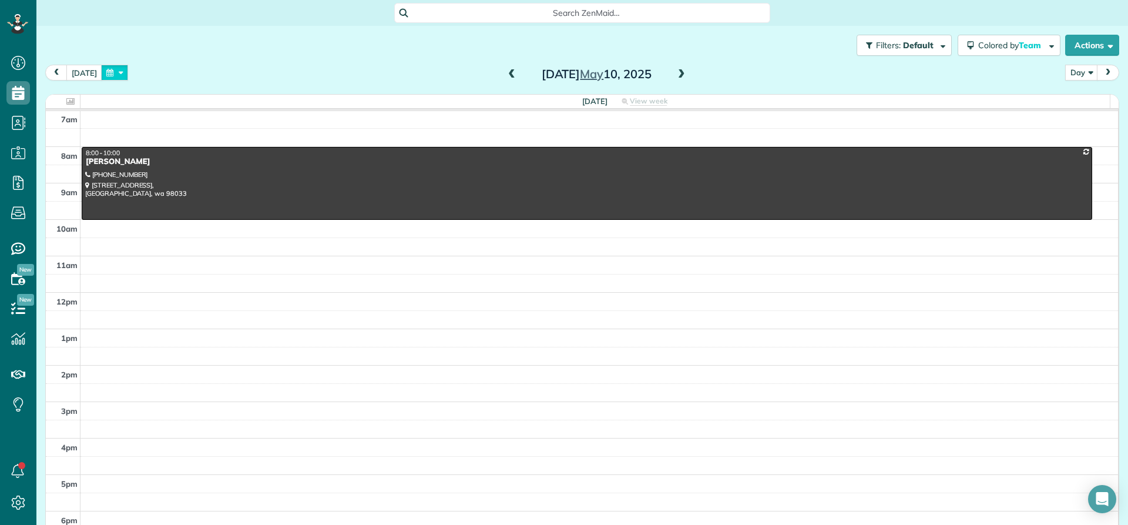
click at [103, 69] on button "button" at bounding box center [114, 73] width 27 height 16
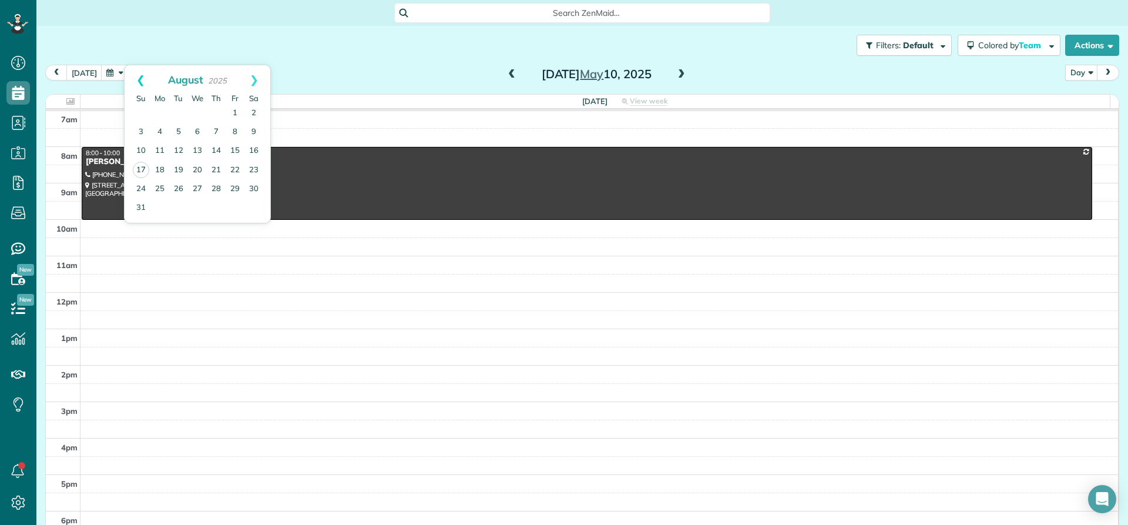
click at [139, 79] on link "Prev" at bounding box center [141, 79] width 32 height 29
click at [257, 76] on link "Next" at bounding box center [254, 79] width 32 height 29
click at [258, 76] on link "Next" at bounding box center [254, 79] width 32 height 29
click at [139, 79] on link "Prev" at bounding box center [141, 79] width 32 height 29
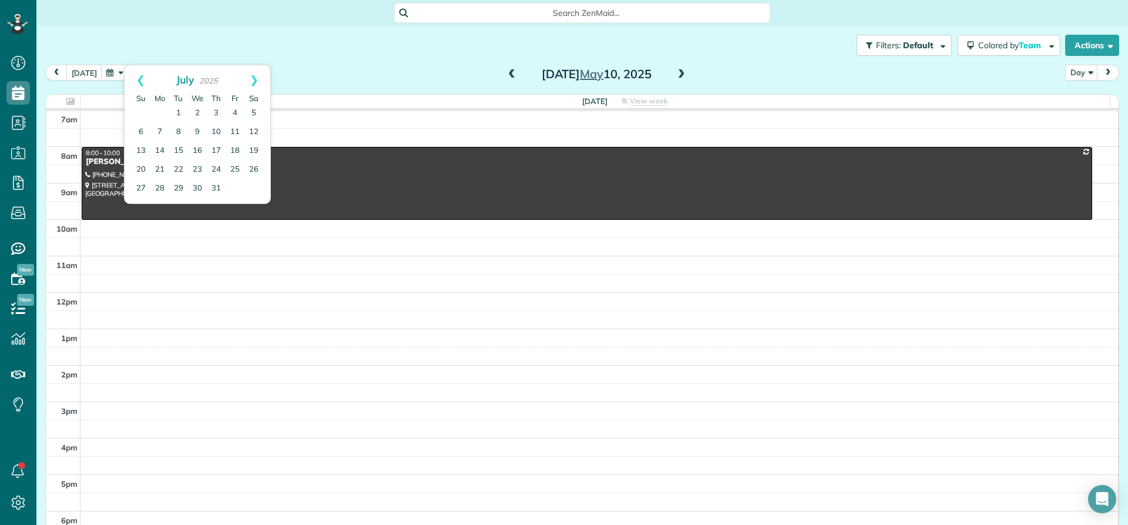
click at [676, 74] on span at bounding box center [681, 74] width 13 height 11
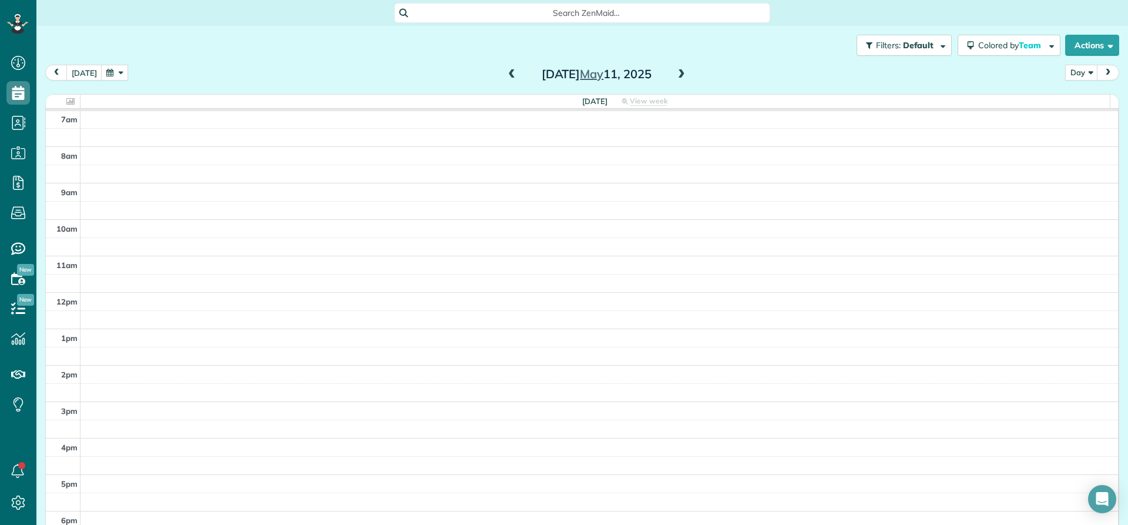
click at [676, 74] on span at bounding box center [681, 74] width 13 height 11
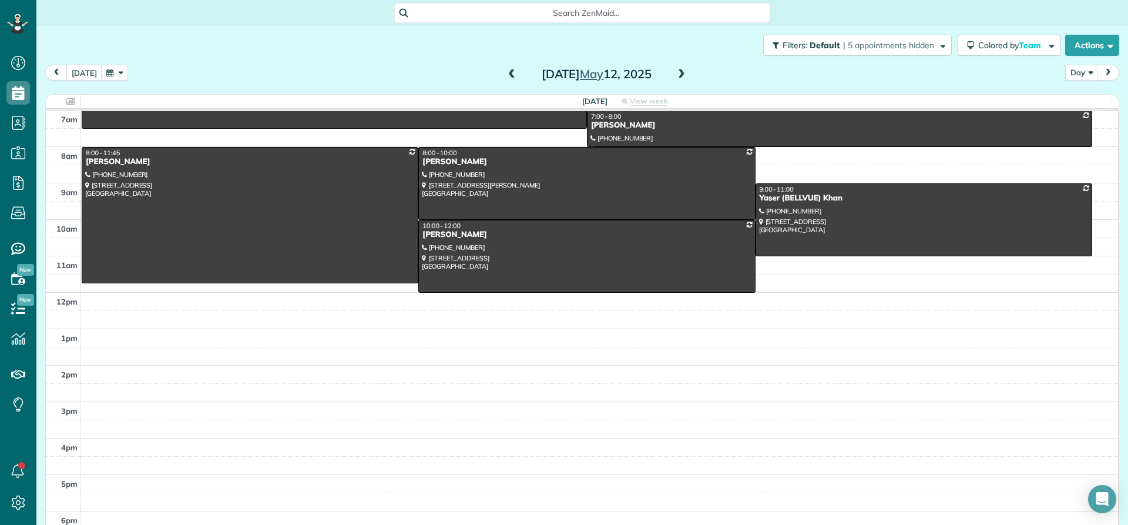
click at [676, 74] on span at bounding box center [681, 74] width 13 height 11
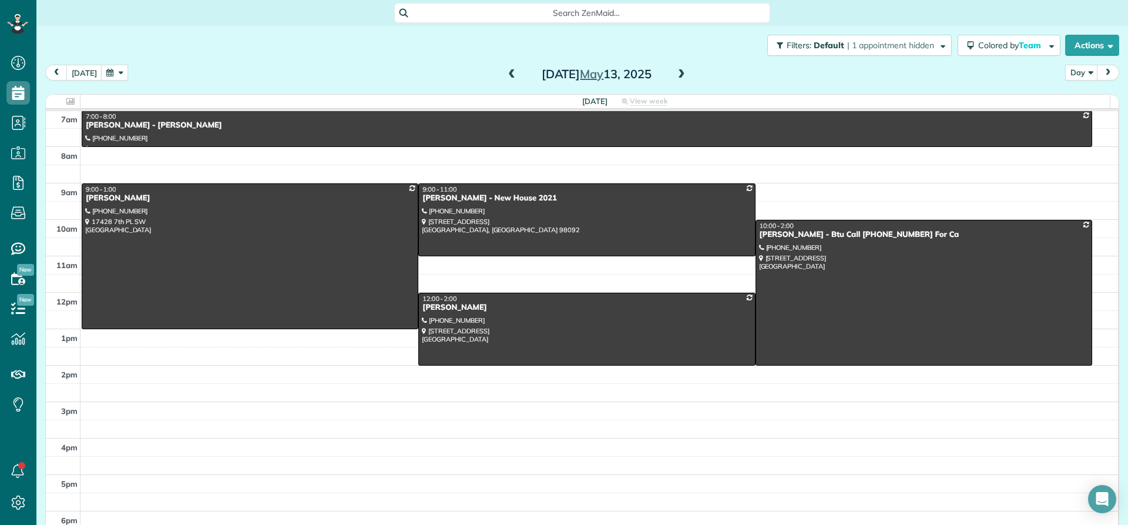
click at [676, 74] on span at bounding box center [681, 74] width 13 height 11
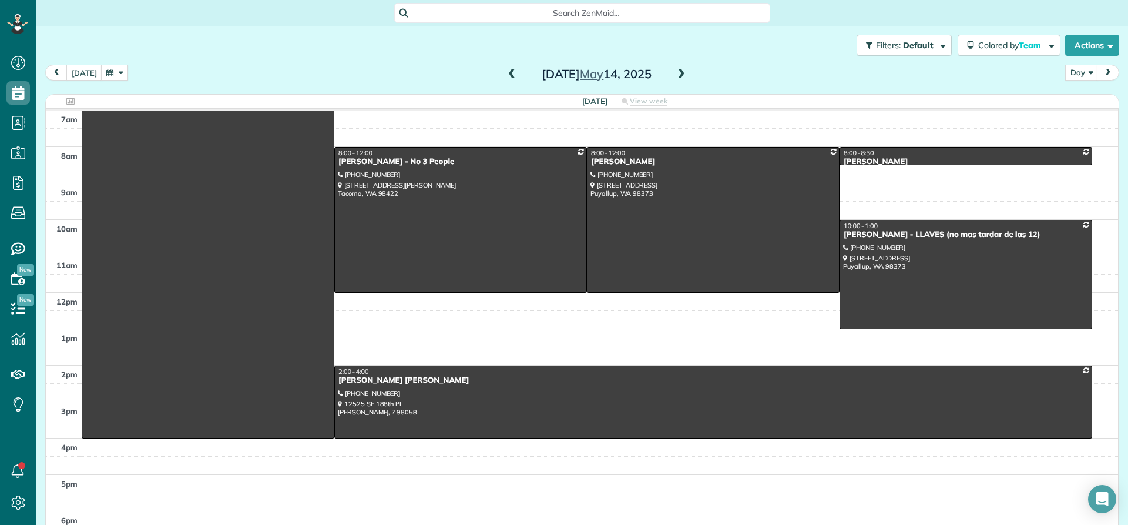
click at [676, 74] on span at bounding box center [681, 74] width 13 height 11
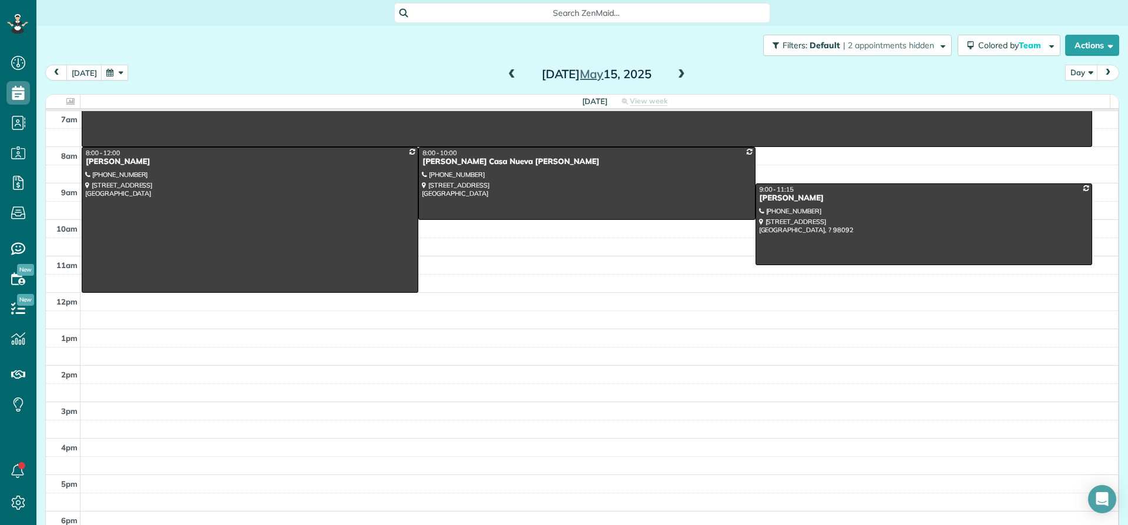
click at [676, 74] on span at bounding box center [681, 74] width 13 height 11
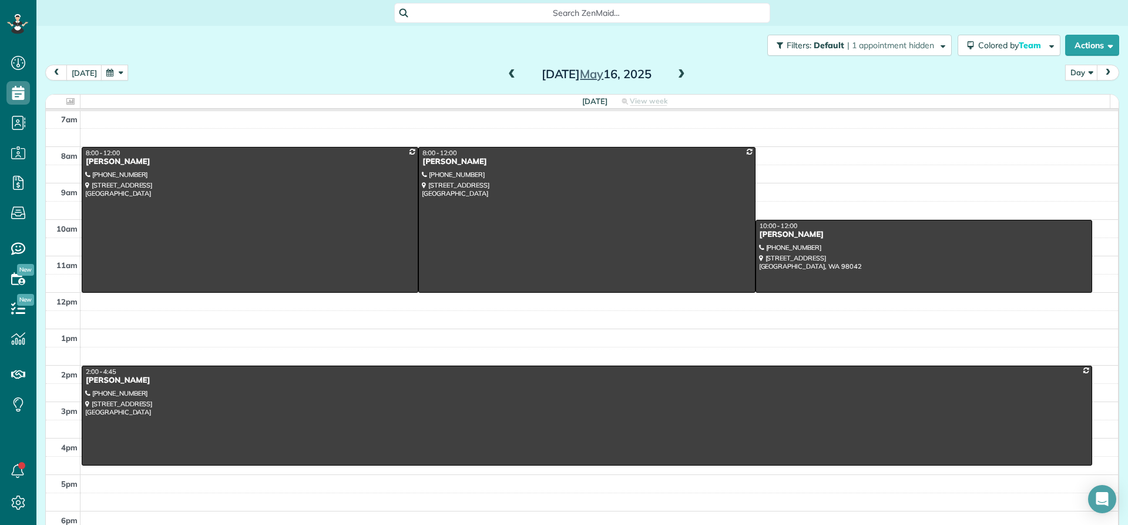
click at [676, 74] on span at bounding box center [681, 74] width 13 height 11
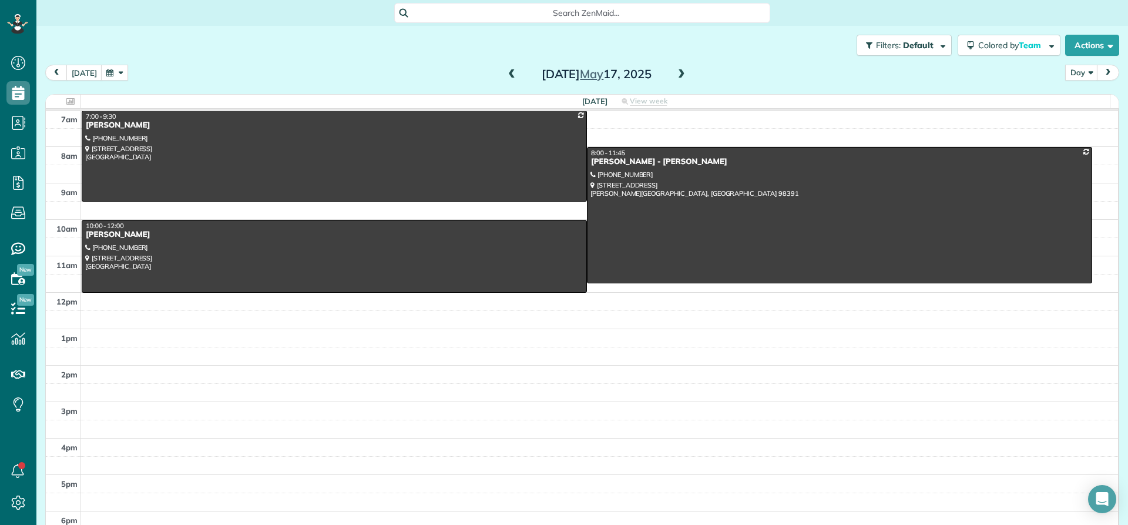
click at [676, 74] on span at bounding box center [681, 74] width 13 height 11
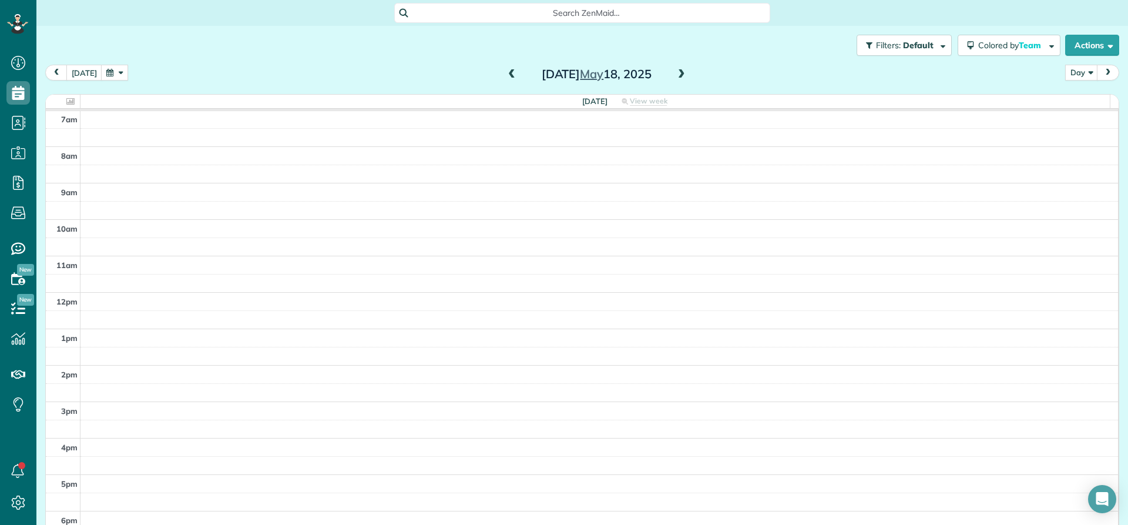
click at [676, 74] on span at bounding box center [681, 74] width 13 height 11
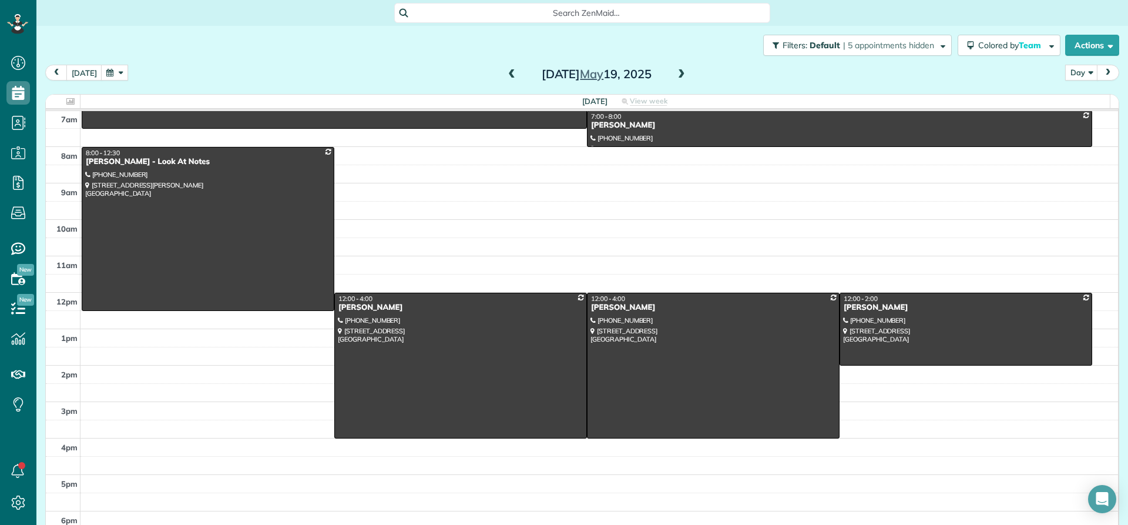
click at [676, 74] on span at bounding box center [681, 74] width 13 height 11
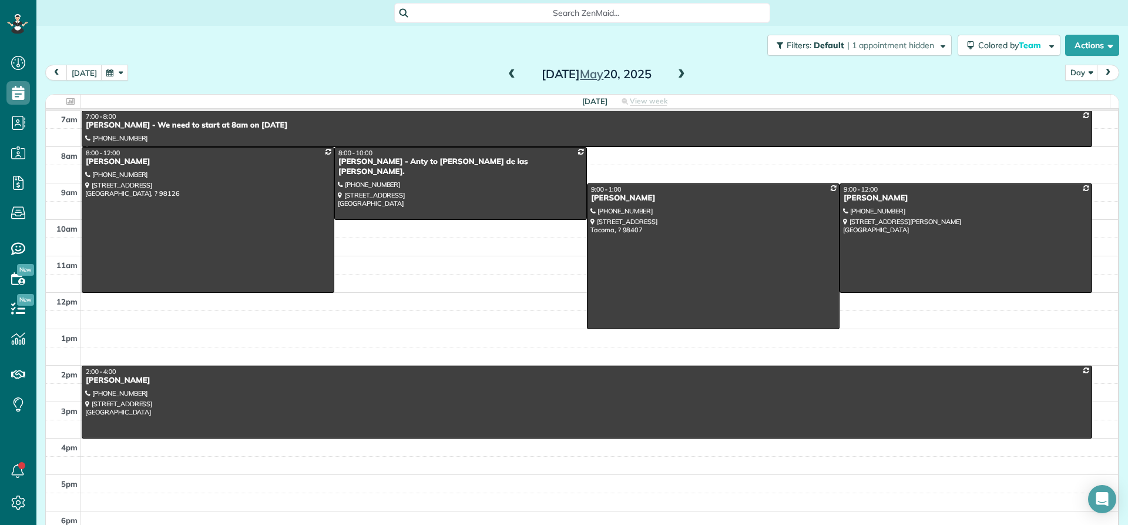
click at [676, 74] on span at bounding box center [681, 74] width 13 height 11
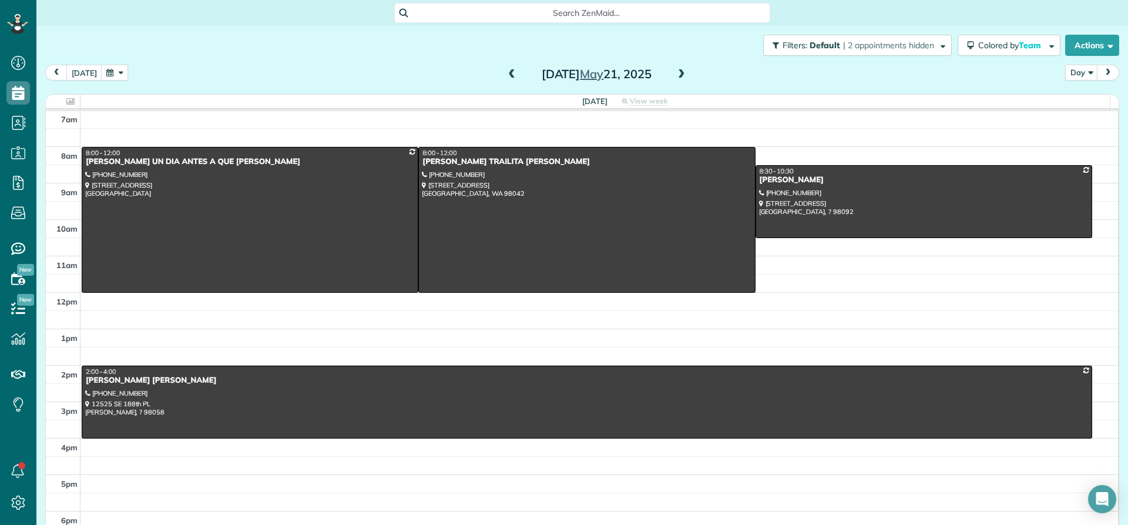
click at [676, 74] on span at bounding box center [681, 74] width 13 height 11
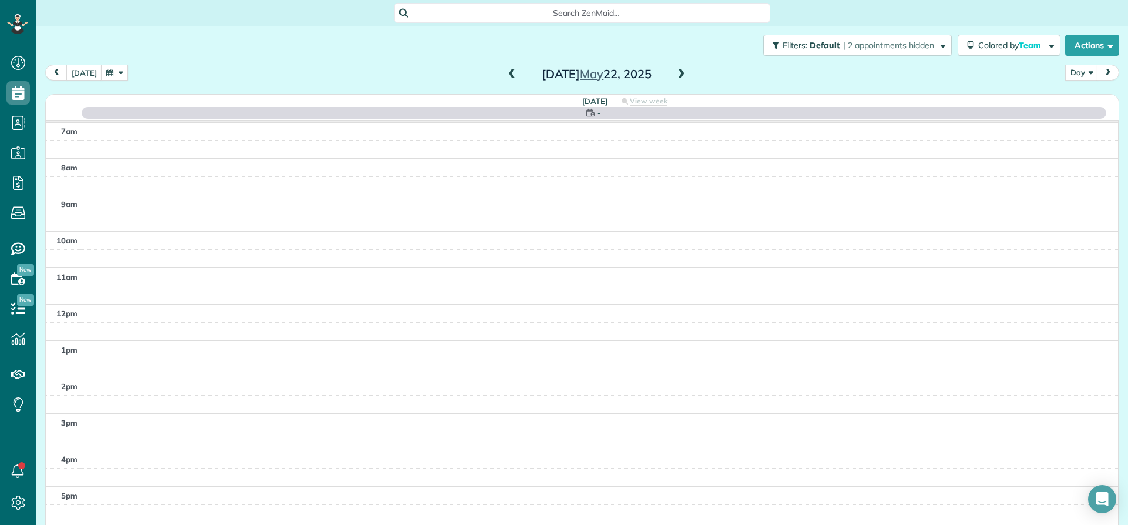
click at [676, 74] on span at bounding box center [681, 74] width 13 height 11
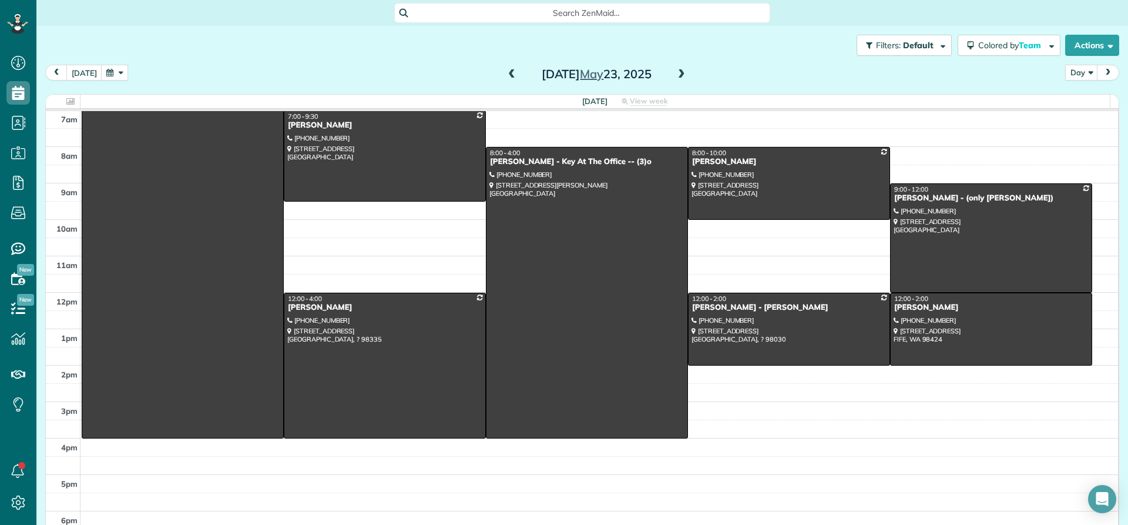
click at [676, 74] on span at bounding box center [681, 74] width 13 height 11
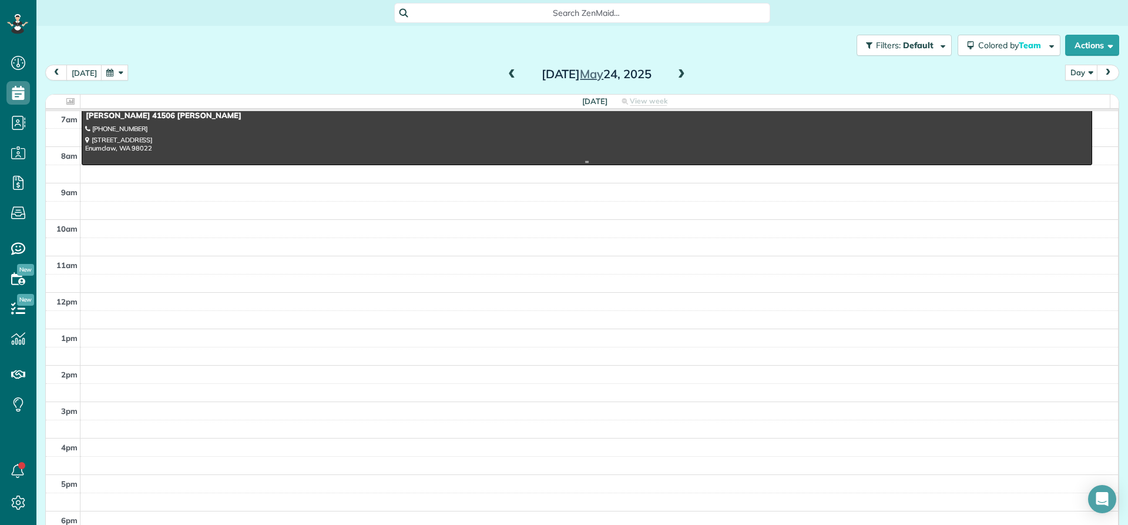
click at [155, 132] on div at bounding box center [586, 133] width 1009 height 63
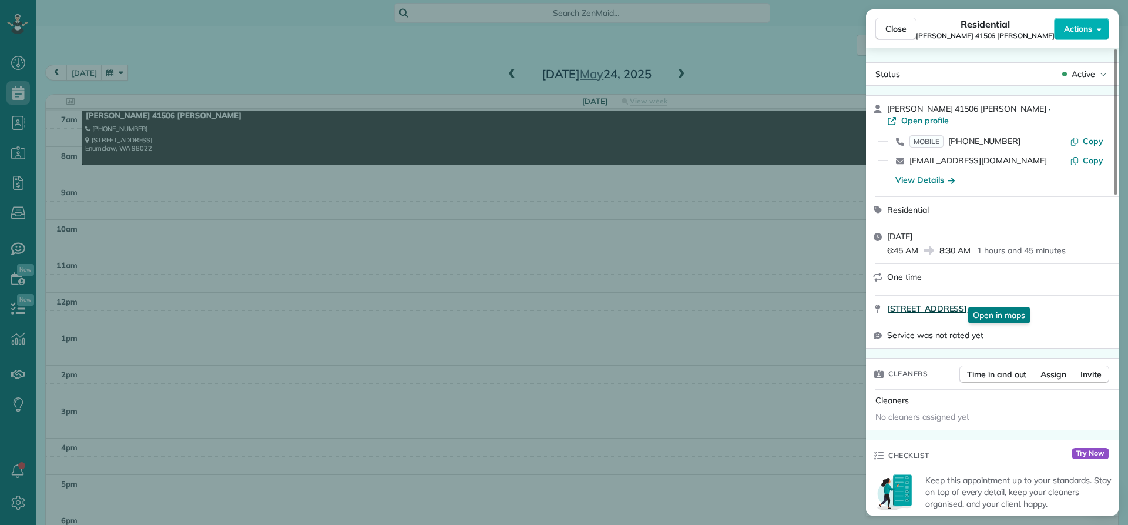
drag, startPoint x: 879, startPoint y: 294, endPoint x: 1094, endPoint y: 300, distance: 215.1
click at [1094, 300] on div "[STREET_ADDRESS] Open in maps Open in maps" at bounding box center [992, 309] width 253 height 26
click at [898, 31] on span "Close" at bounding box center [895, 29] width 21 height 12
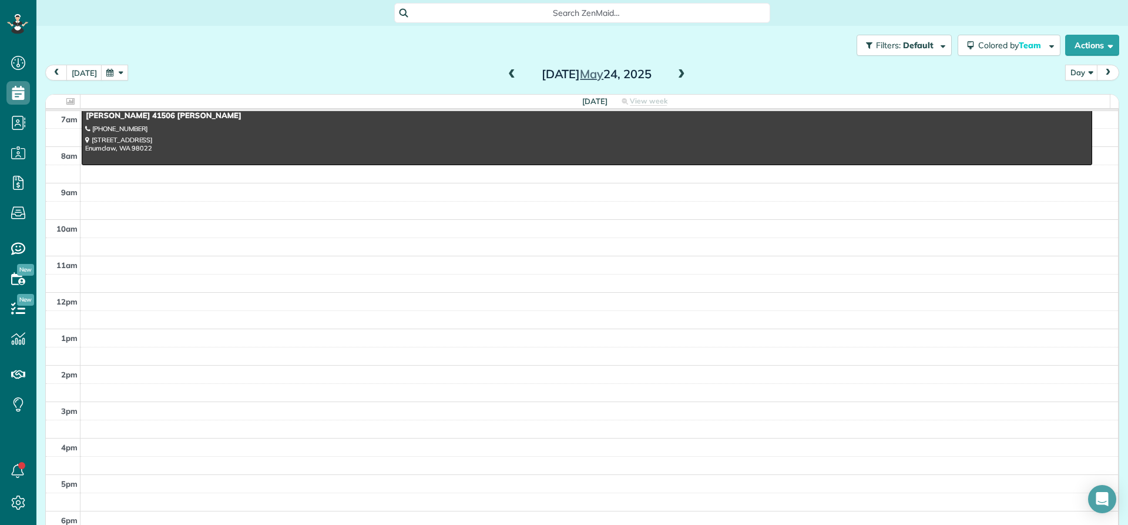
click at [676, 75] on span at bounding box center [681, 74] width 13 height 11
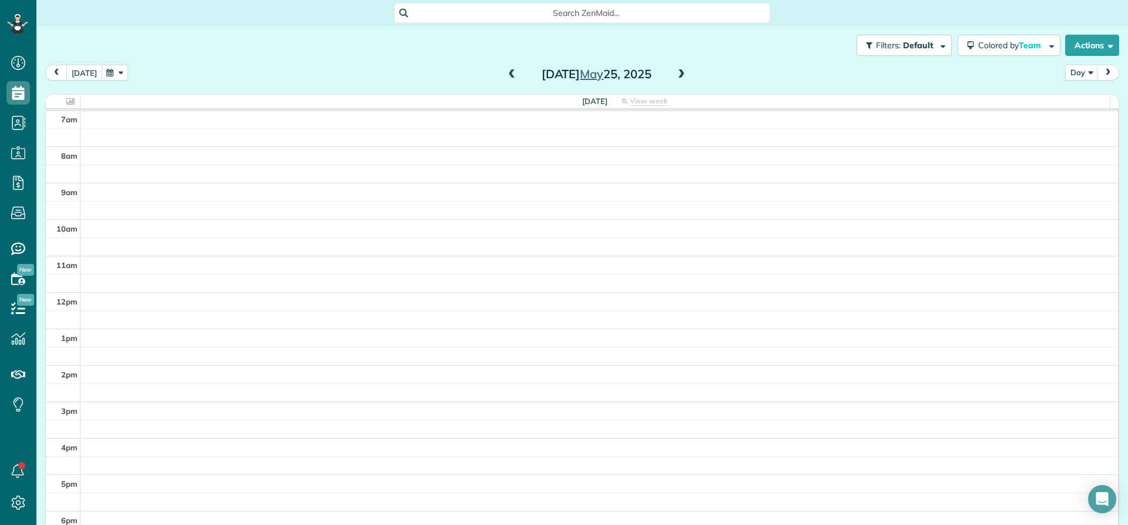
click at [82, 75] on button "[DATE]" at bounding box center [84, 73] width 36 height 16
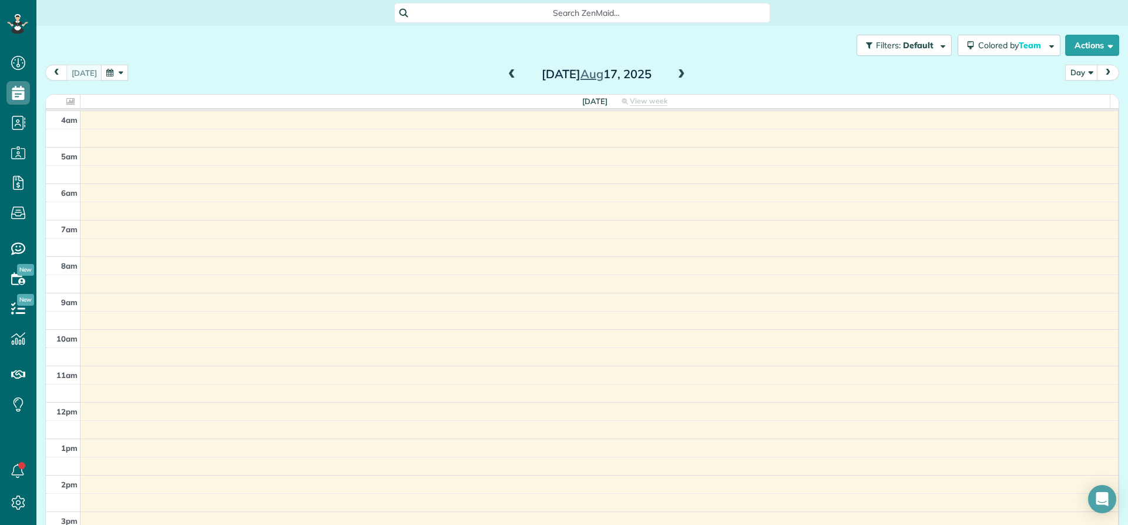
click at [505, 77] on span at bounding box center [511, 74] width 13 height 11
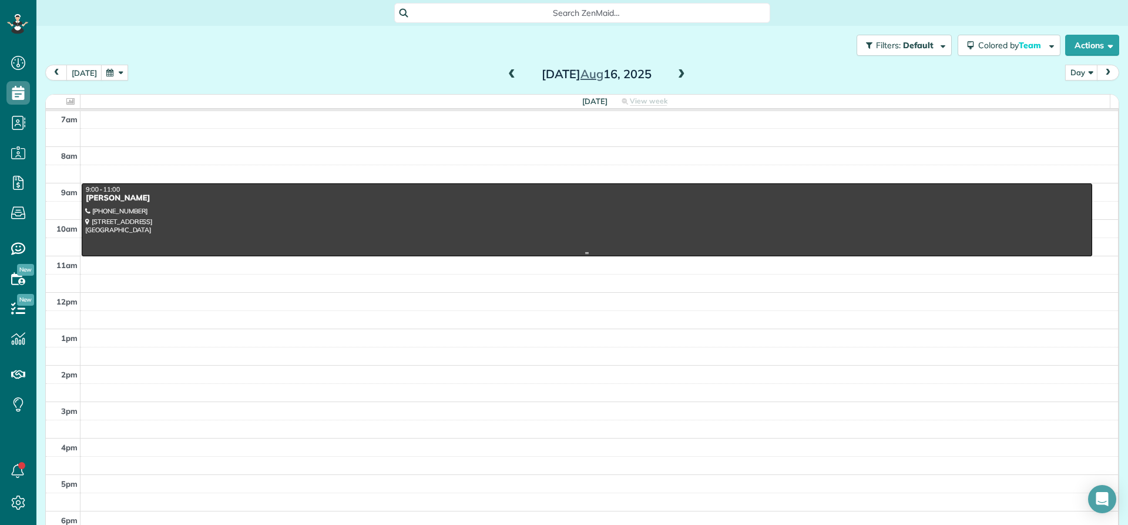
click at [113, 224] on div at bounding box center [586, 220] width 1009 height 72
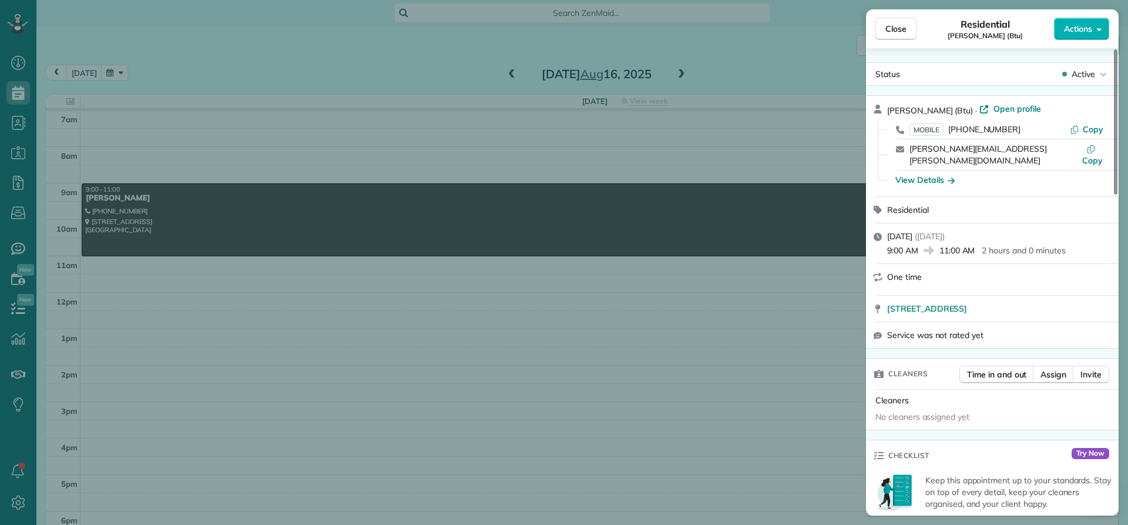
drag, startPoint x: 945, startPoint y: 105, endPoint x: 858, endPoint y: 100, distance: 87.7
click at [858, 100] on div "Close Residential [PERSON_NAME] (Btu) Actions Status Active [PERSON_NAME] (Btu)…" at bounding box center [564, 262] width 1128 height 525
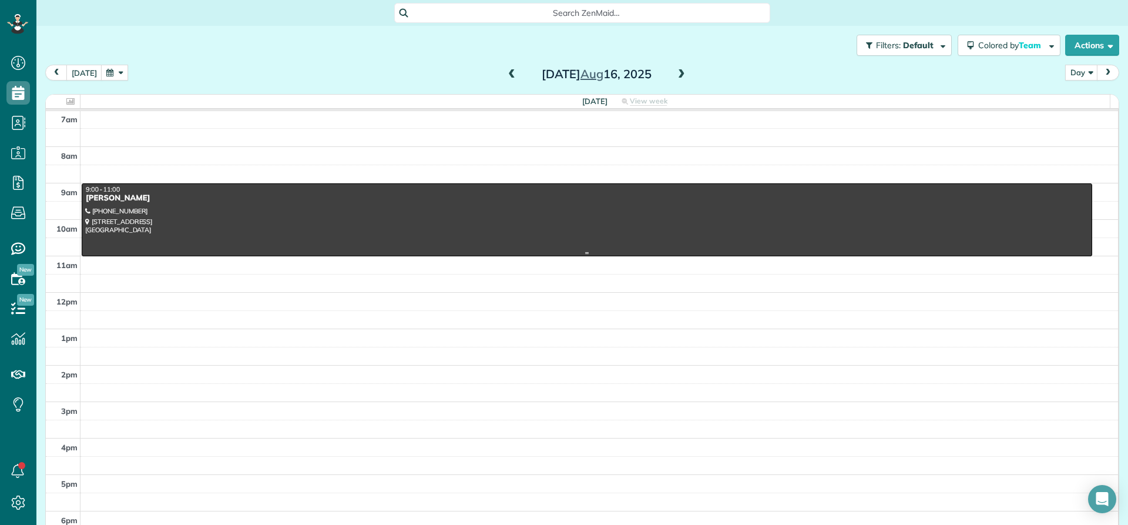
click at [110, 199] on div "[PERSON_NAME]" at bounding box center [587, 198] width 1004 height 10
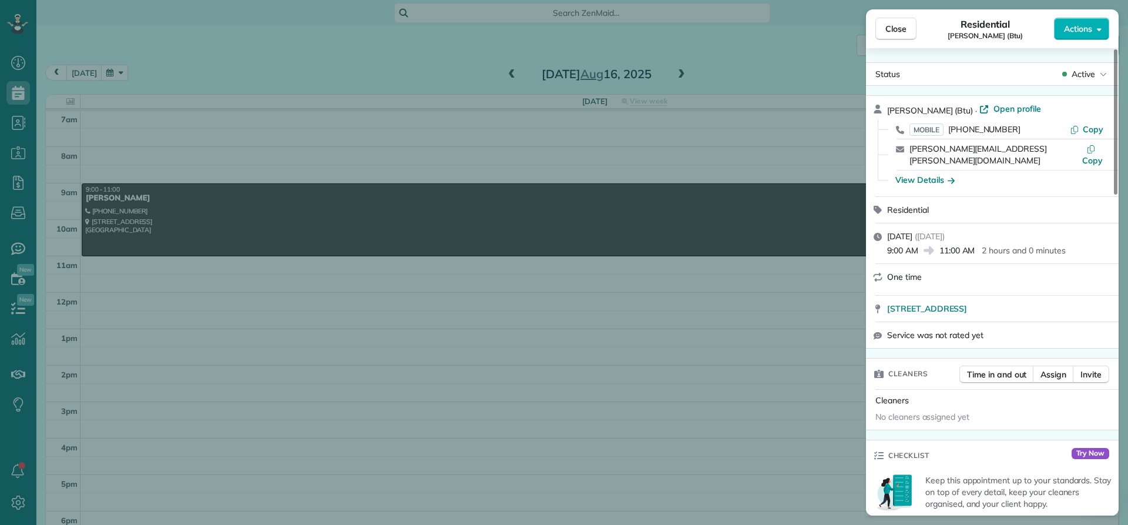
drag, startPoint x: 942, startPoint y: 107, endPoint x: 907, endPoint y: 108, distance: 35.3
click at [907, 108] on div "[PERSON_NAME] (Btu) · Open profile" at bounding box center [999, 110] width 224 height 14
click at [941, 108] on span "[PERSON_NAME] (Btu)" at bounding box center [930, 110] width 86 height 11
click at [973, 108] on span "·" at bounding box center [976, 110] width 6 height 9
drag, startPoint x: 942, startPoint y: 109, endPoint x: 882, endPoint y: 110, distance: 60.5
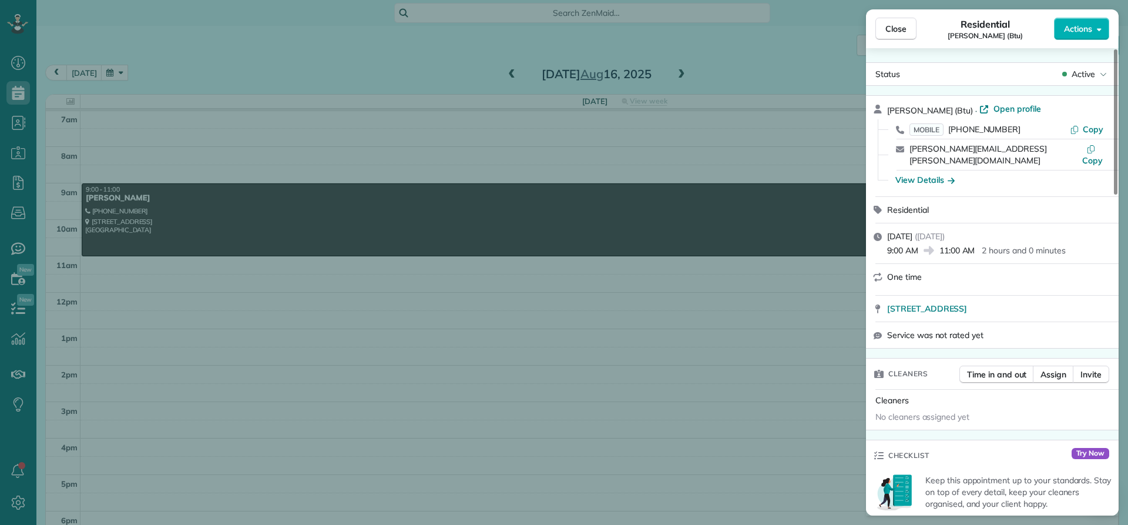
click at [882, 110] on div "[PERSON_NAME] (Btu) · Open profile MOBILE [PHONE_NUMBER] Copy [PERSON_NAME][EMA…" at bounding box center [992, 146] width 253 height 100
drag, startPoint x: 1084, startPoint y: 287, endPoint x: 878, endPoint y: 300, distance: 206.6
click at [879, 301] on div "[STREET_ADDRESS]" at bounding box center [992, 309] width 253 height 26
click at [902, 29] on span "Close" at bounding box center [895, 29] width 21 height 12
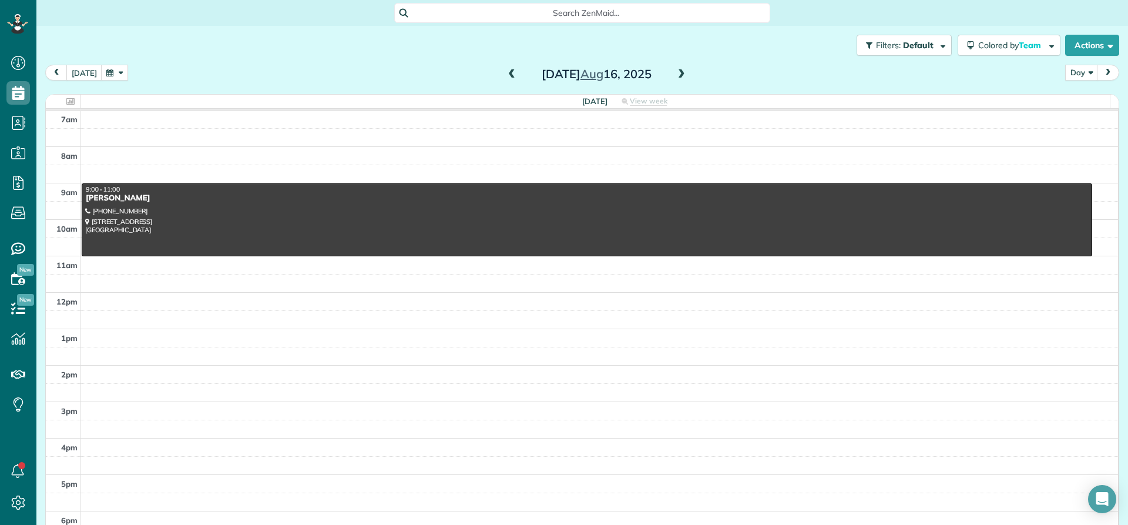
click at [680, 75] on span at bounding box center [681, 74] width 13 height 11
